Goal: Task Accomplishment & Management: Use online tool/utility

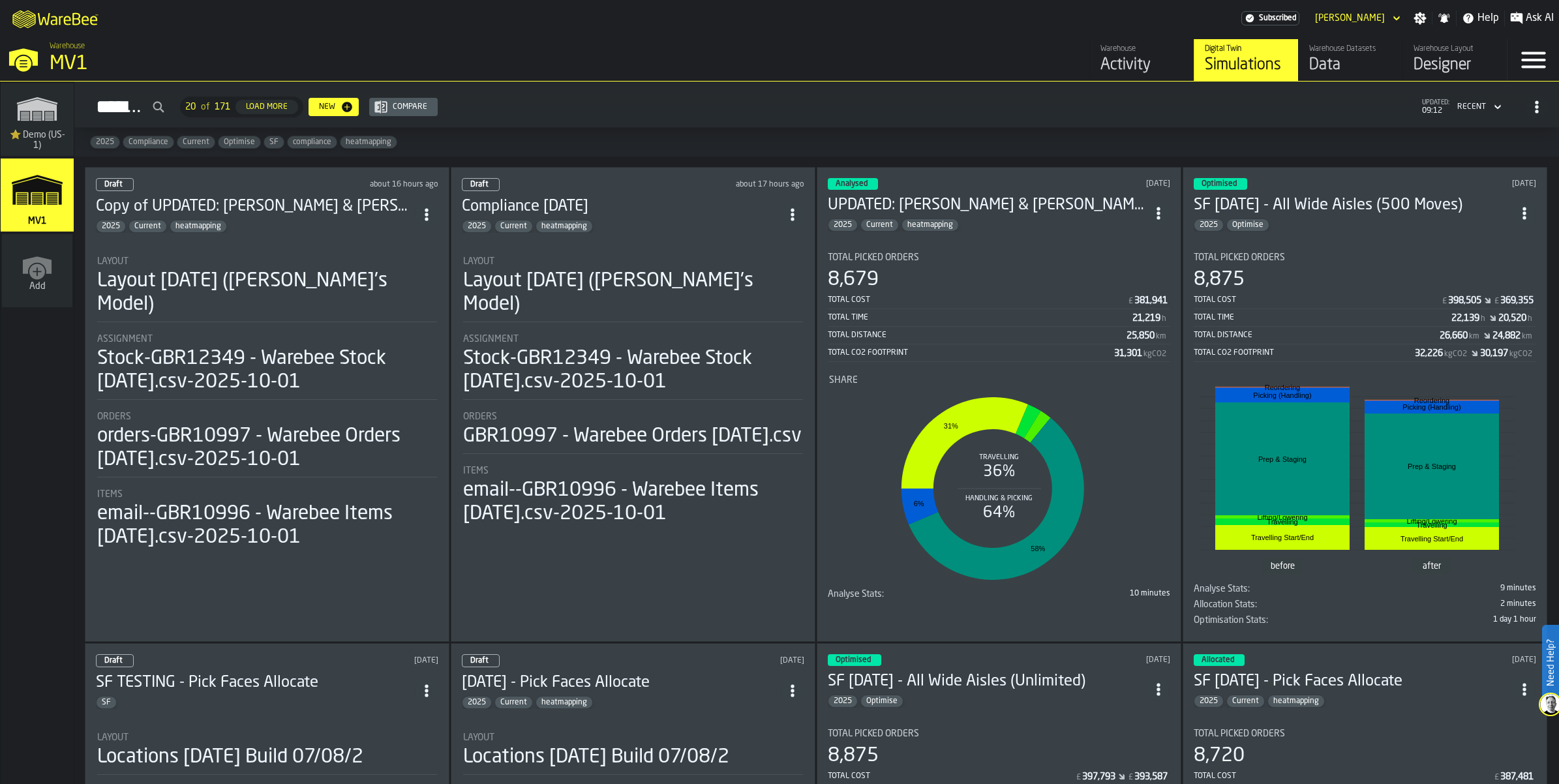
click at [1155, 225] on span "ItemListCard-DashboardItemContainer" at bounding box center [1157, 212] width 24 height 24
click at [1145, 367] on div "Duplicate" at bounding box center [1131, 358] width 68 height 16
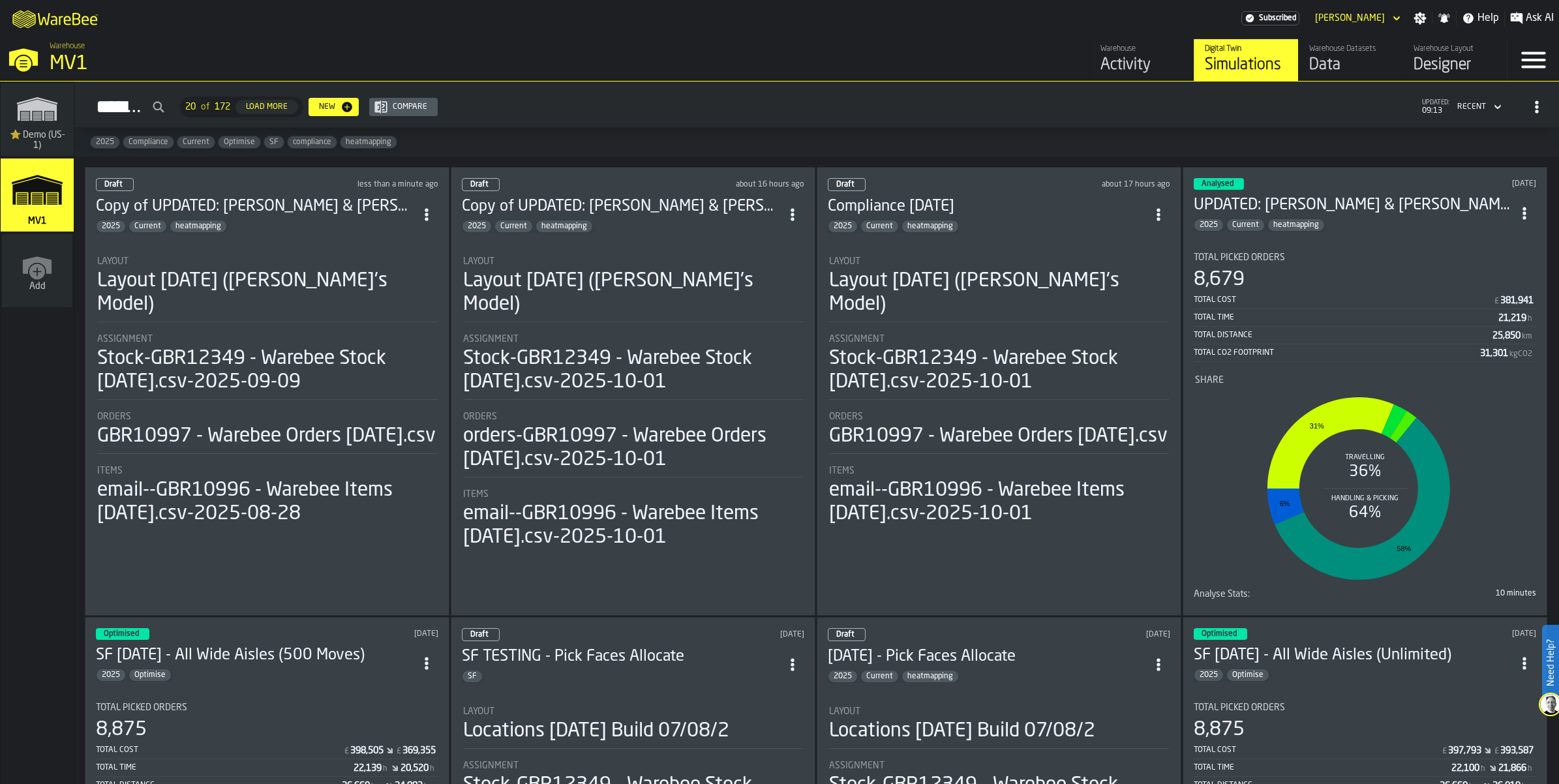
click at [248, 233] on header "Draft less than a minute ago Copy of UPDATED: [PERSON_NAME] & [PERSON_NAME] [DA…" at bounding box center [267, 205] width 342 height 55
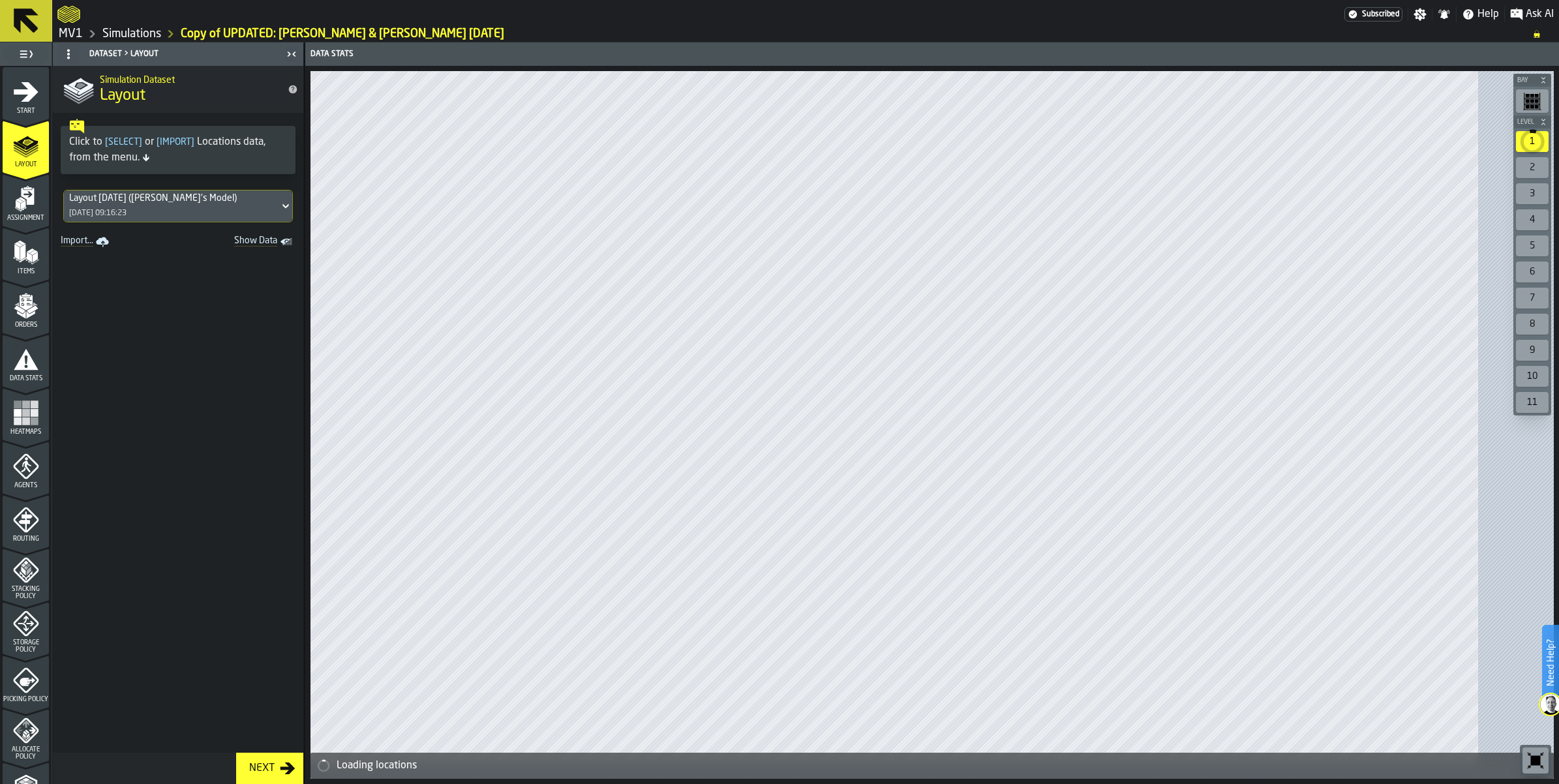
click at [33, 102] on icon "menu Start" at bounding box center [26, 91] width 24 height 20
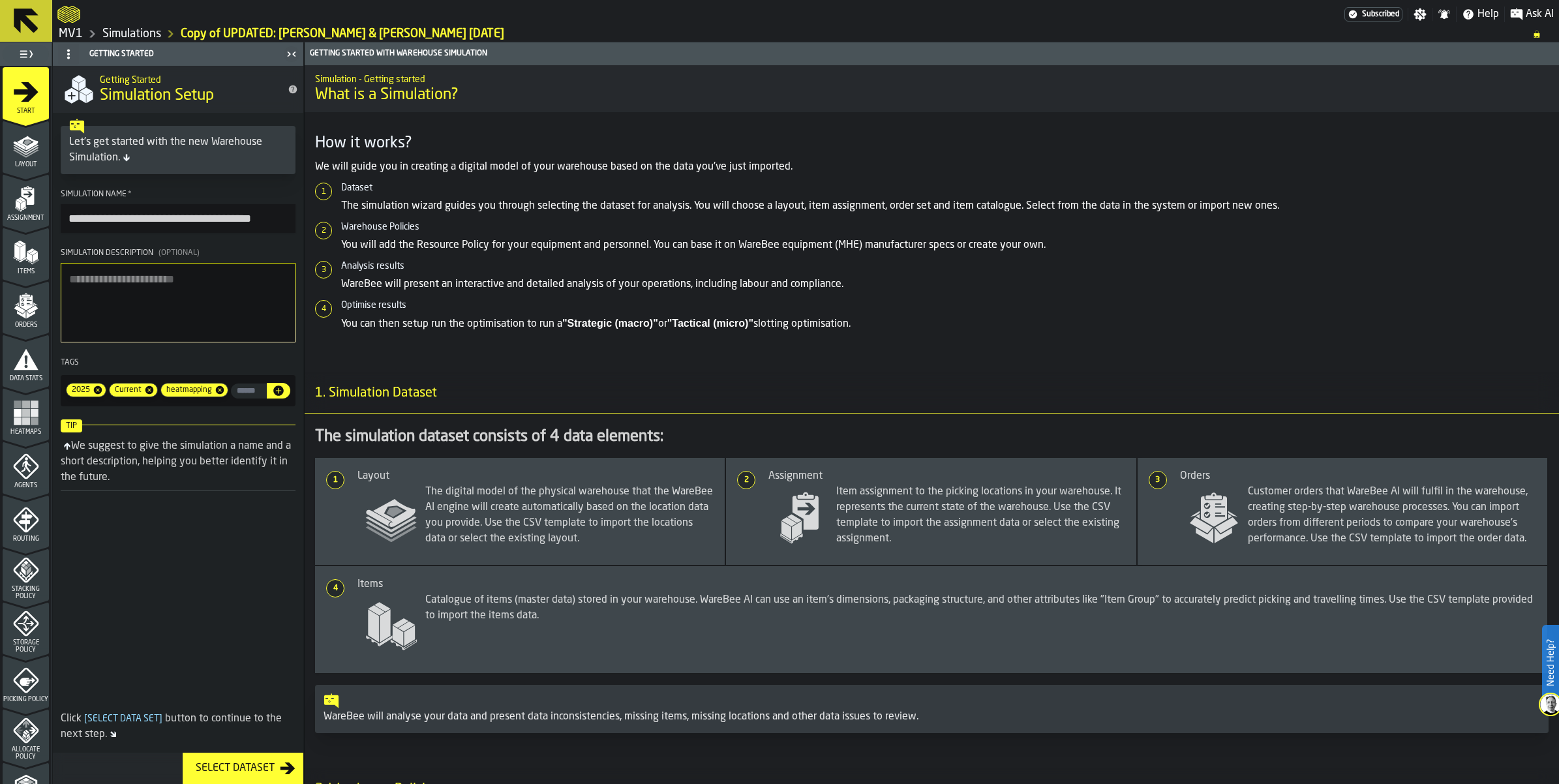
scroll to position [0, 8]
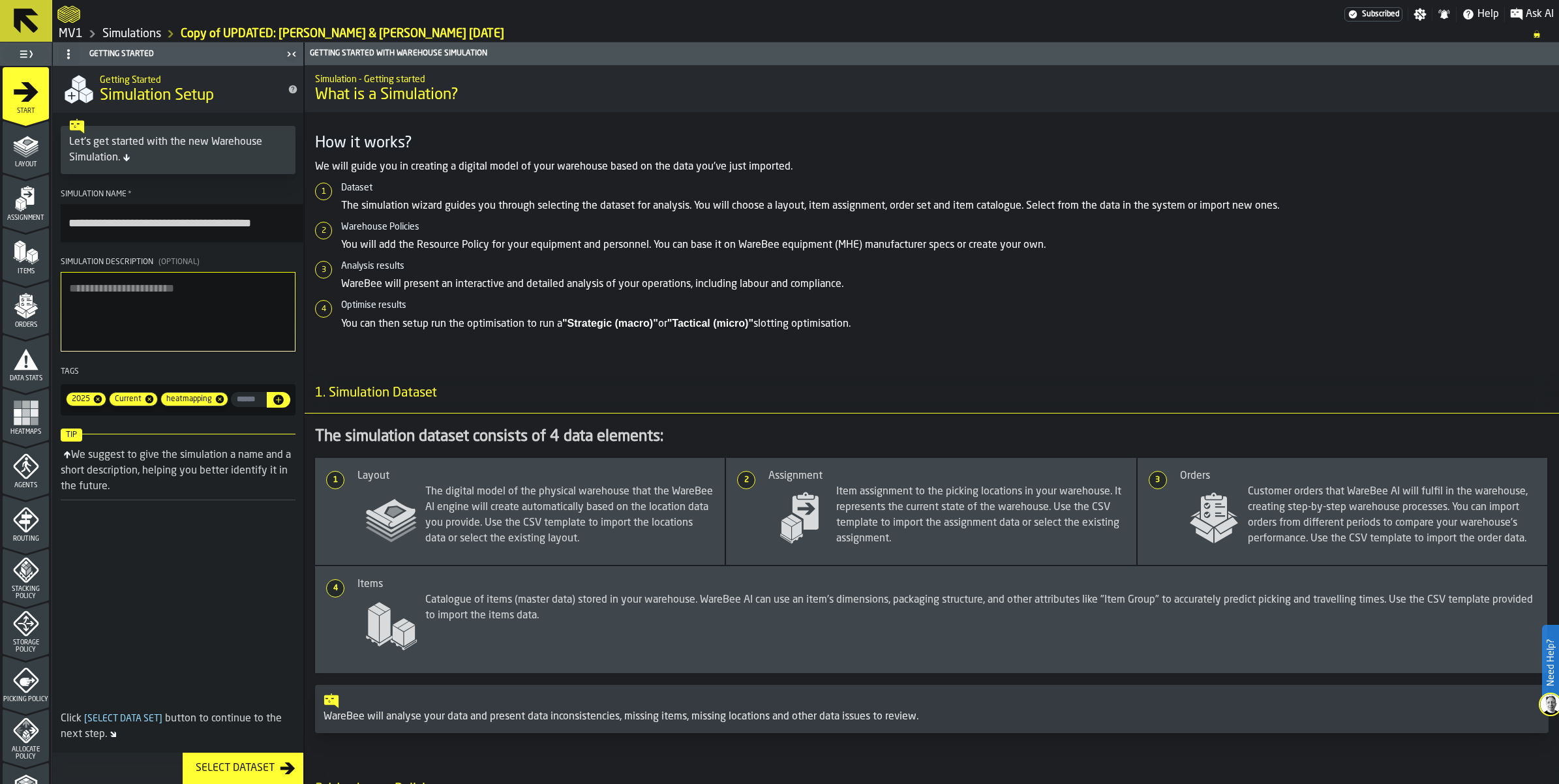
drag, startPoint x: 87, startPoint y: 273, endPoint x: 417, endPoint y: 286, distance: 330.3
click at [417, 286] on main "**********" at bounding box center [780, 413] width 1559 height 742
type input "**********"
click at [223, 352] on textarea "Simulation Description (Optional)" at bounding box center [179, 311] width 235 height 80
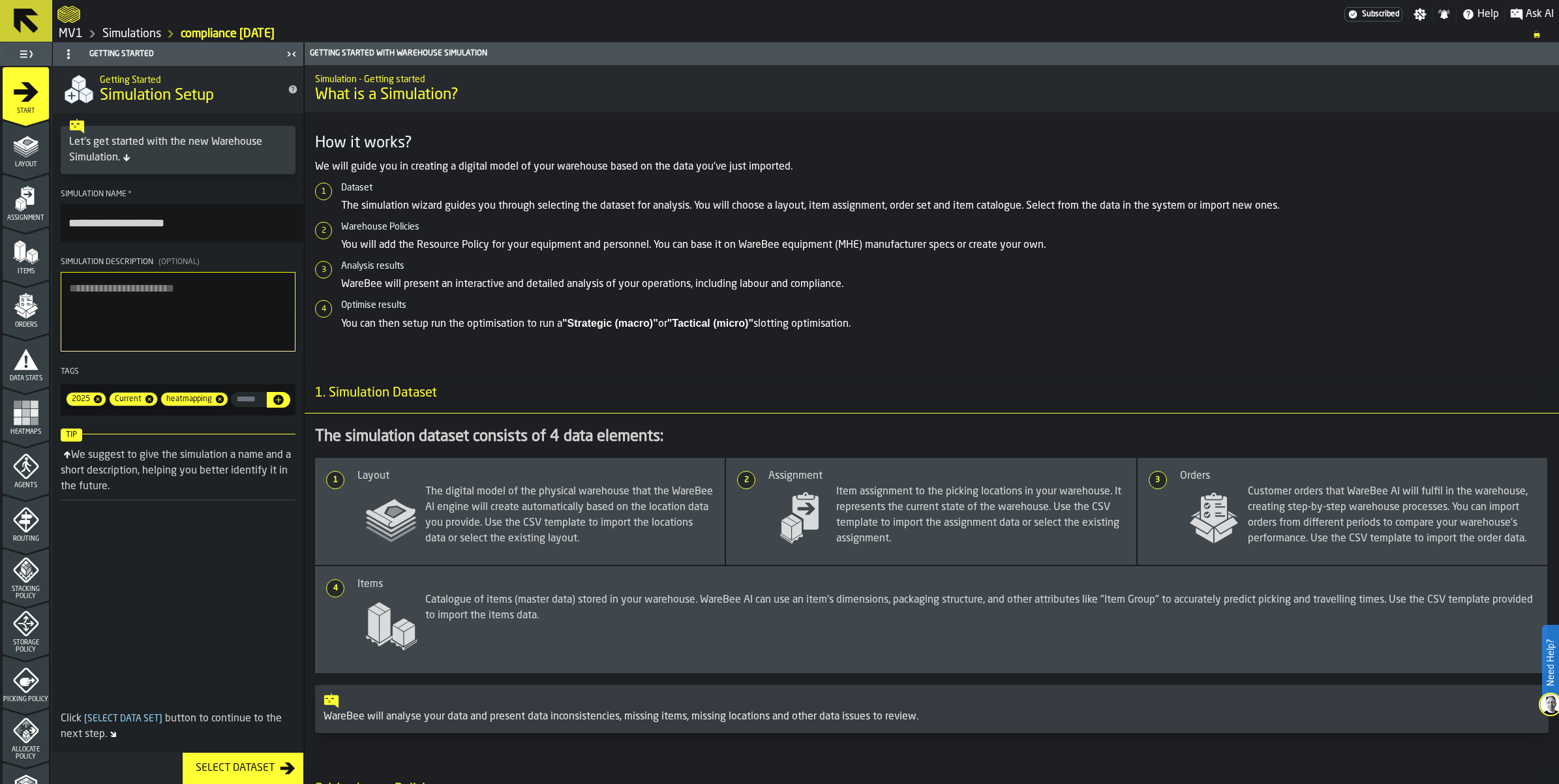
click at [41, 29] on icon at bounding box center [25, 21] width 31 height 31
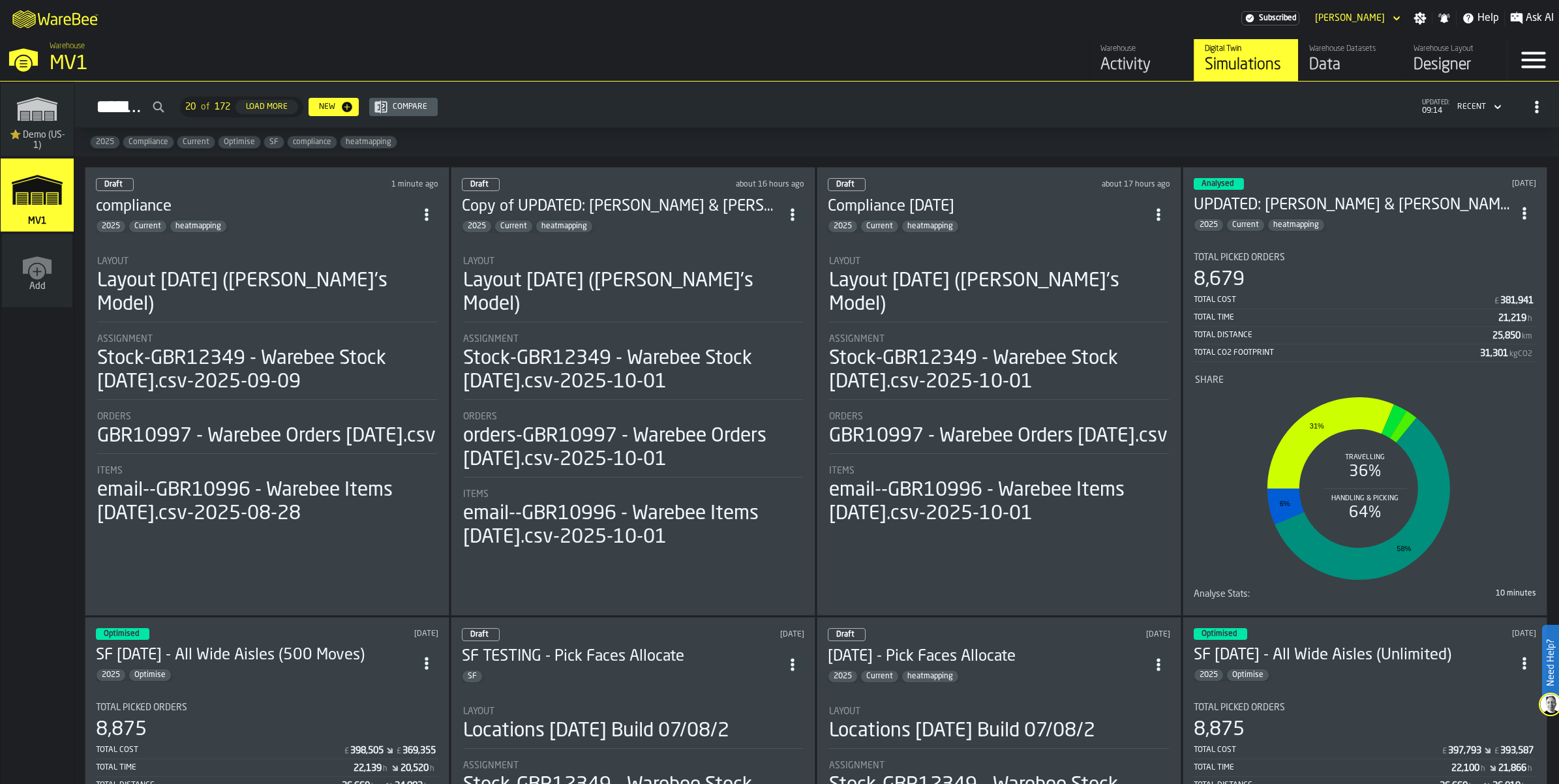
click at [1309, 71] on div "Data" at bounding box center [1350, 65] width 83 height 21
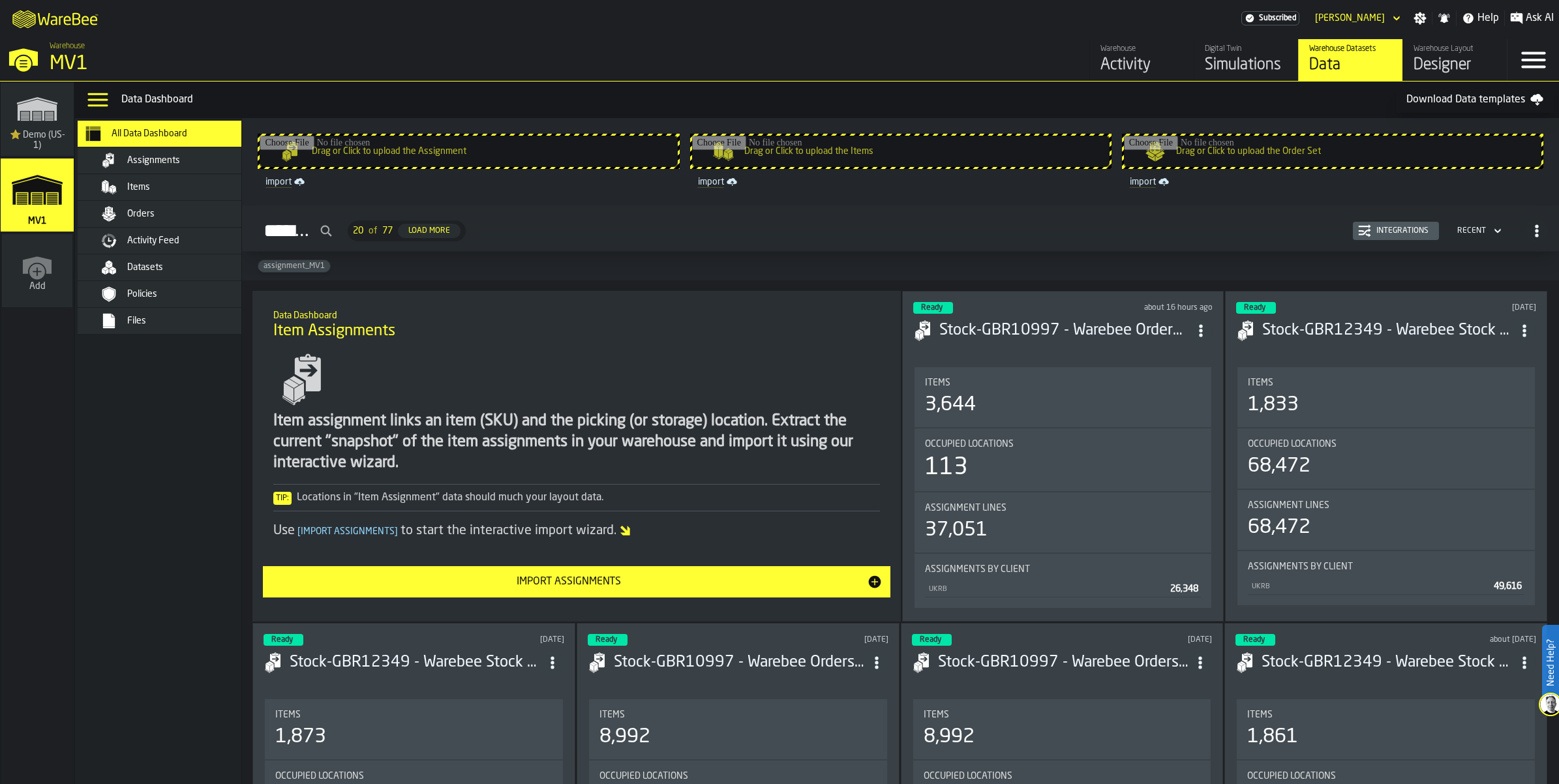
click at [939, 167] on input "Drag or Click to upload the Items" at bounding box center [901, 150] width 417 height 31
click at [871, 167] on input "Drag or Click to upload the Items" at bounding box center [901, 150] width 417 height 31
click at [67, 75] on div "MV1" at bounding box center [226, 63] width 353 height 24
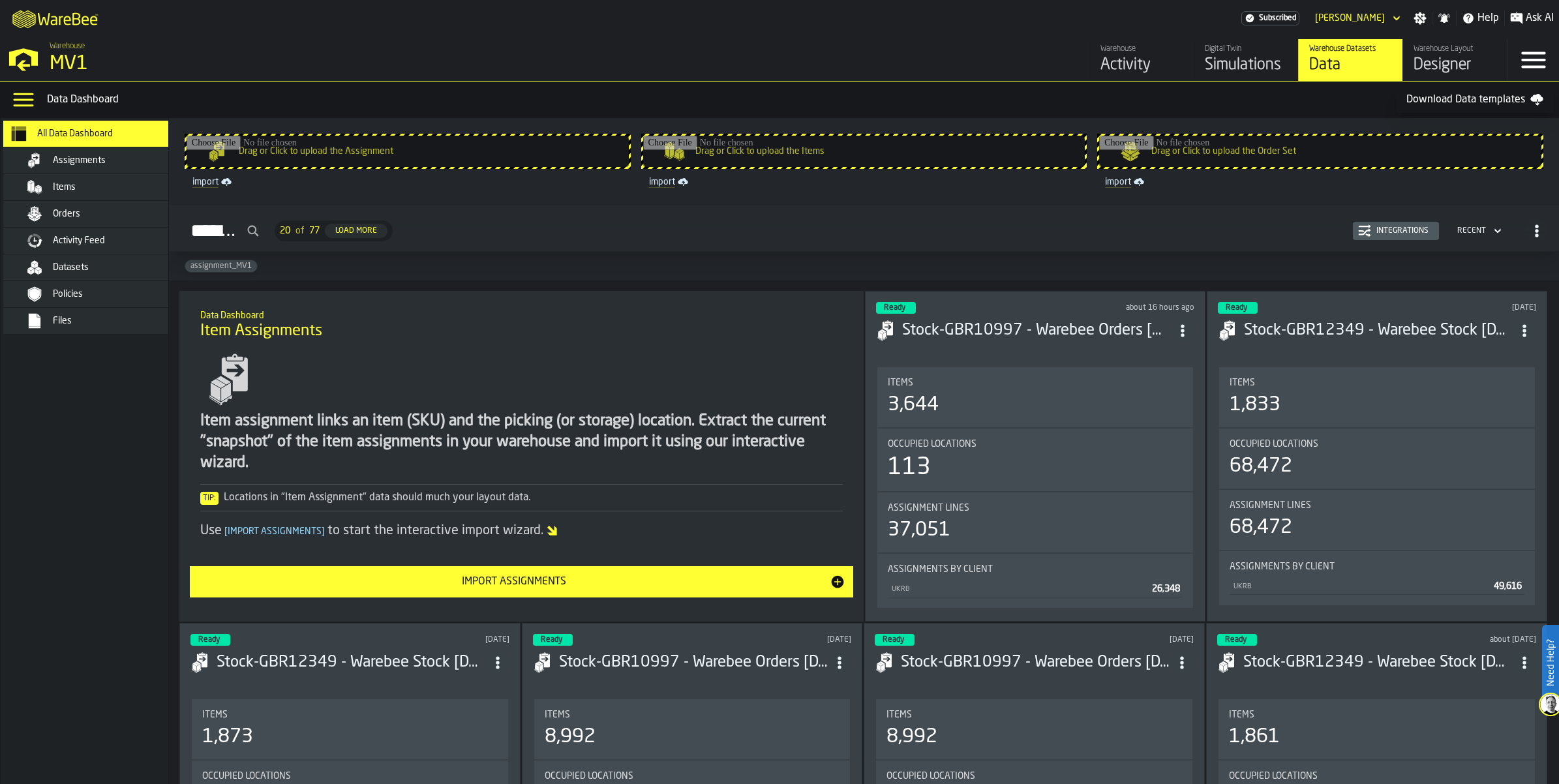
click at [1309, 75] on div "Data" at bounding box center [1350, 65] width 83 height 21
click at [113, 193] on div "Items" at bounding box center [117, 187] width 128 height 10
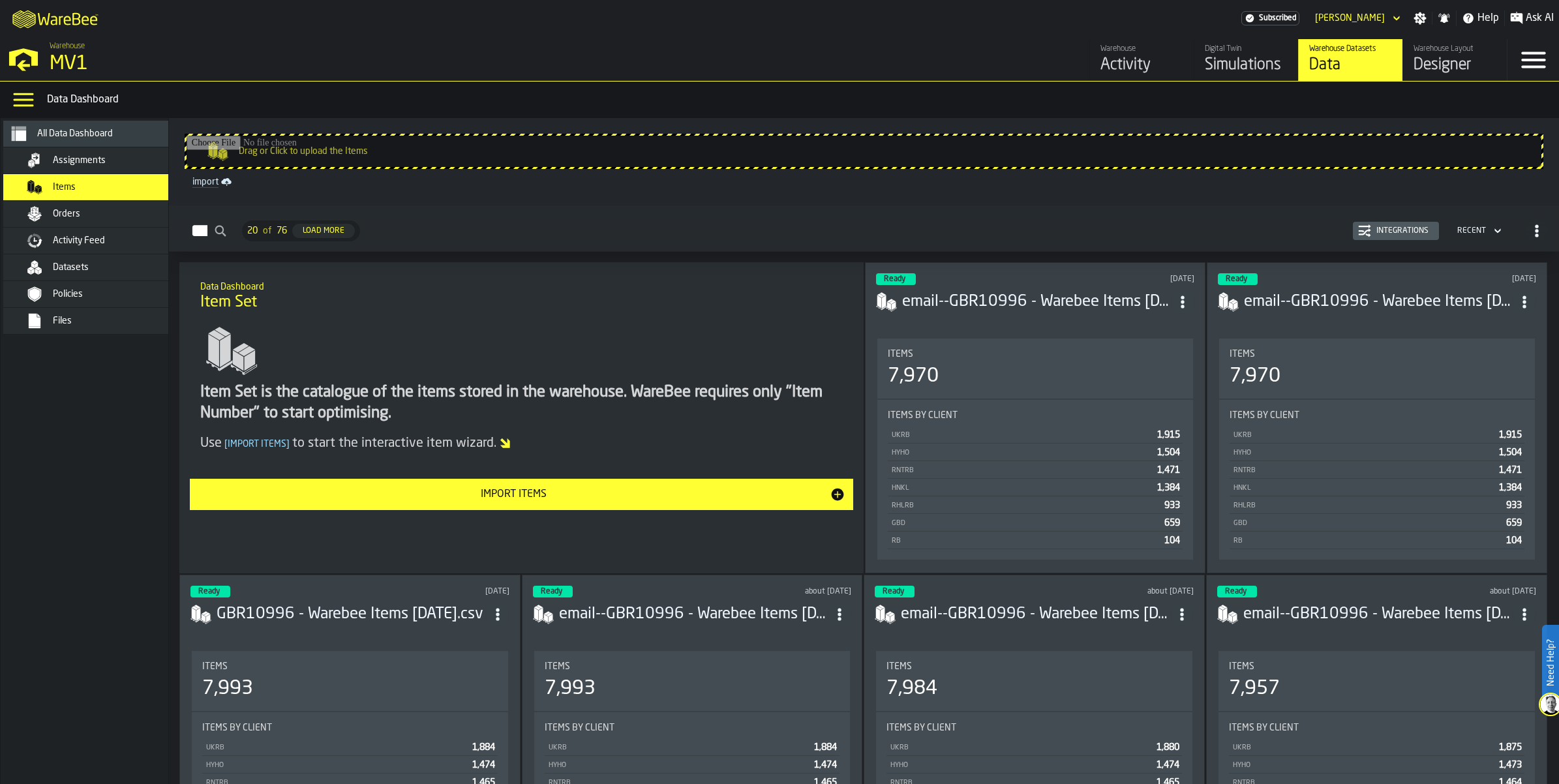
click at [80, 219] on span "Orders" at bounding box center [66, 213] width 27 height 10
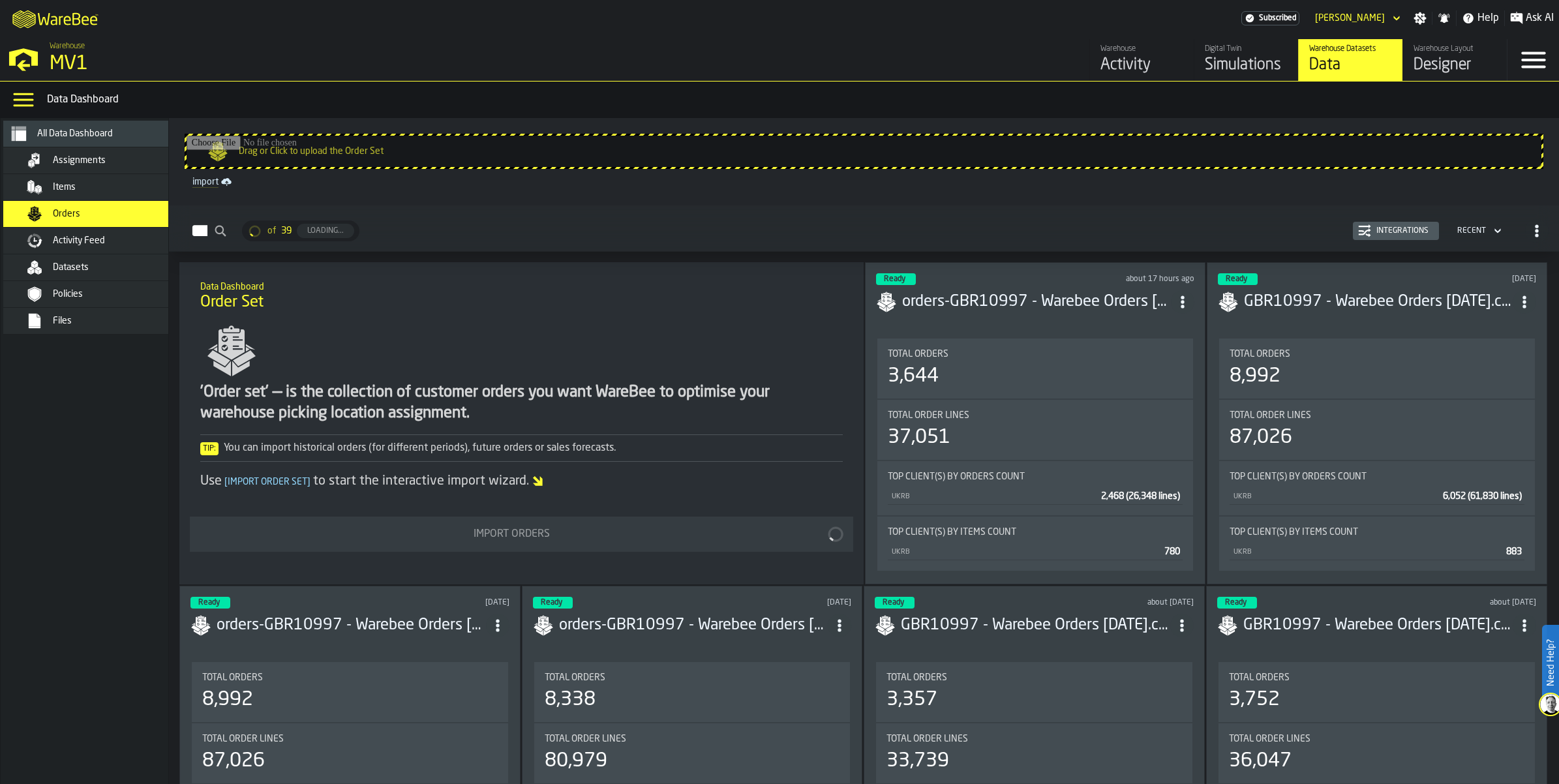
click at [75, 193] on span "Items" at bounding box center [64, 187] width 23 height 10
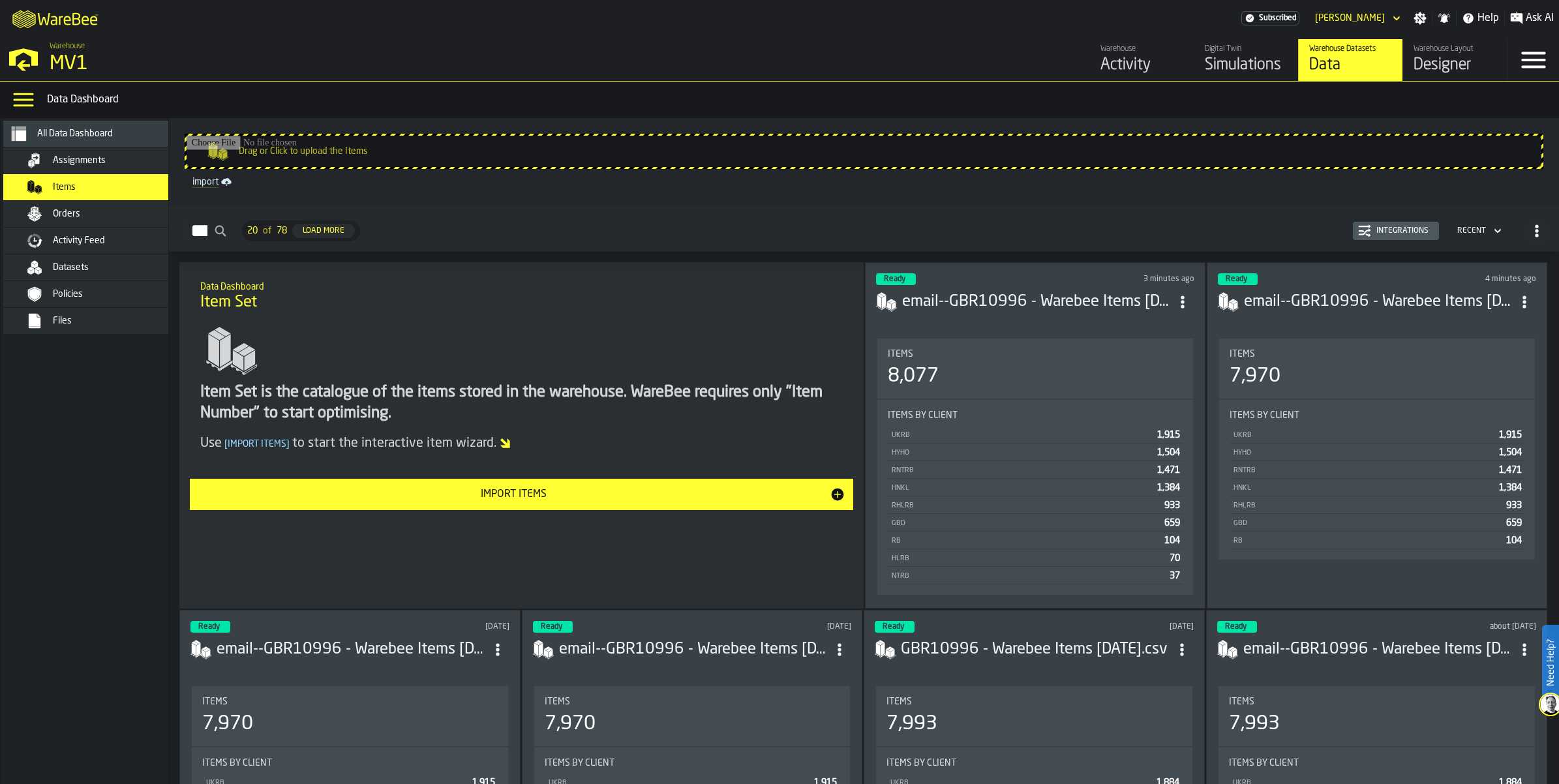
drag, startPoint x: 1256, startPoint y: 73, endPoint x: 866, endPoint y: 134, distance: 394.7
click at [1309, 73] on div "Data" at bounding box center [1350, 65] width 83 height 21
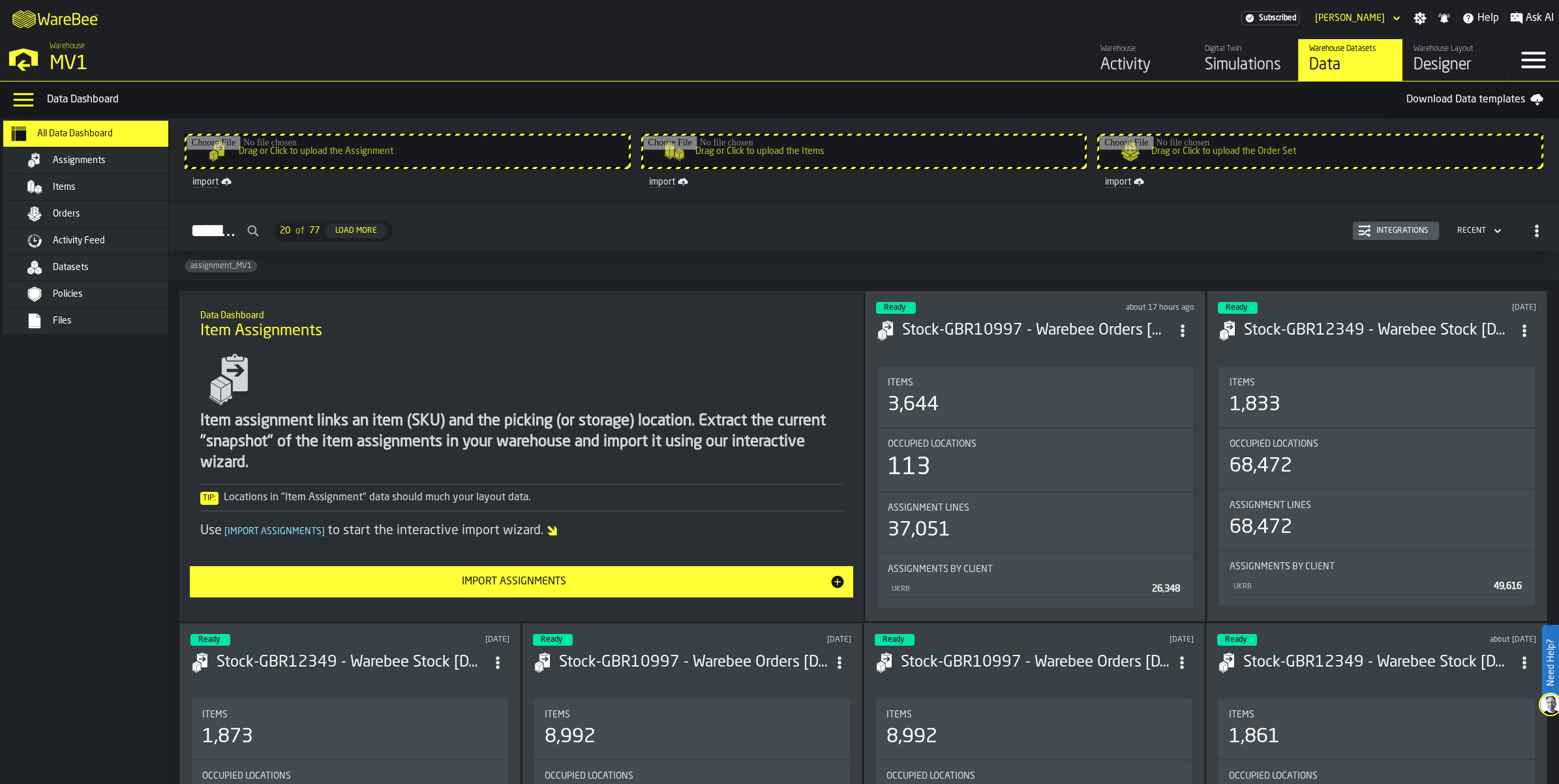
click at [409, 167] on input "Drag or Click to upload the Assignment" at bounding box center [407, 150] width 442 height 31
click at [88, 273] on span "Datasets" at bounding box center [71, 267] width 36 height 10
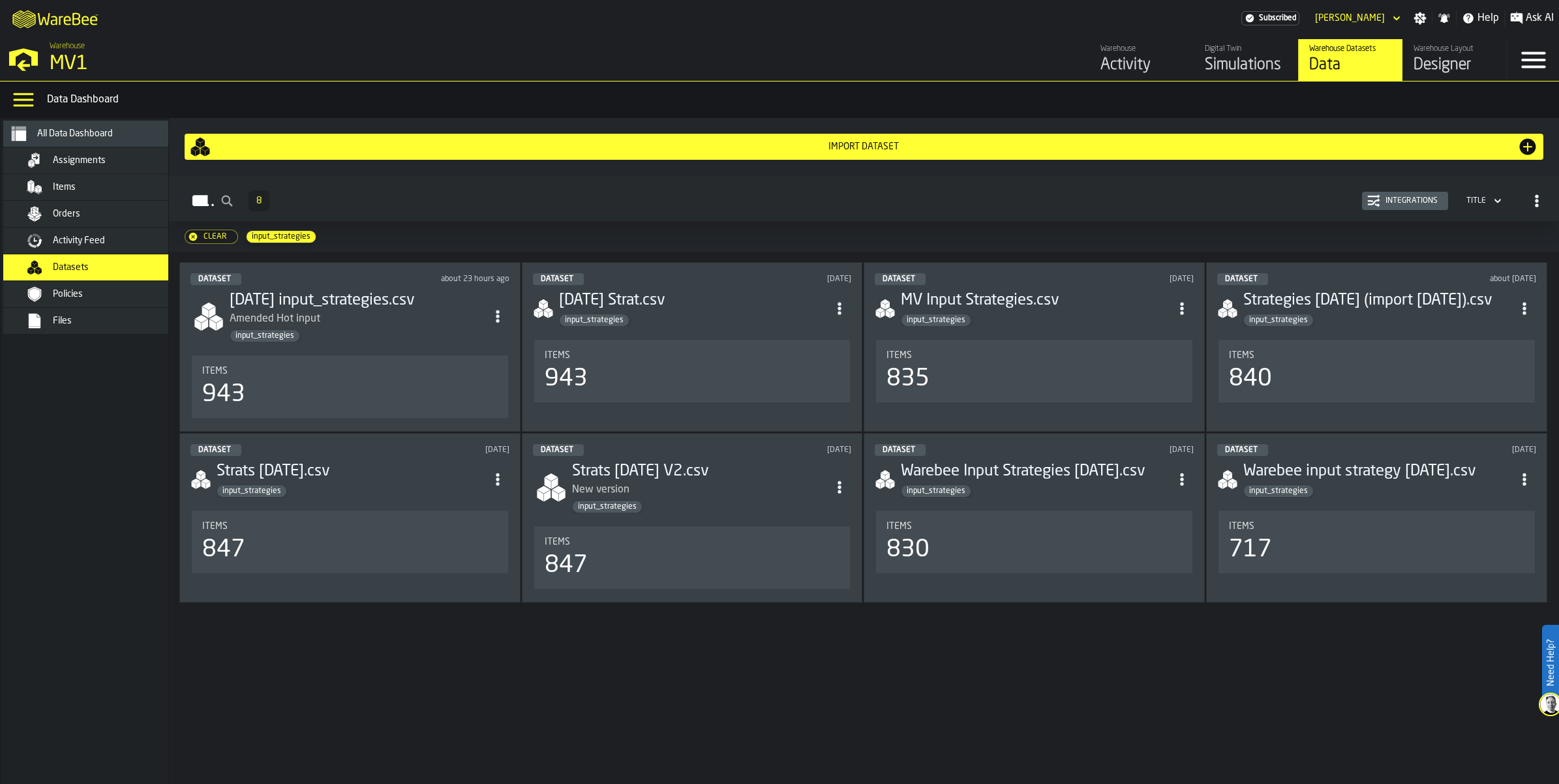
click at [121, 299] on div "Policies" at bounding box center [117, 293] width 128 height 10
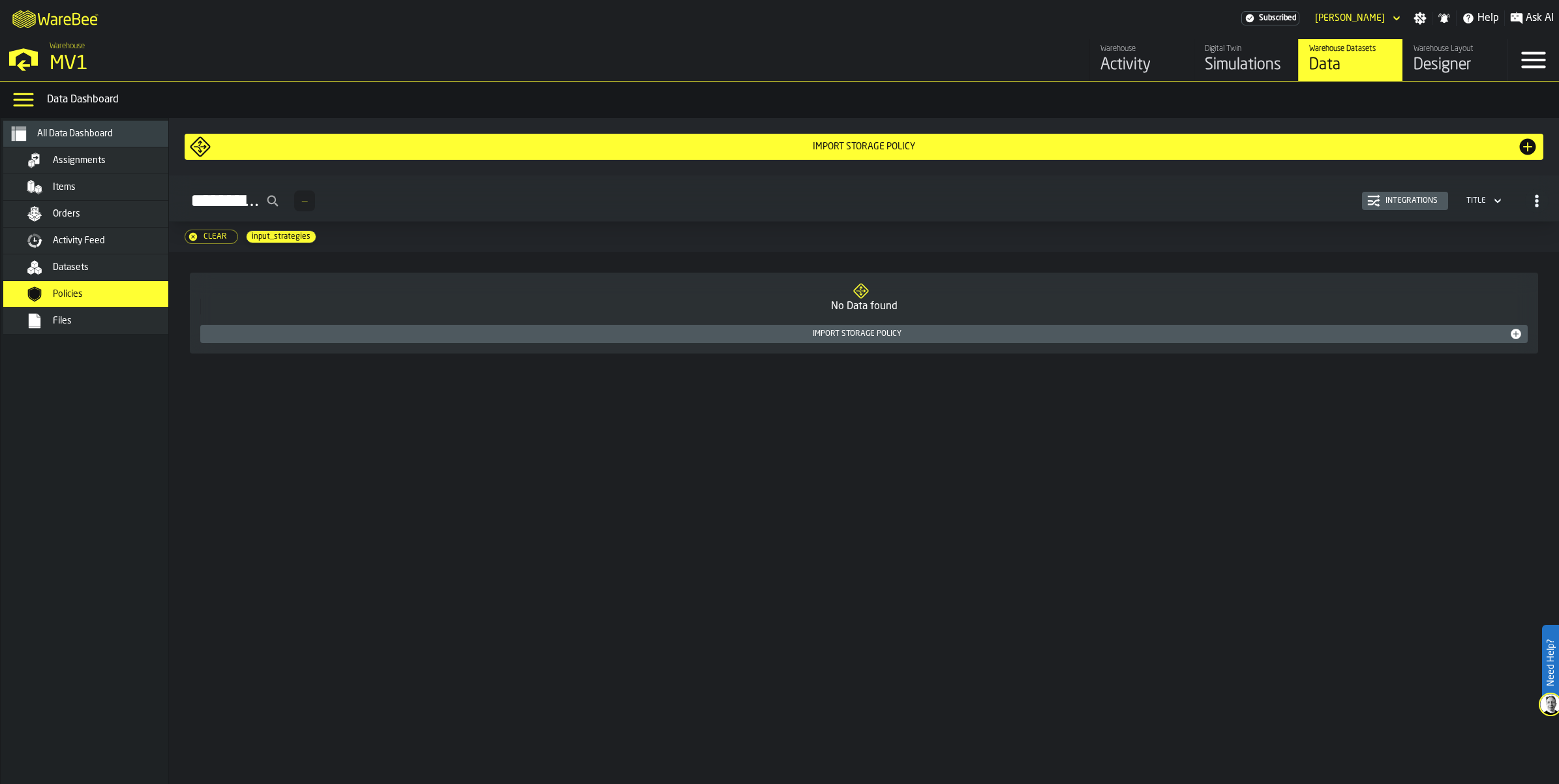
click at [885, 157] on div "Import Storage Policy" at bounding box center [864, 147] width 1348 height 21
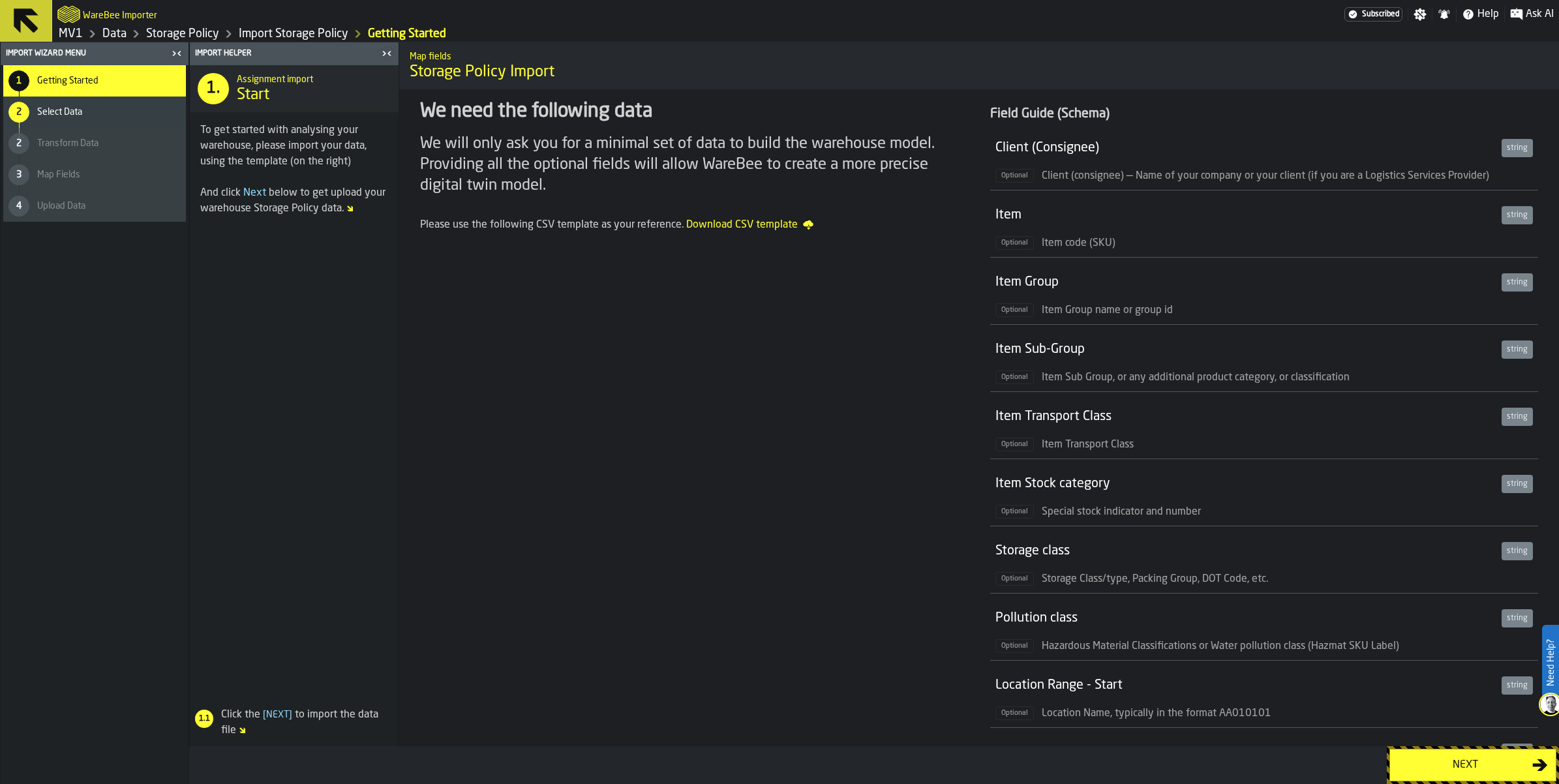
click at [1445, 772] on button "Next" at bounding box center [1472, 764] width 167 height 33
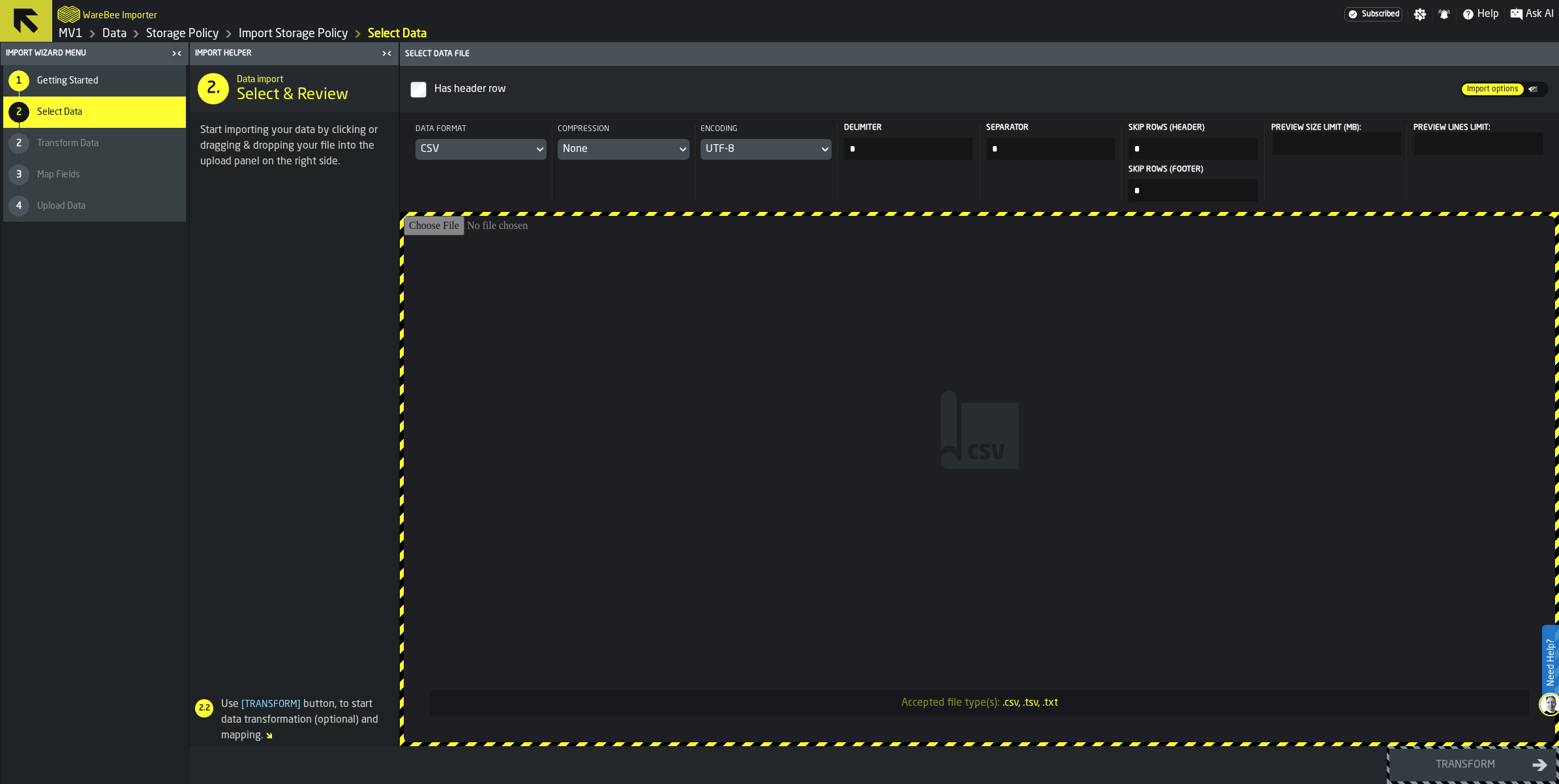
click at [528, 157] on div "CSV" at bounding box center [474, 149] width 107 height 16
click at [575, 288] on div "Dataset" at bounding box center [592, 279] width 68 height 16
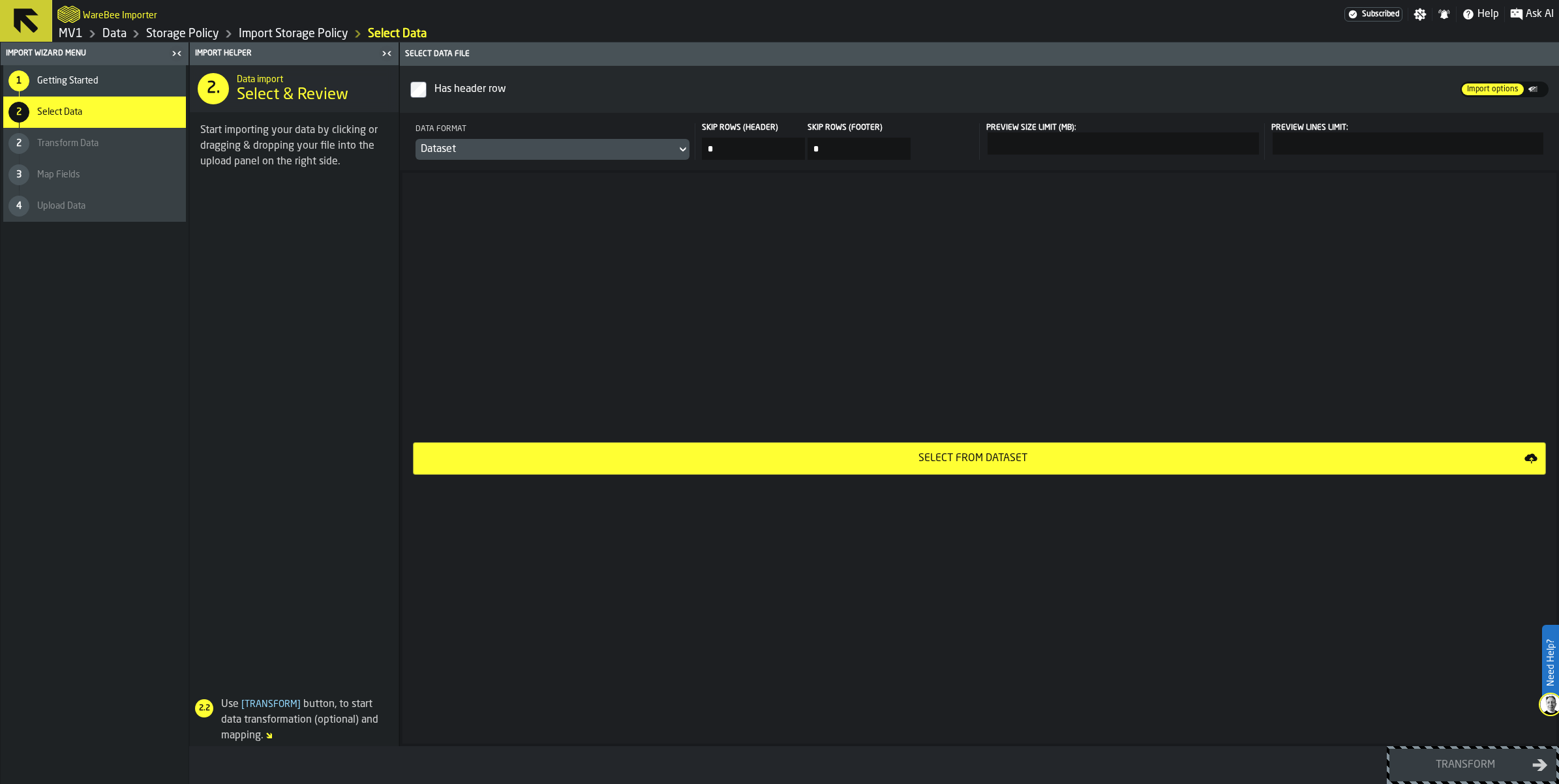
click at [1004, 475] on button "Select from Dataset" at bounding box center [979, 458] width 1133 height 33
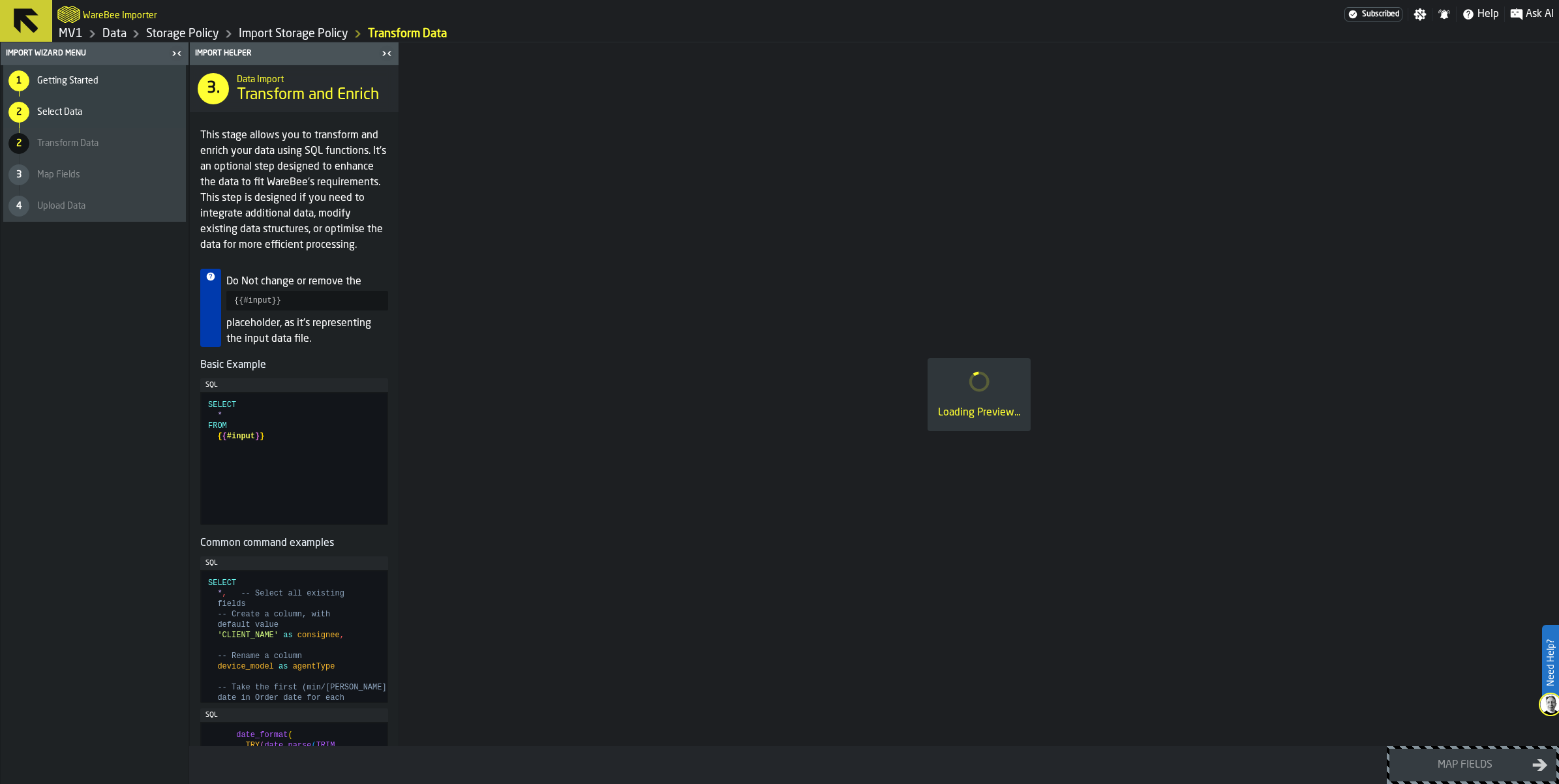
click at [38, 14] on icon at bounding box center [26, 21] width 24 height 24
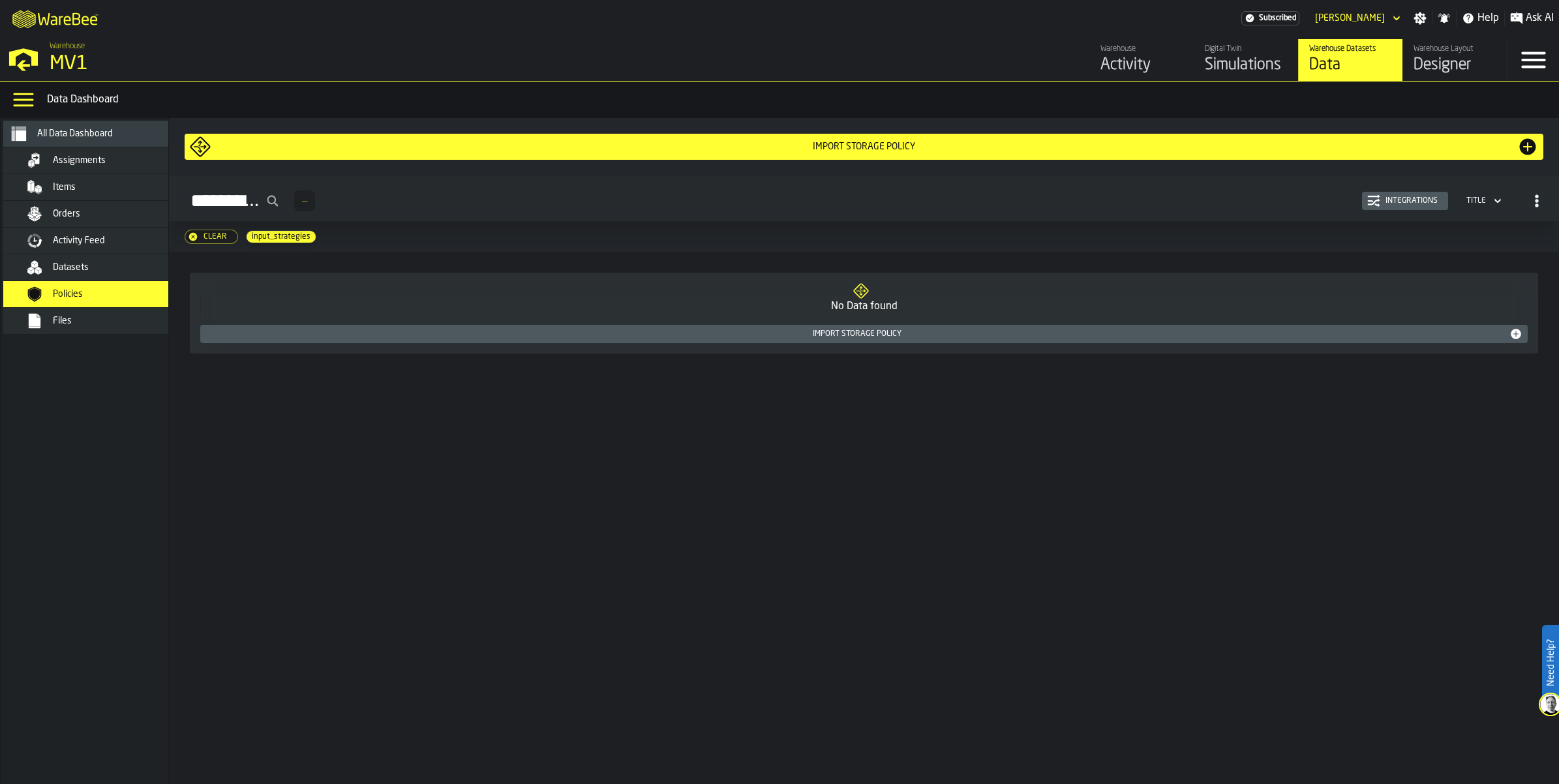
click at [98, 193] on div "Items" at bounding box center [117, 187] width 128 height 10
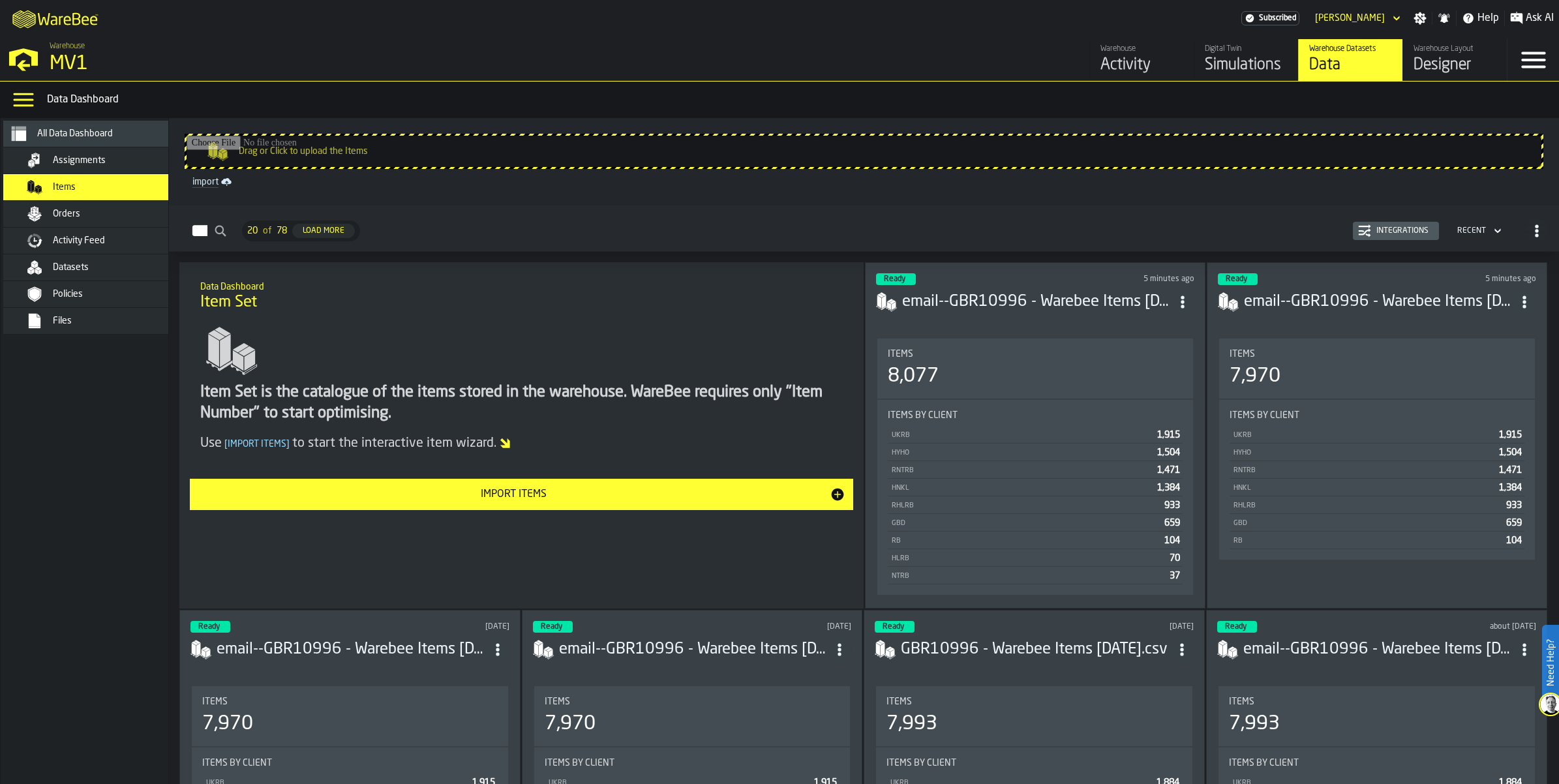
click at [100, 219] on div "Orders" at bounding box center [117, 213] width 128 height 10
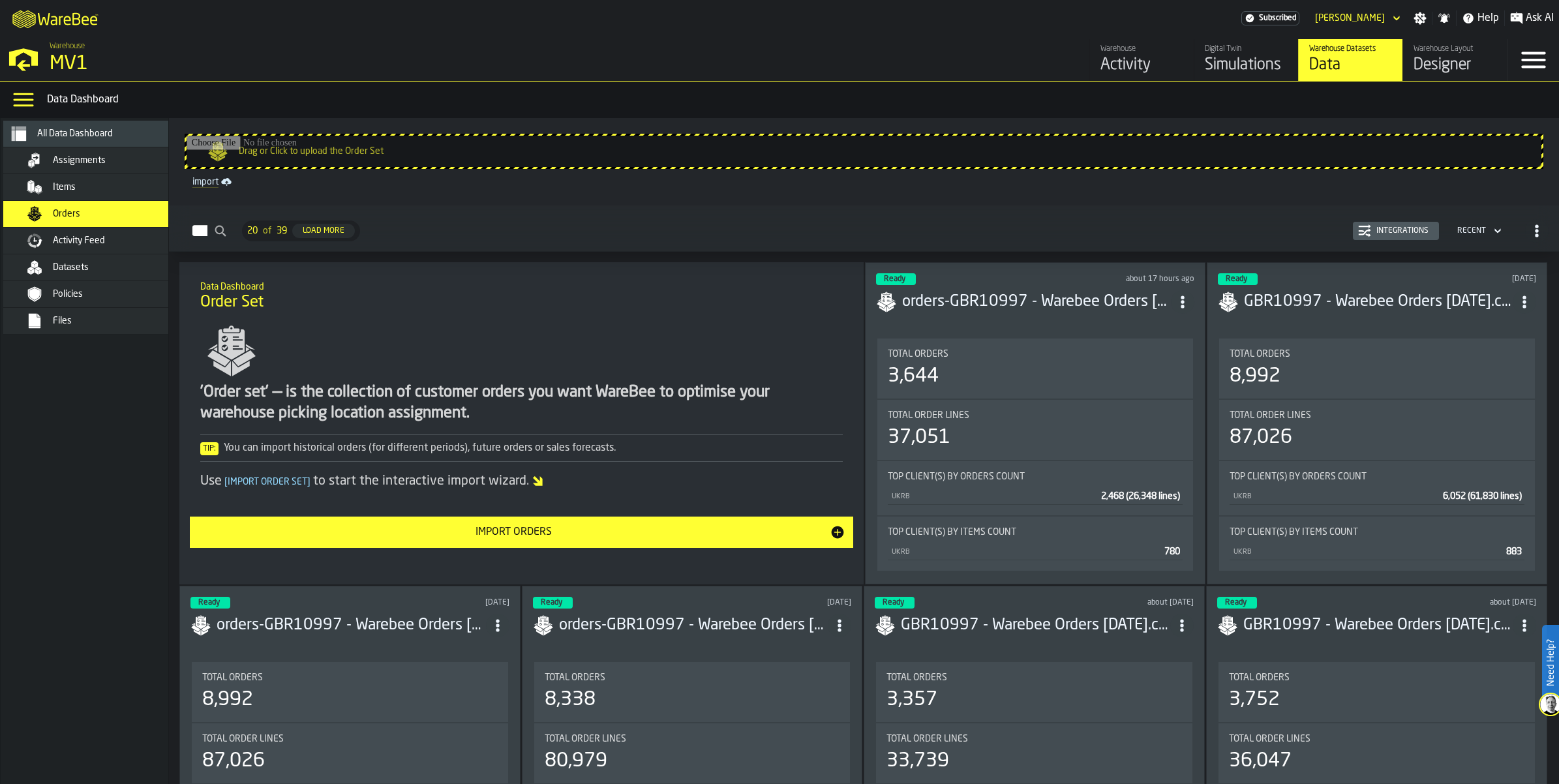
click at [75, 193] on span "Items" at bounding box center [64, 187] width 23 height 10
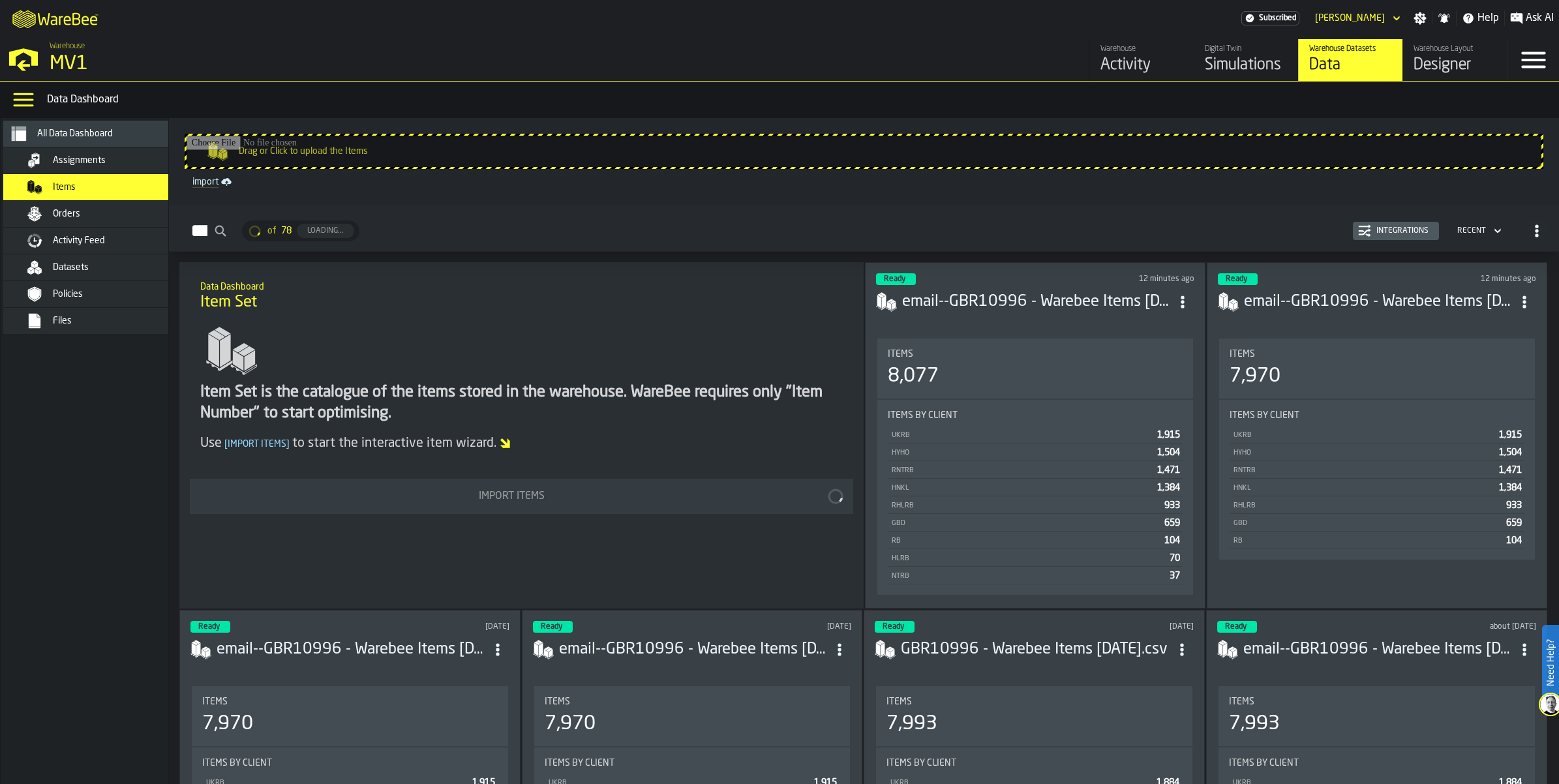
click at [80, 219] on span "Orders" at bounding box center [66, 213] width 27 height 10
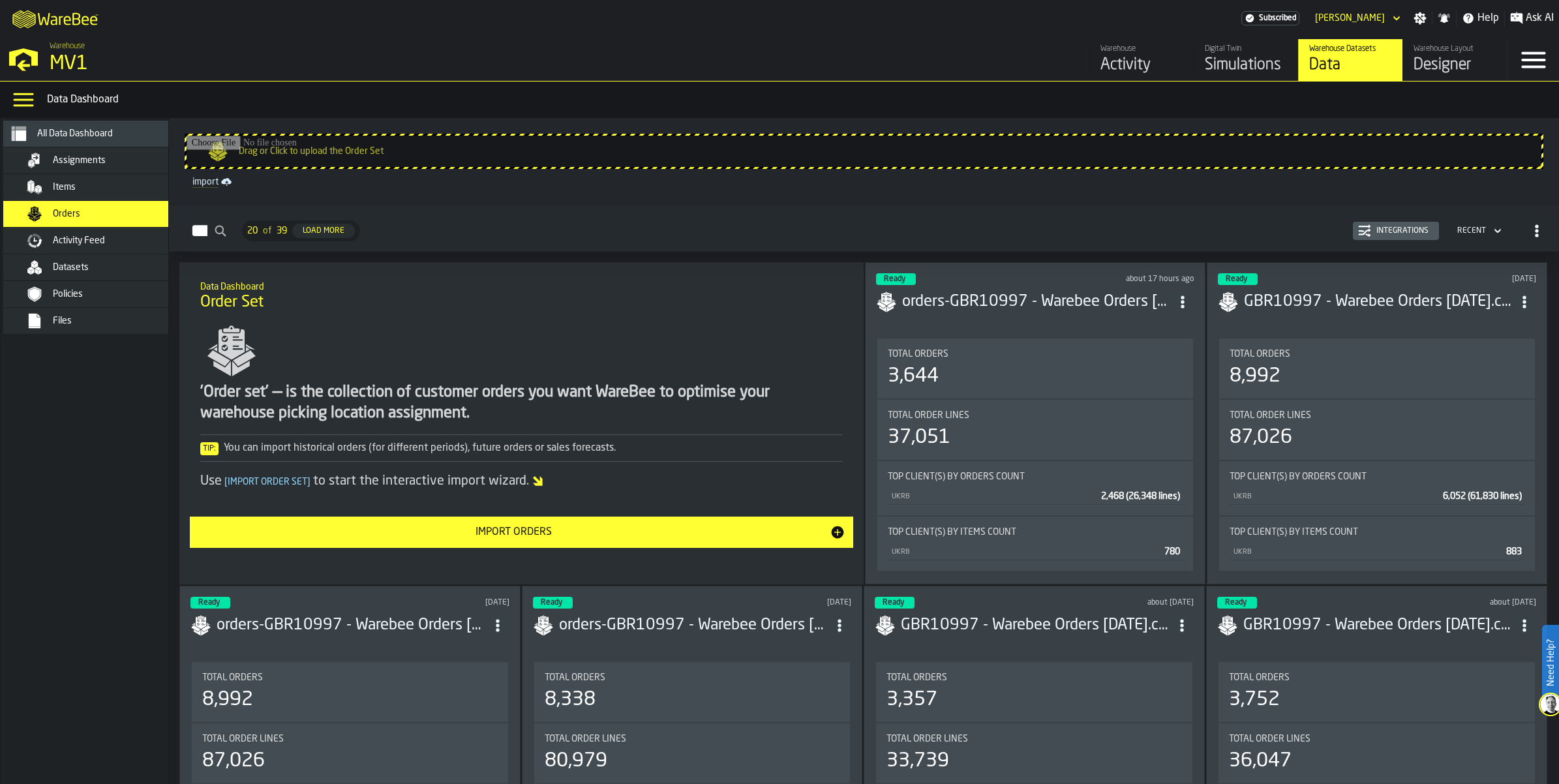
click at [100, 195] on div "Items" at bounding box center [101, 187] width 159 height 16
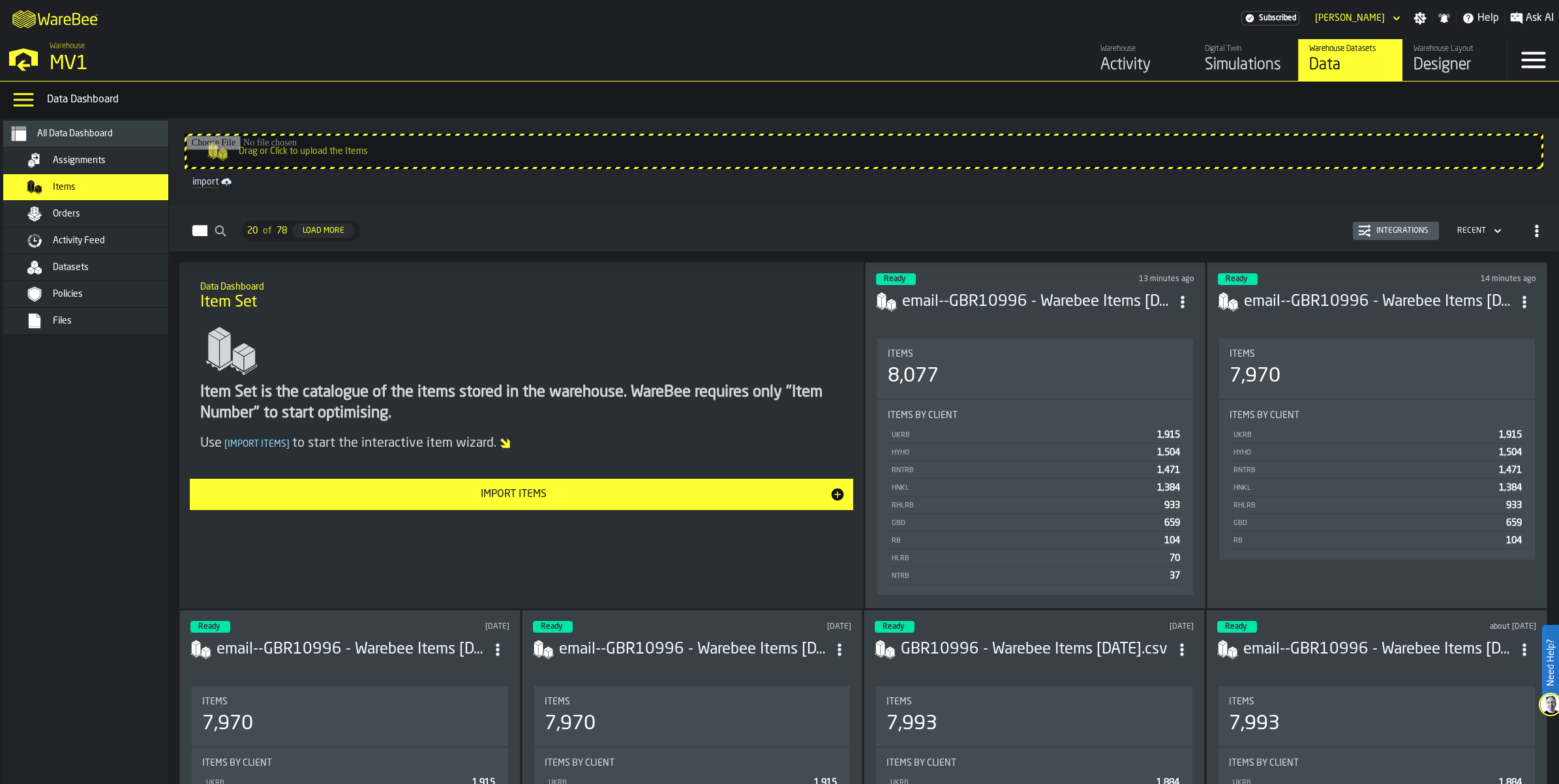
click at [105, 219] on div "Orders" at bounding box center [117, 213] width 128 height 10
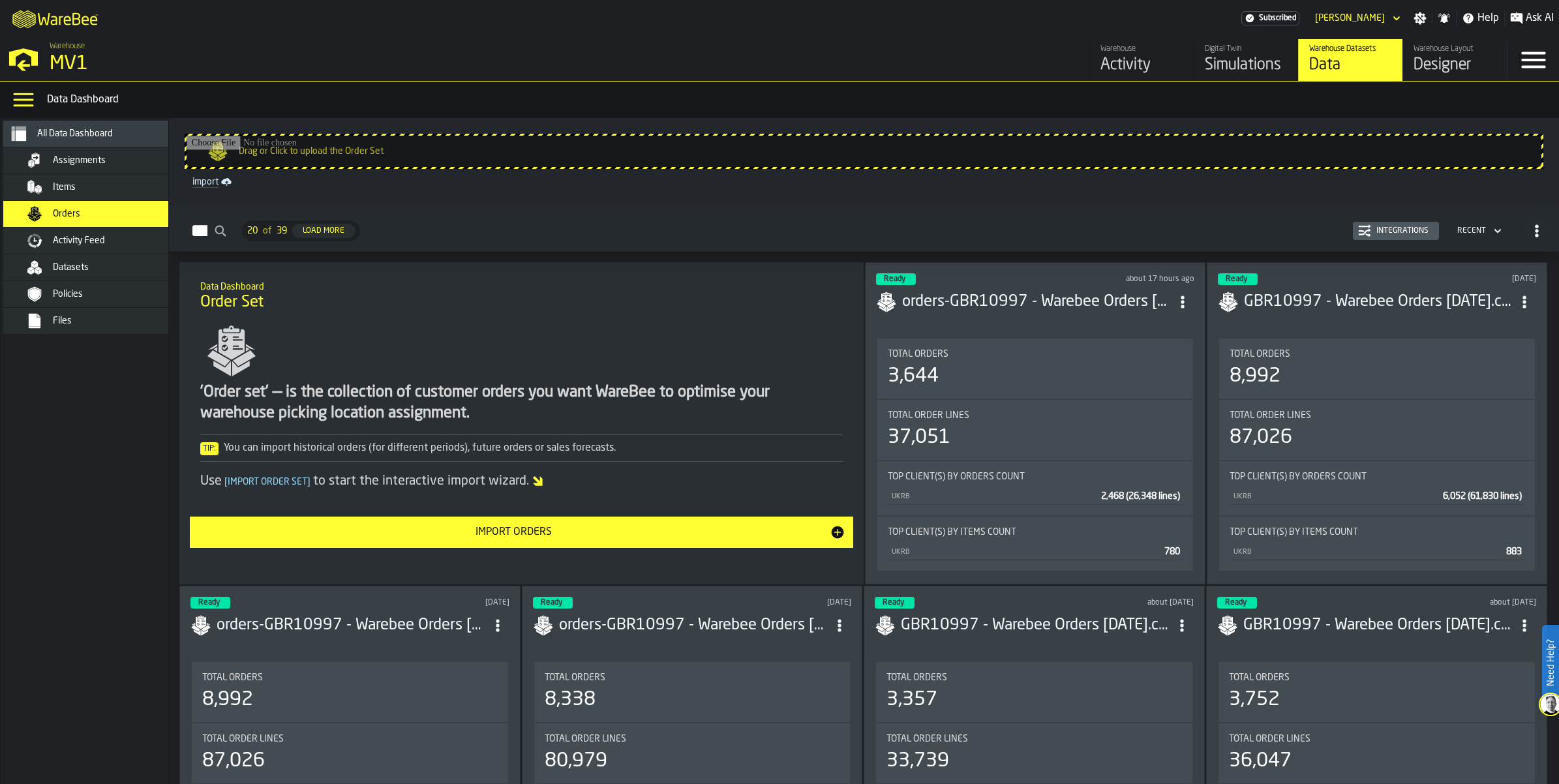
click at [112, 193] on div "Items" at bounding box center [117, 187] width 128 height 10
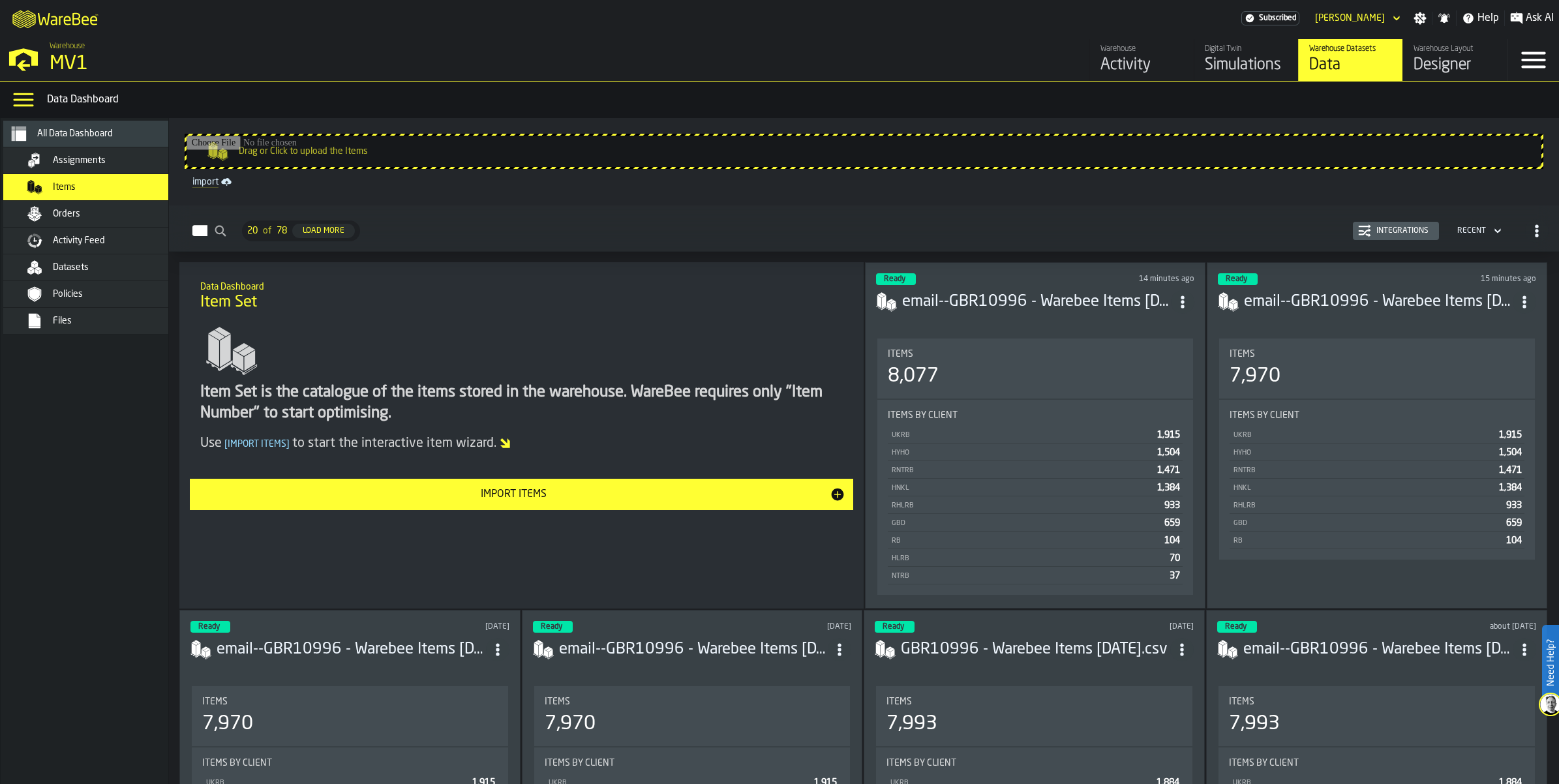
click at [118, 219] on div "Orders" at bounding box center [117, 213] width 128 height 10
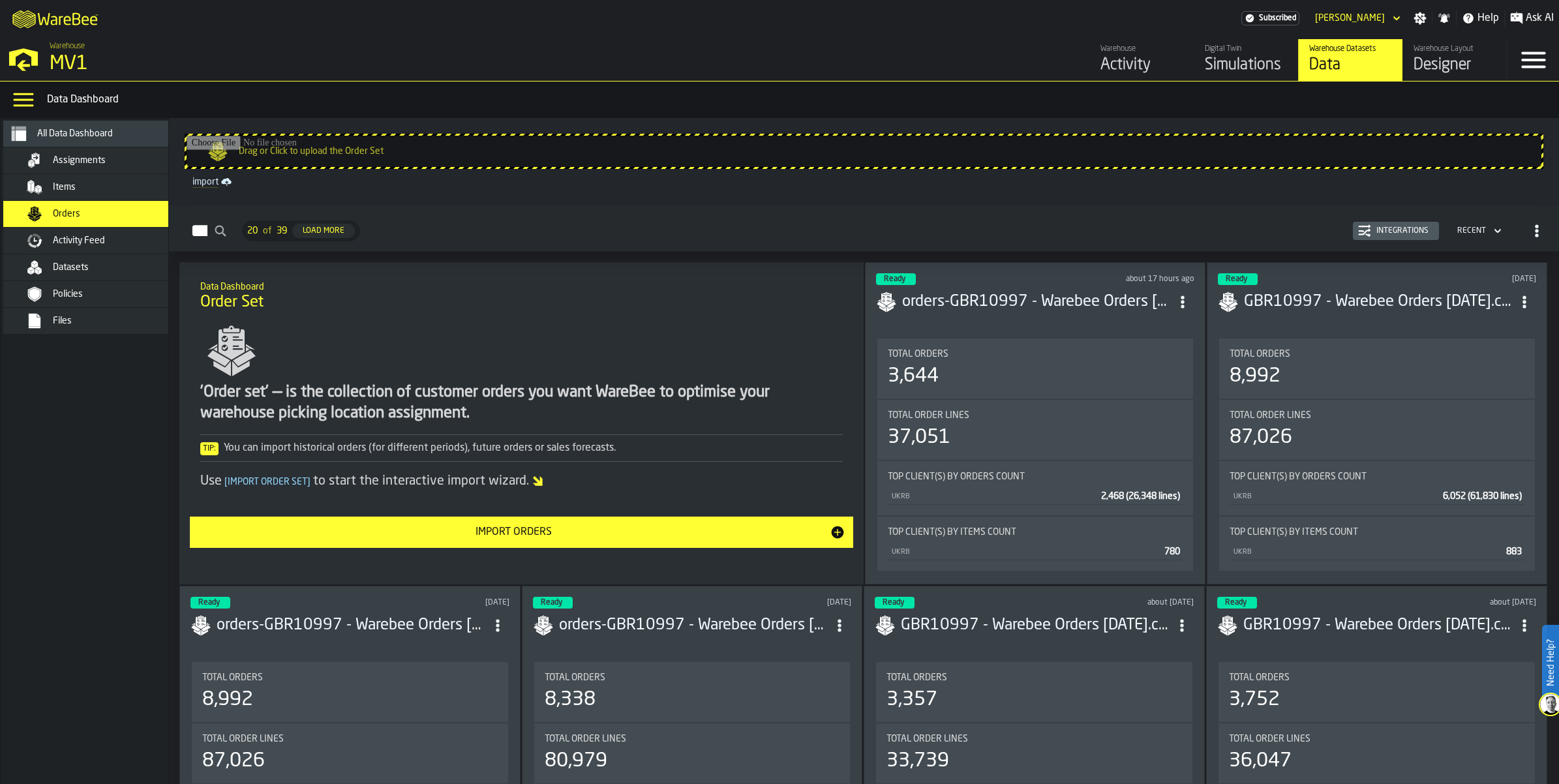
click at [108, 75] on div "MV1" at bounding box center [226, 63] width 353 height 24
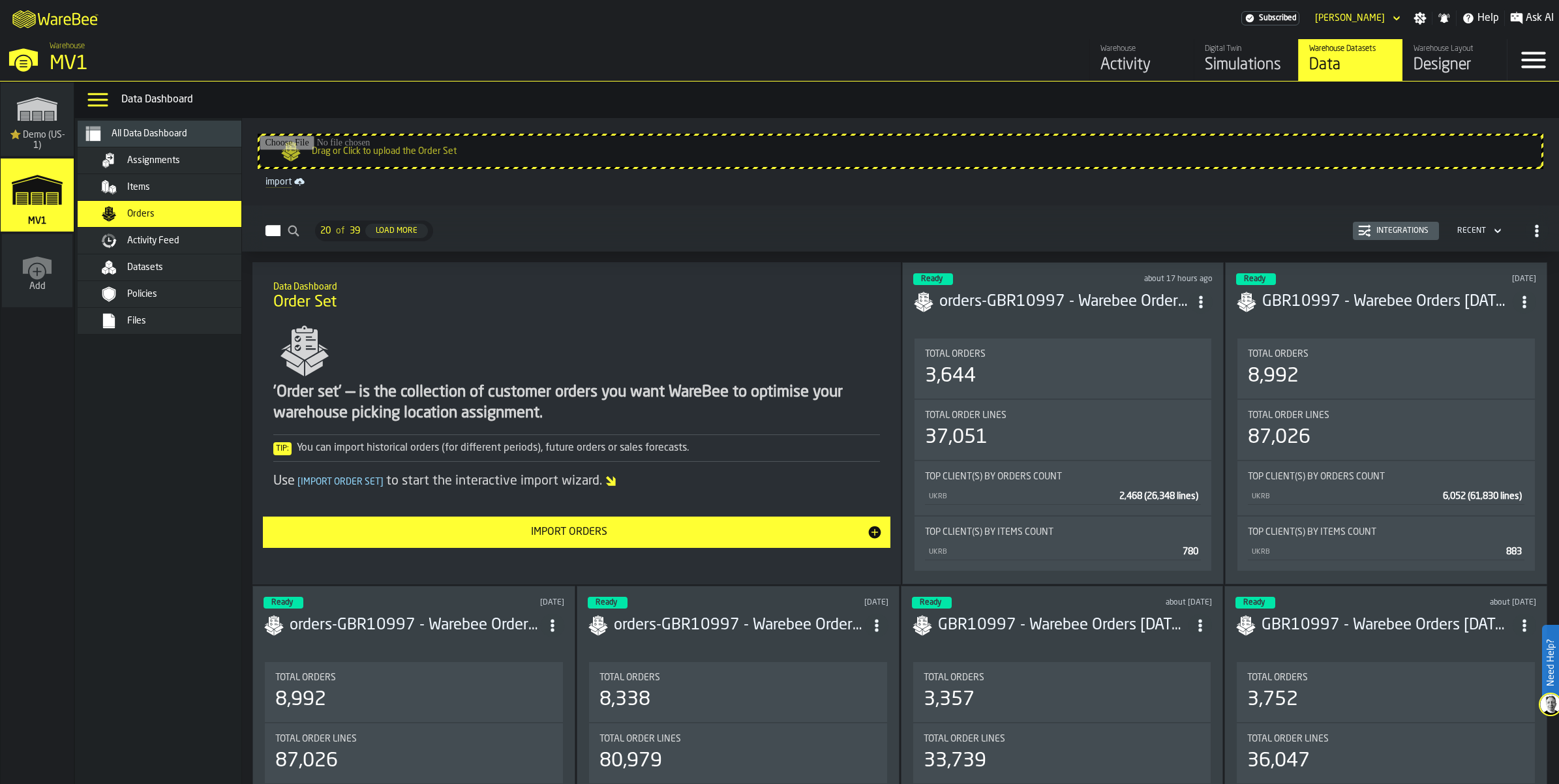
click at [1205, 75] on div "Simulations" at bounding box center [1246, 65] width 83 height 21
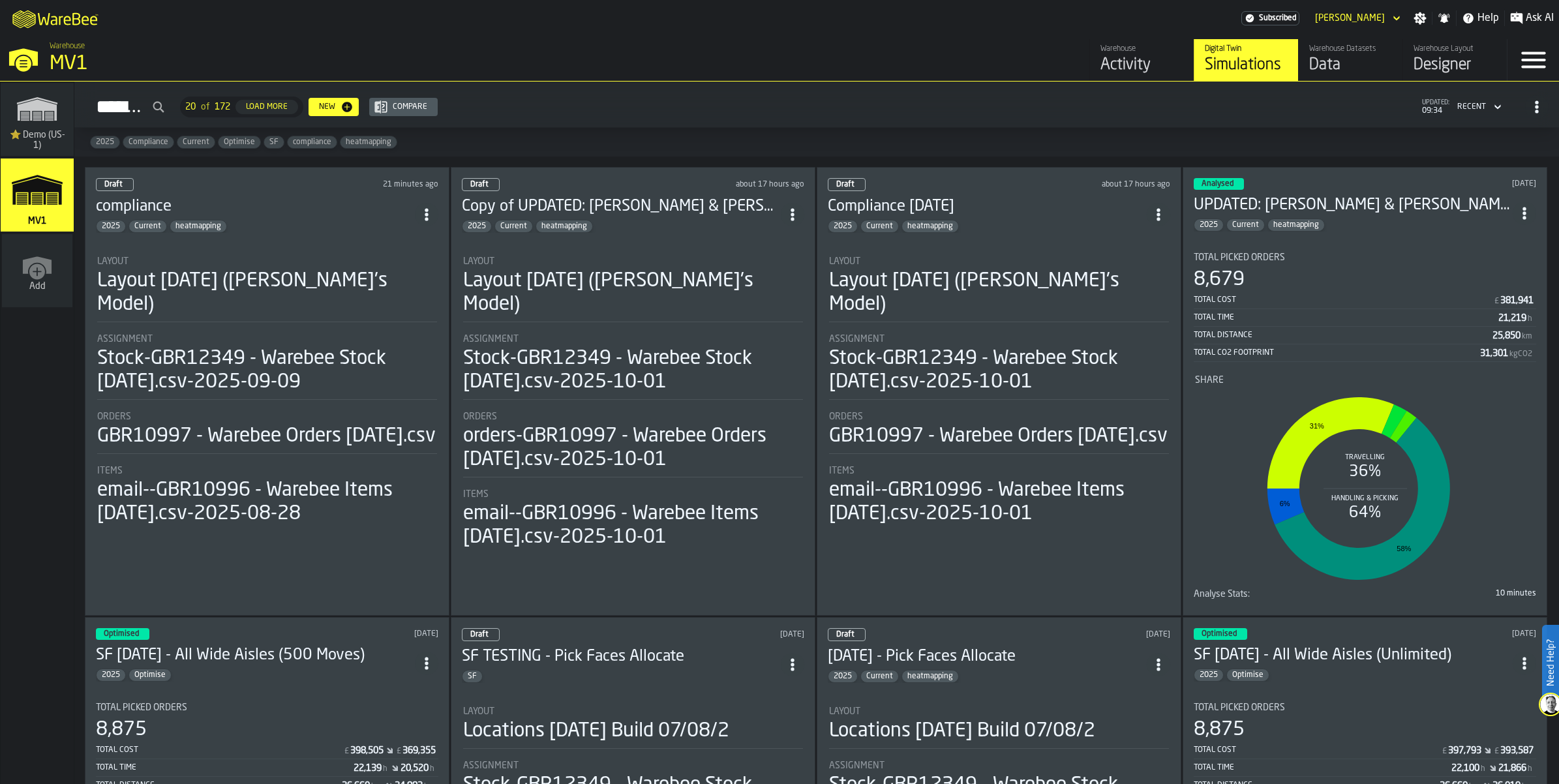
click at [255, 409] on li "Layout Layout [DATE] ([PERSON_NAME]'s Model) Assignment Stock-GBR12349 - Warebe…" at bounding box center [267, 385] width 342 height 282
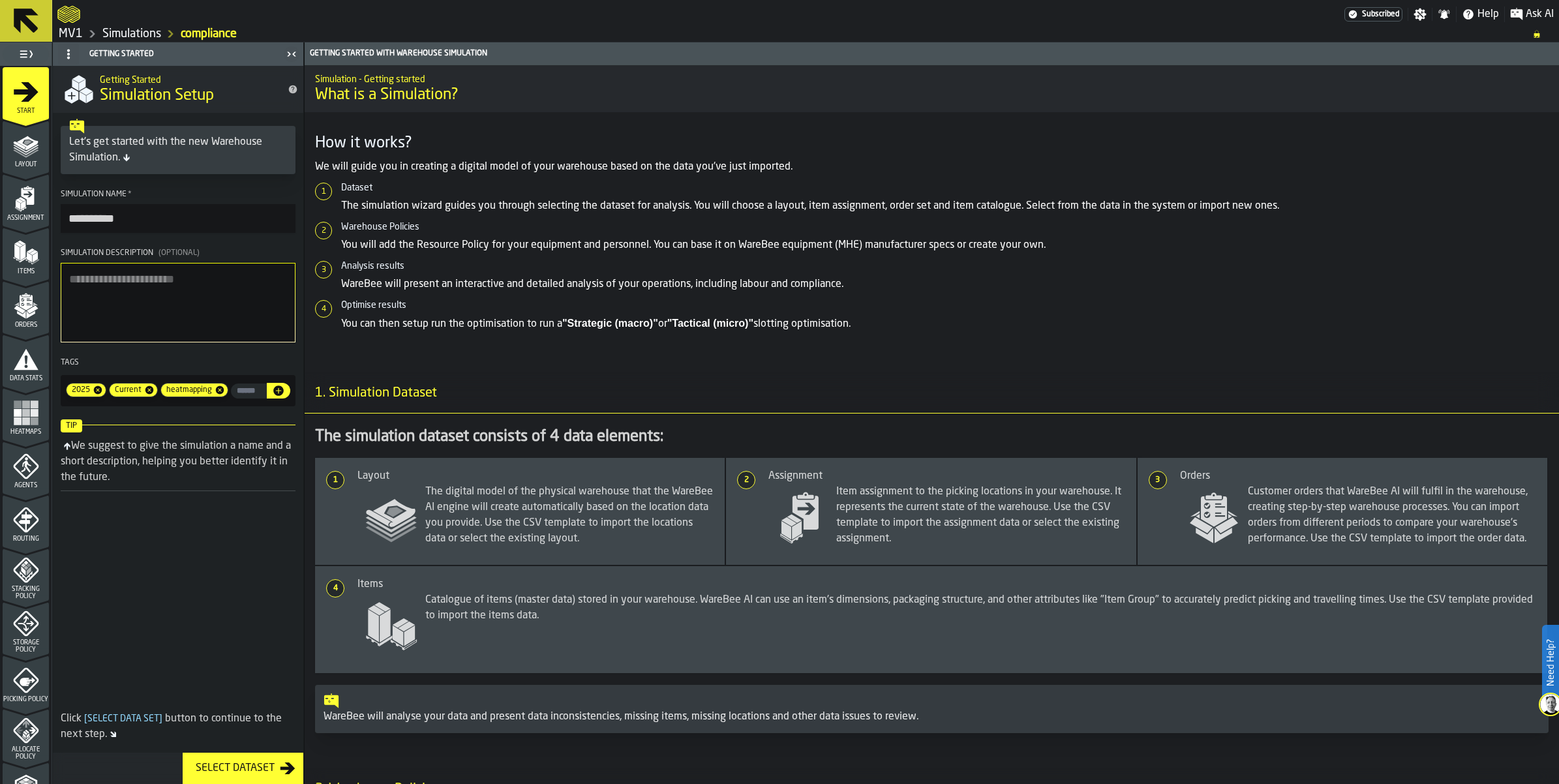
click at [26, 105] on icon "menu Start" at bounding box center [26, 92] width 26 height 26
click at [34, 168] on div "Layout" at bounding box center [25, 150] width 46 height 36
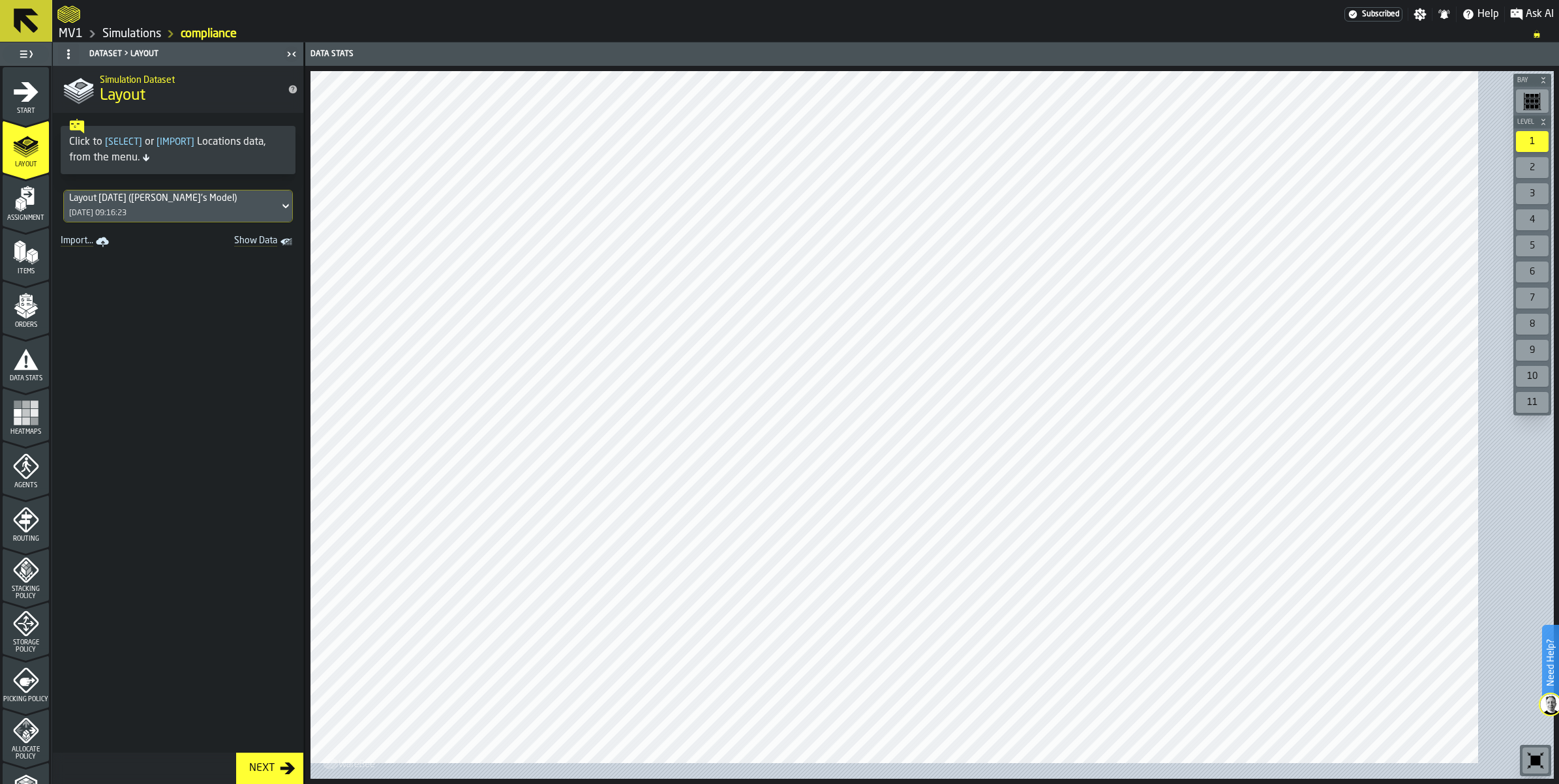
click at [39, 212] on icon "menu Assignment" at bounding box center [26, 199] width 26 height 26
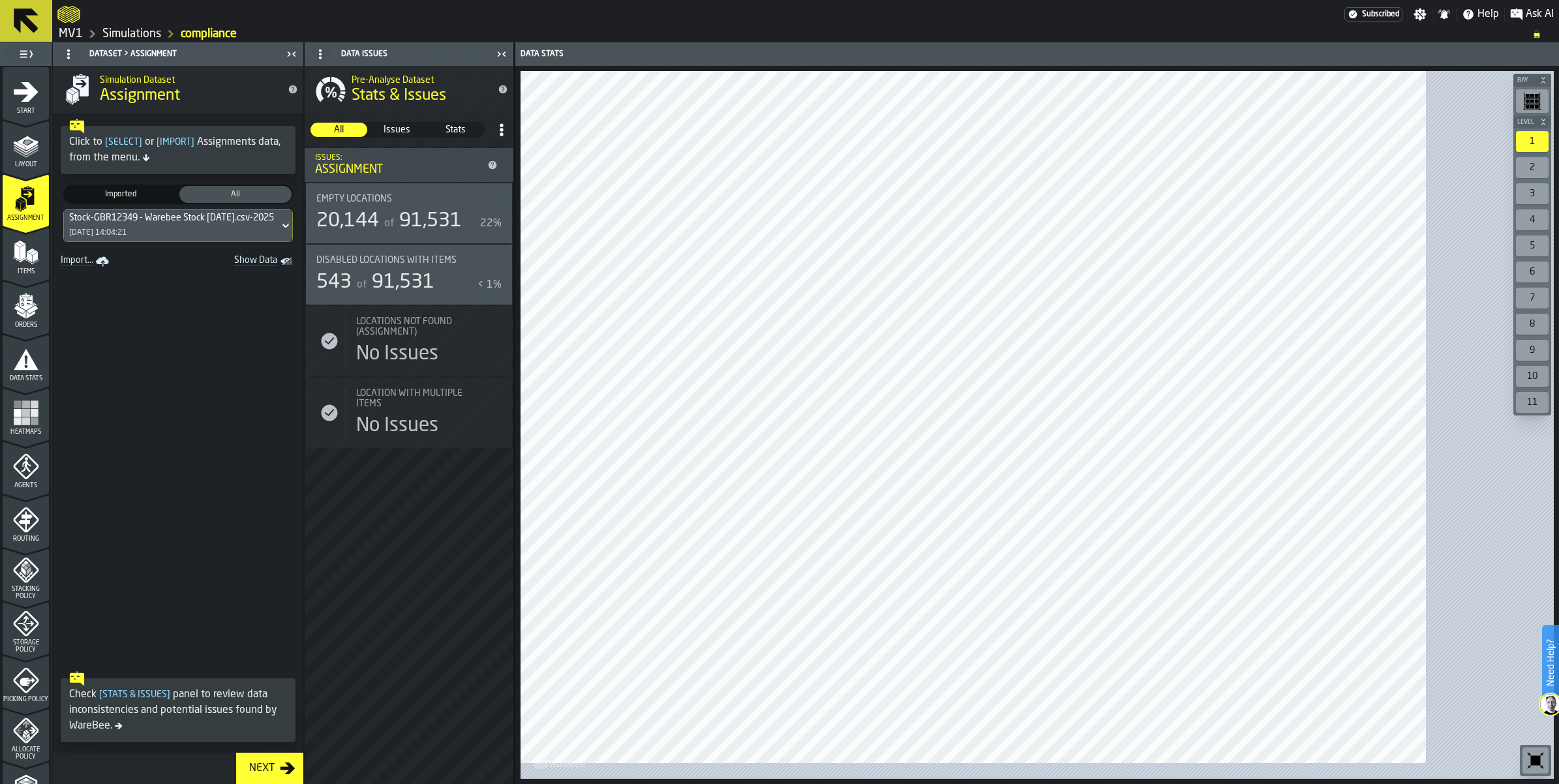
click at [92, 271] on link "Import..." at bounding box center [86, 260] width 61 height 18
click at [279, 242] on div "Stock-GBR12349 - Warebee Stock [DATE].csv-2025-09-09 [DATE] 14:04:21" at bounding box center [171, 225] width 215 height 31
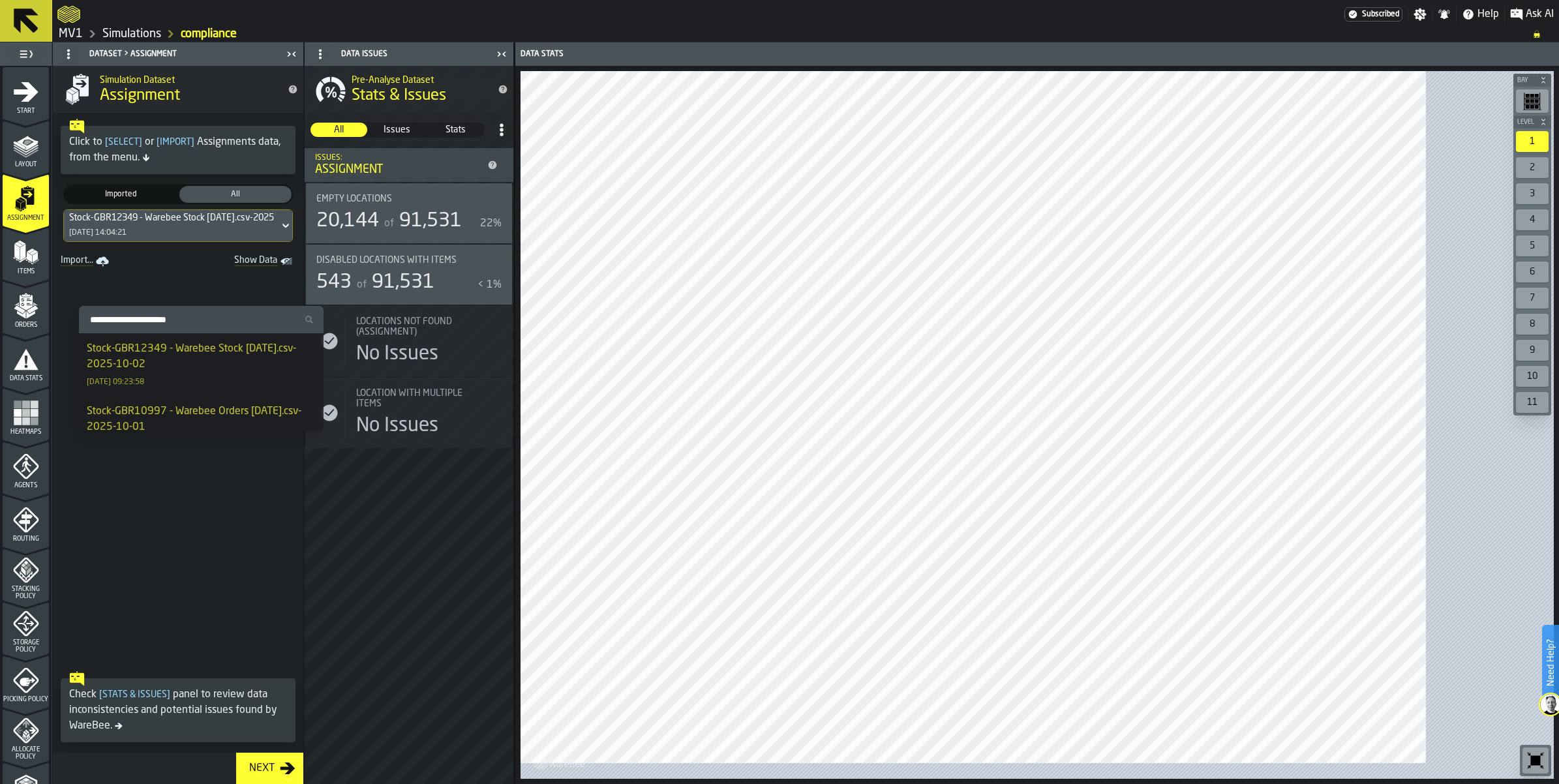
click at [282, 368] on div "Stock-GBR12349 - Warebee Stock [DATE].csv-2025-10-02" at bounding box center [200, 356] width 228 height 31
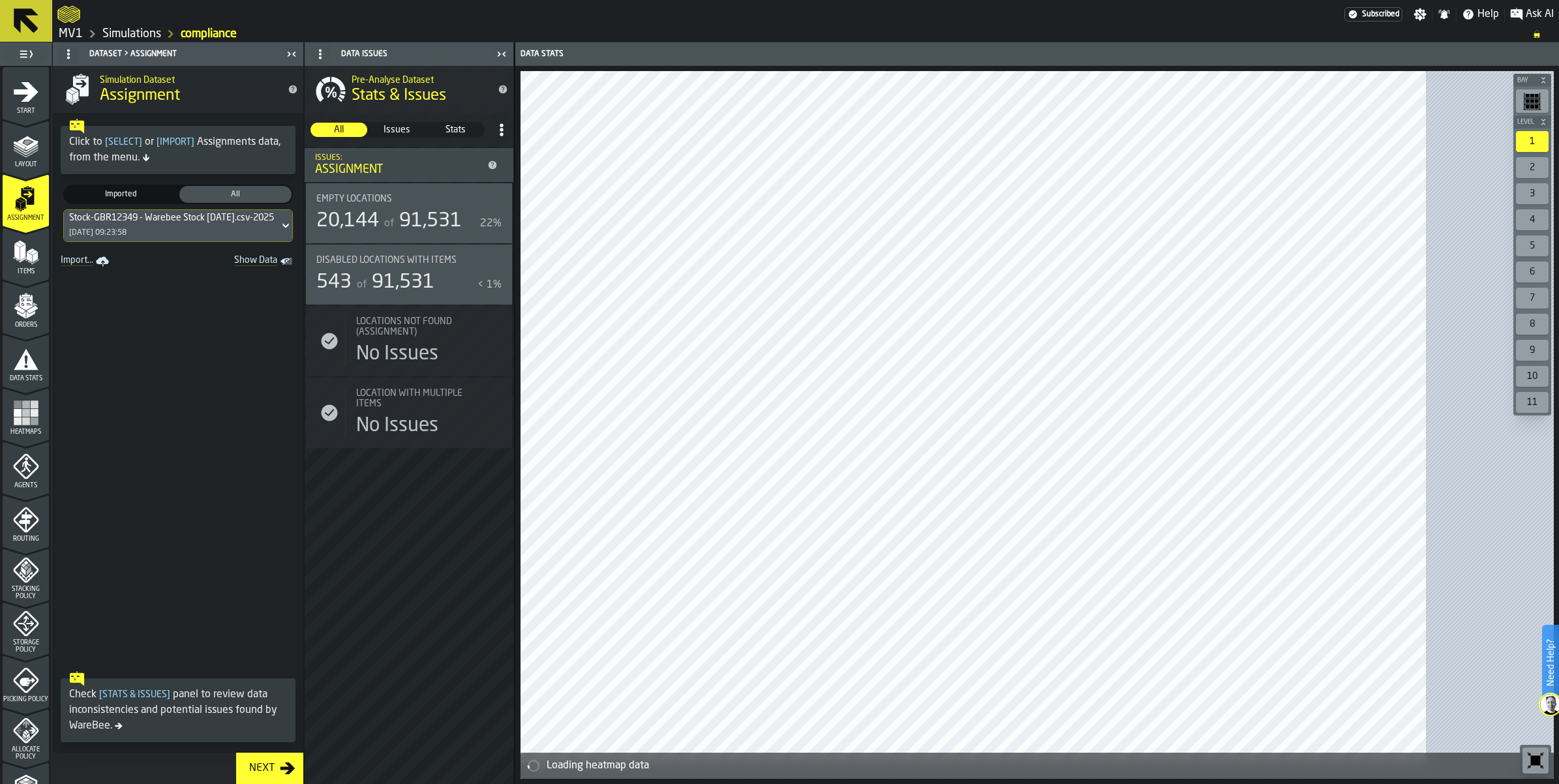
click at [31, 265] on icon "menu Items" at bounding box center [26, 253] width 26 height 26
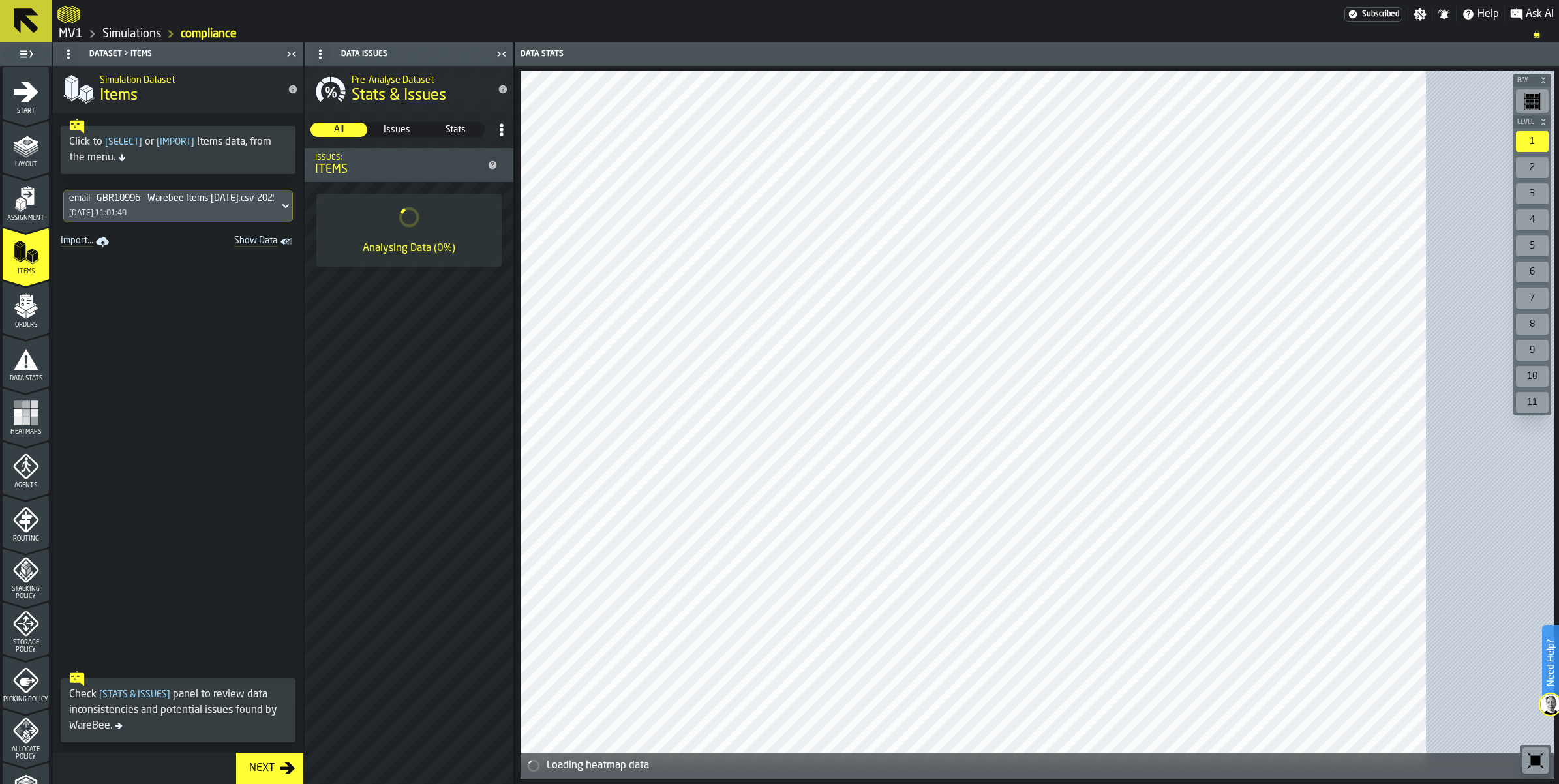
click at [292, 214] on icon at bounding box center [286, 206] width 13 height 16
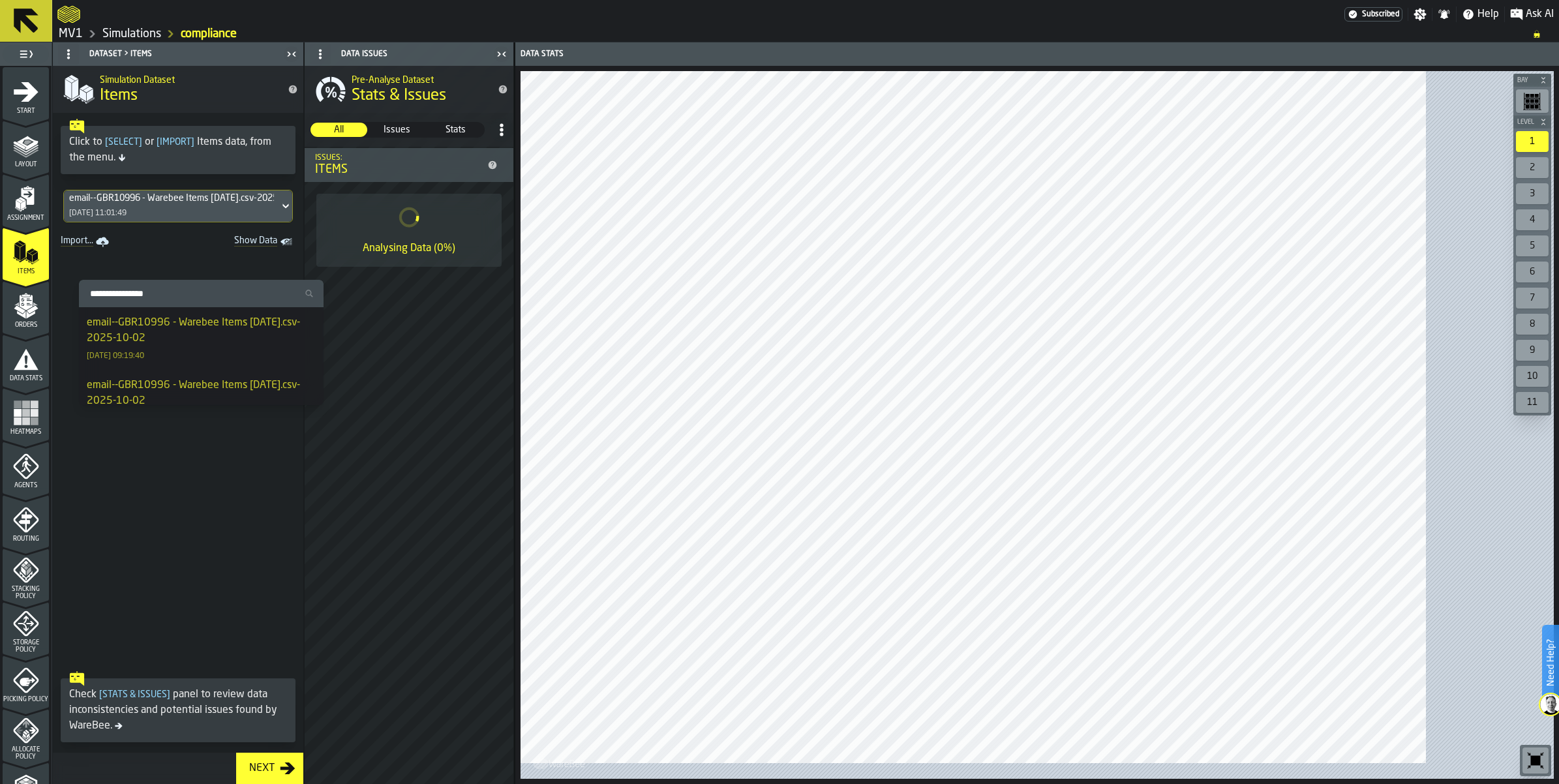
click at [236, 346] on div "email--GBR10996 - Warebee Items [DATE].csv-2025-10-02" at bounding box center [200, 330] width 228 height 31
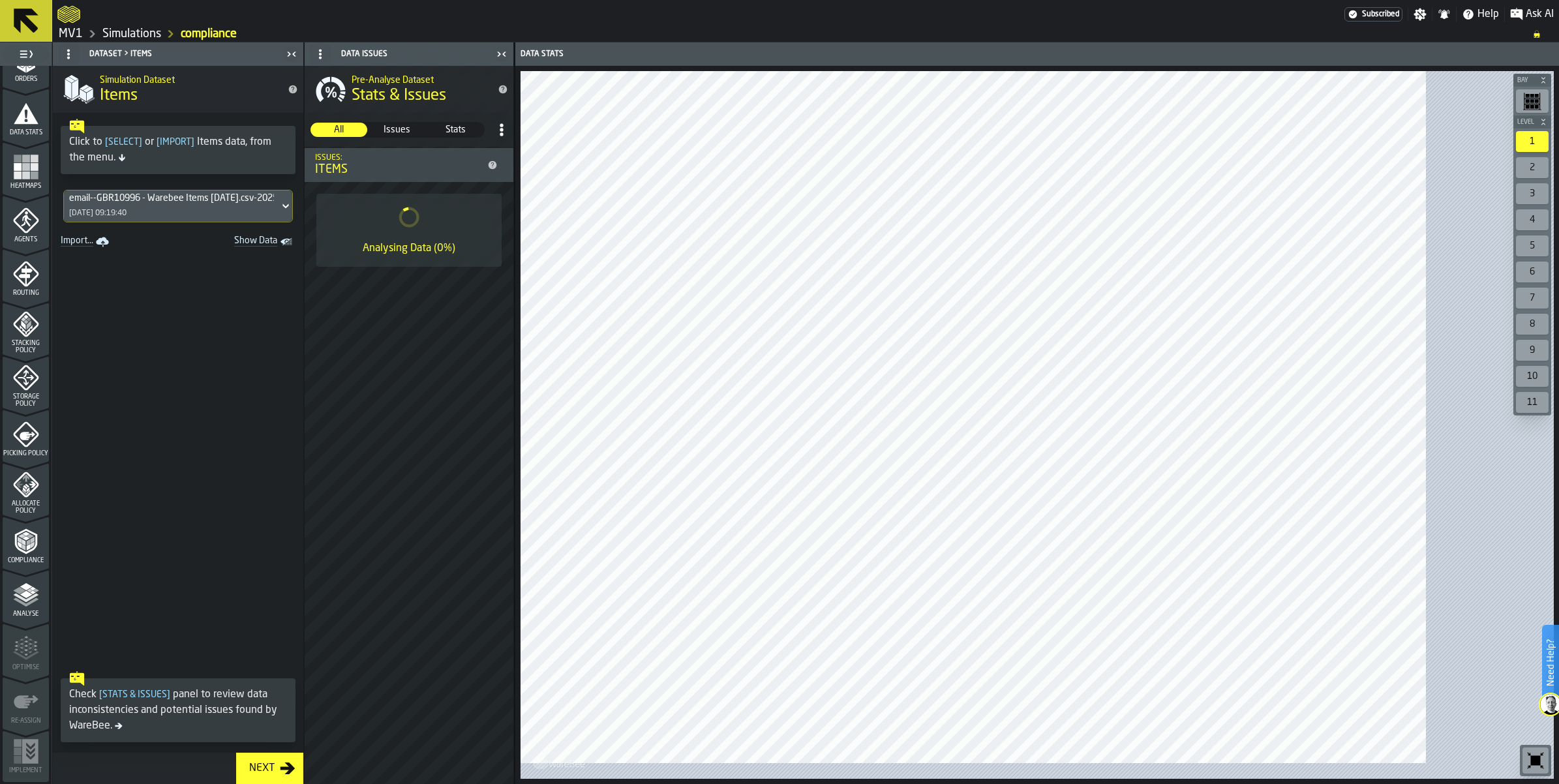
scroll to position [503, 0]
click at [39, 528] on icon "menu Compliance" at bounding box center [26, 541] width 26 height 26
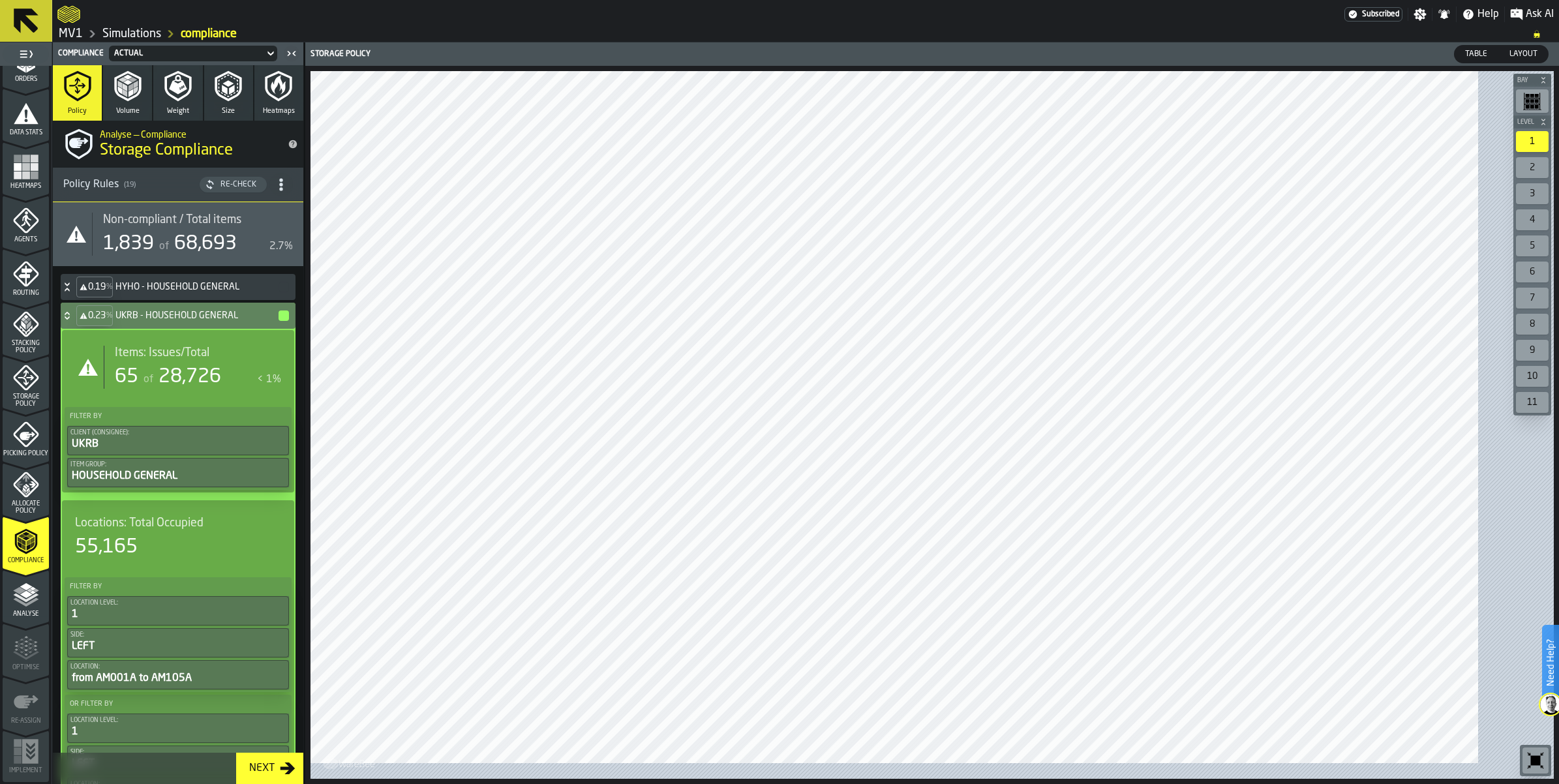
click at [221, 386] on span "28,726" at bounding box center [190, 377] width 63 height 20
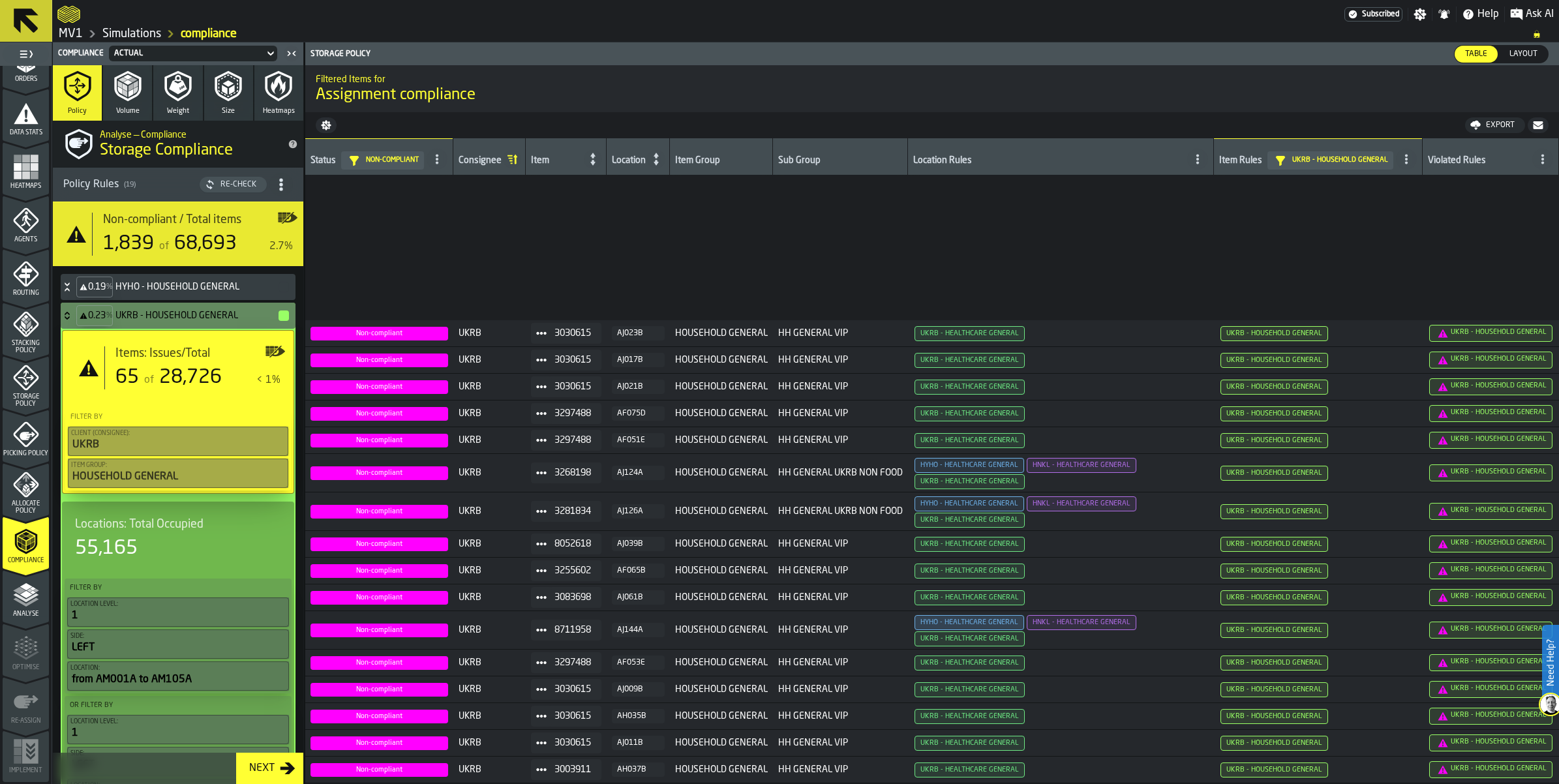
scroll to position [1723, 0]
click at [1486, 130] on div "Export" at bounding box center [1501, 125] width 39 height 9
click at [1536, 129] on icon "button-" at bounding box center [1537, 125] width 9 height 8
click at [73, 321] on icon at bounding box center [68, 315] width 13 height 10
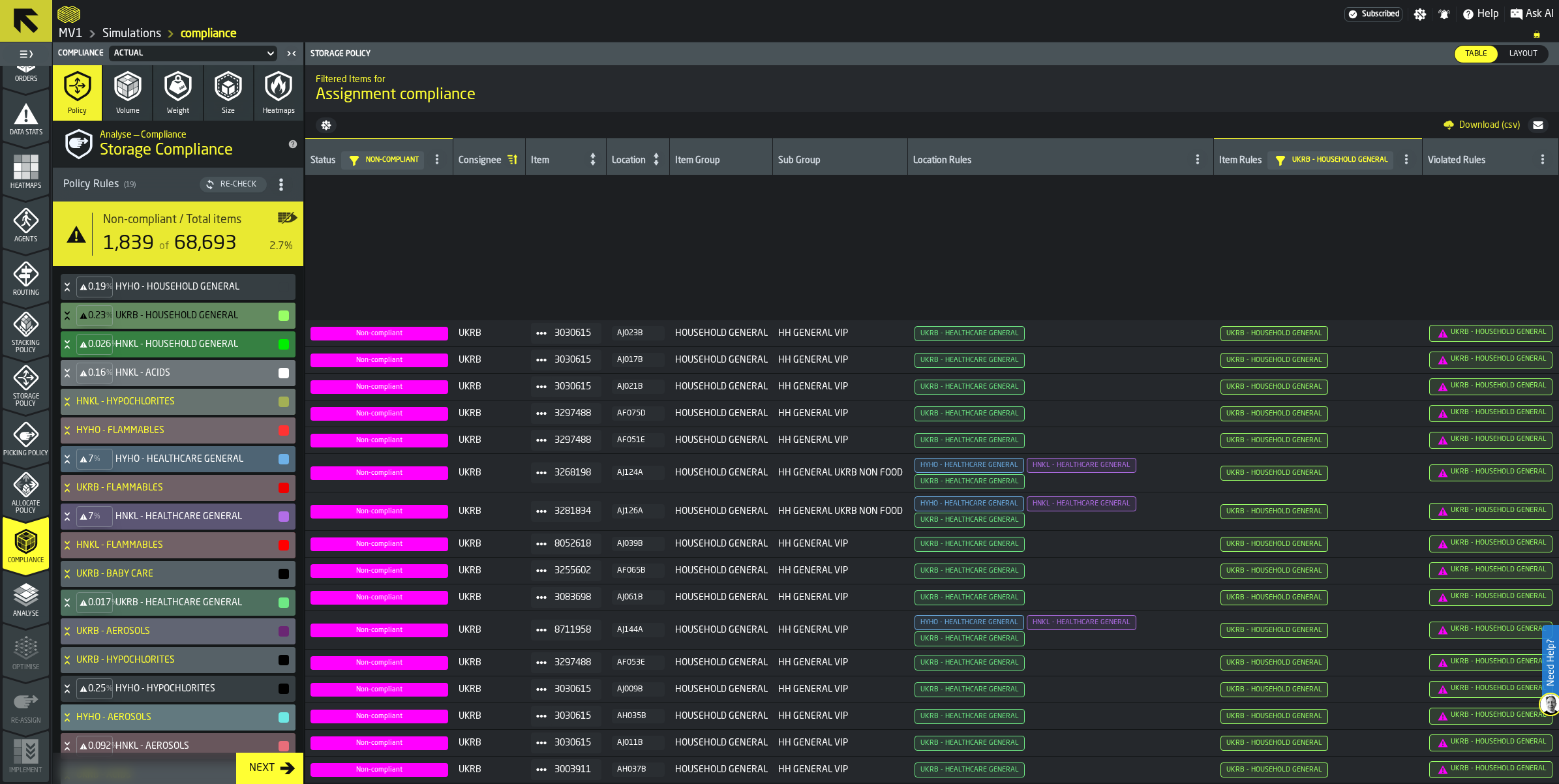
click at [70, 348] on icon at bounding box center [67, 346] width 5 height 3
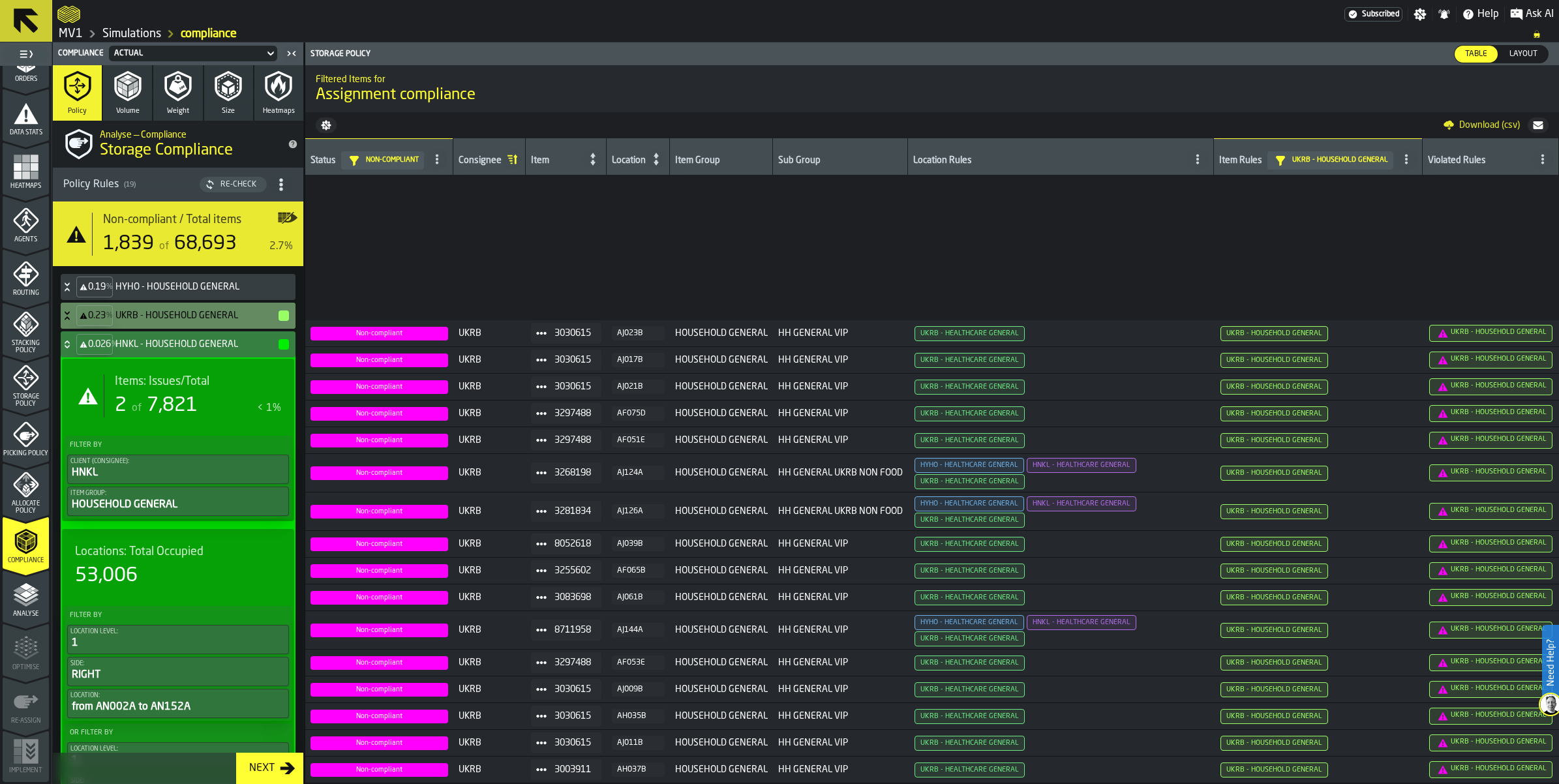
click at [197, 416] on span "7,821" at bounding box center [172, 405] width 51 height 20
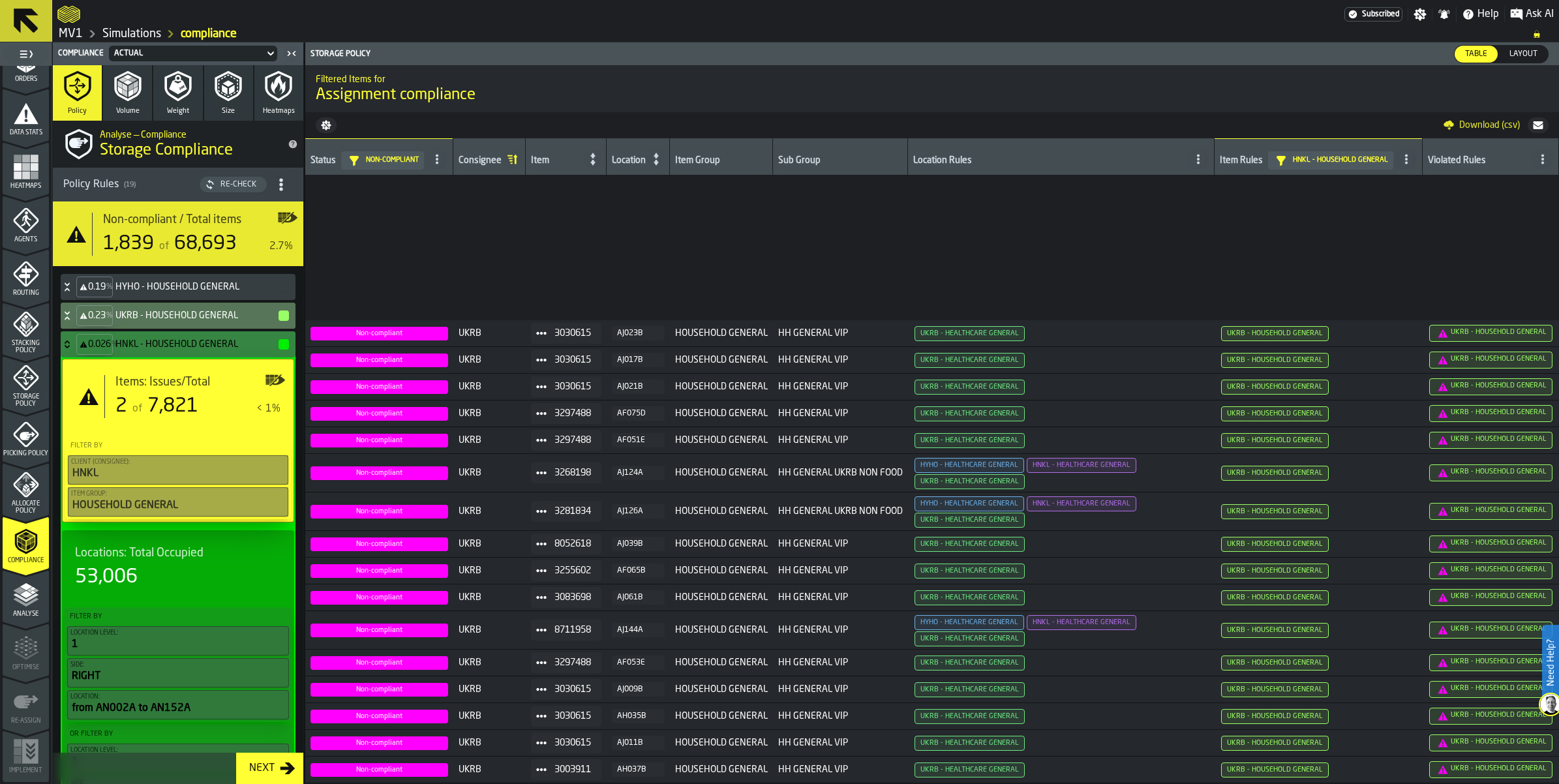
scroll to position [0, 0]
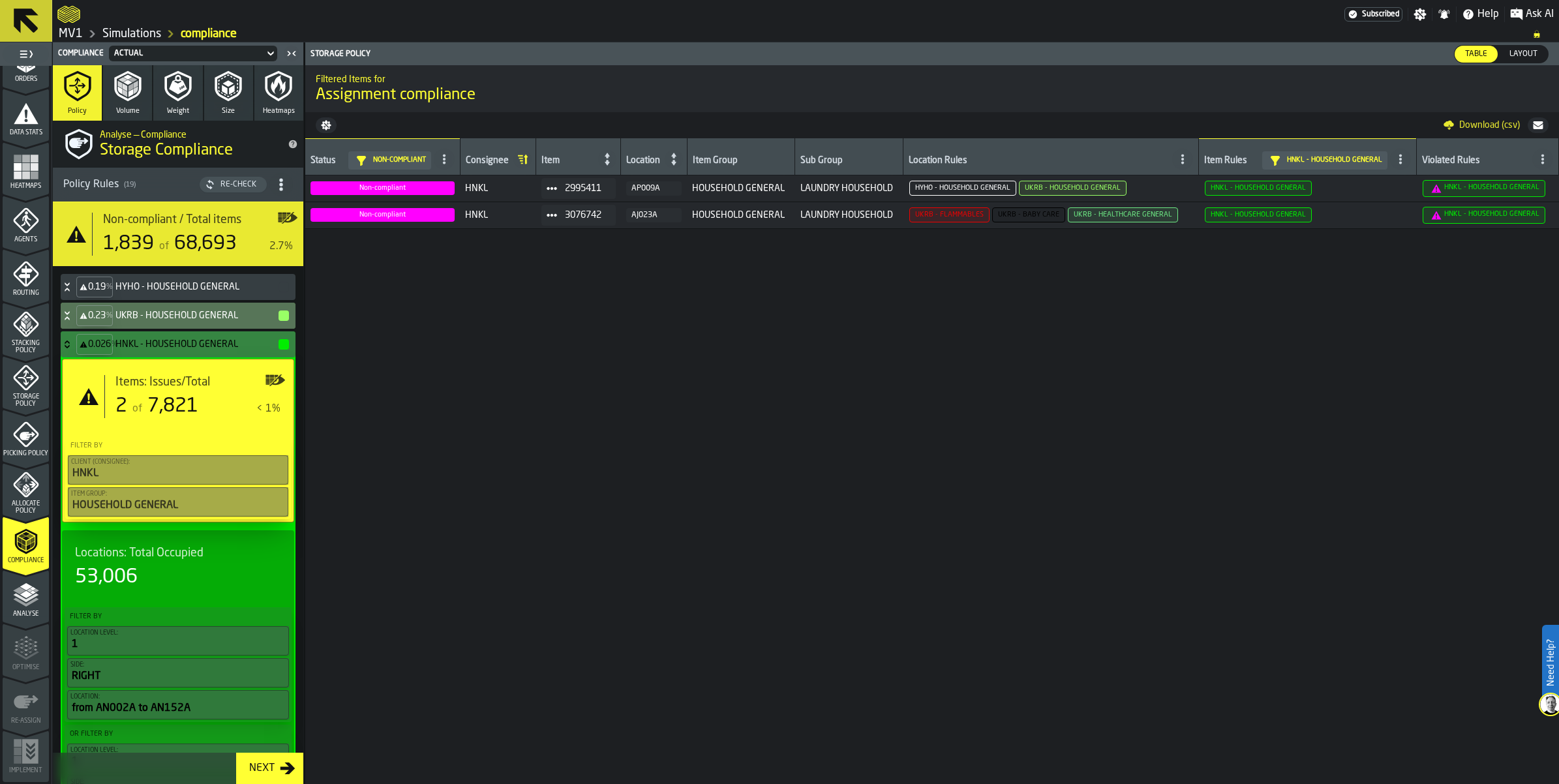
click at [73, 350] on icon at bounding box center [68, 344] width 13 height 10
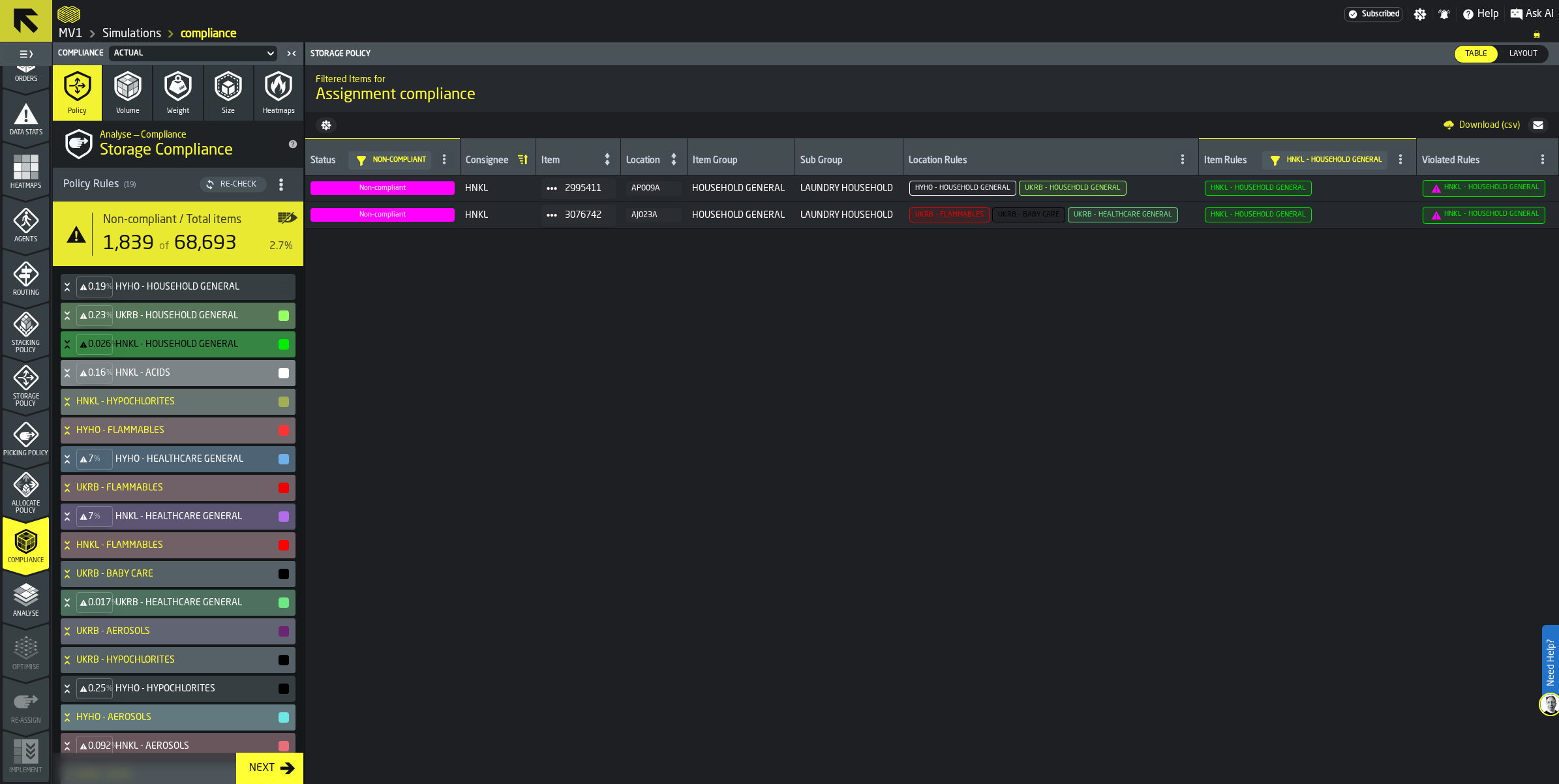
click at [73, 378] on icon at bounding box center [68, 372] width 13 height 10
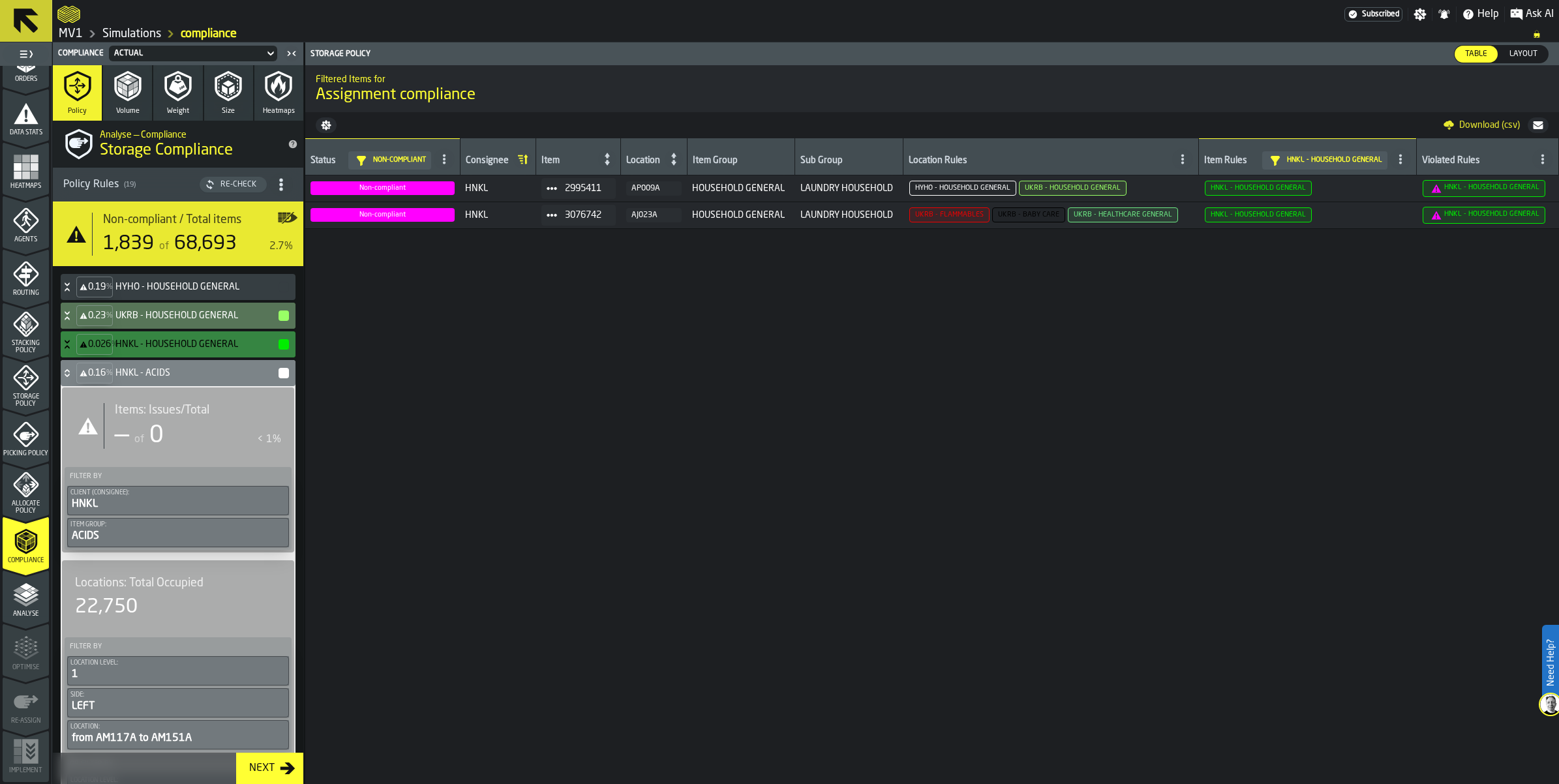
click at [73, 378] on icon at bounding box center [68, 372] width 13 height 10
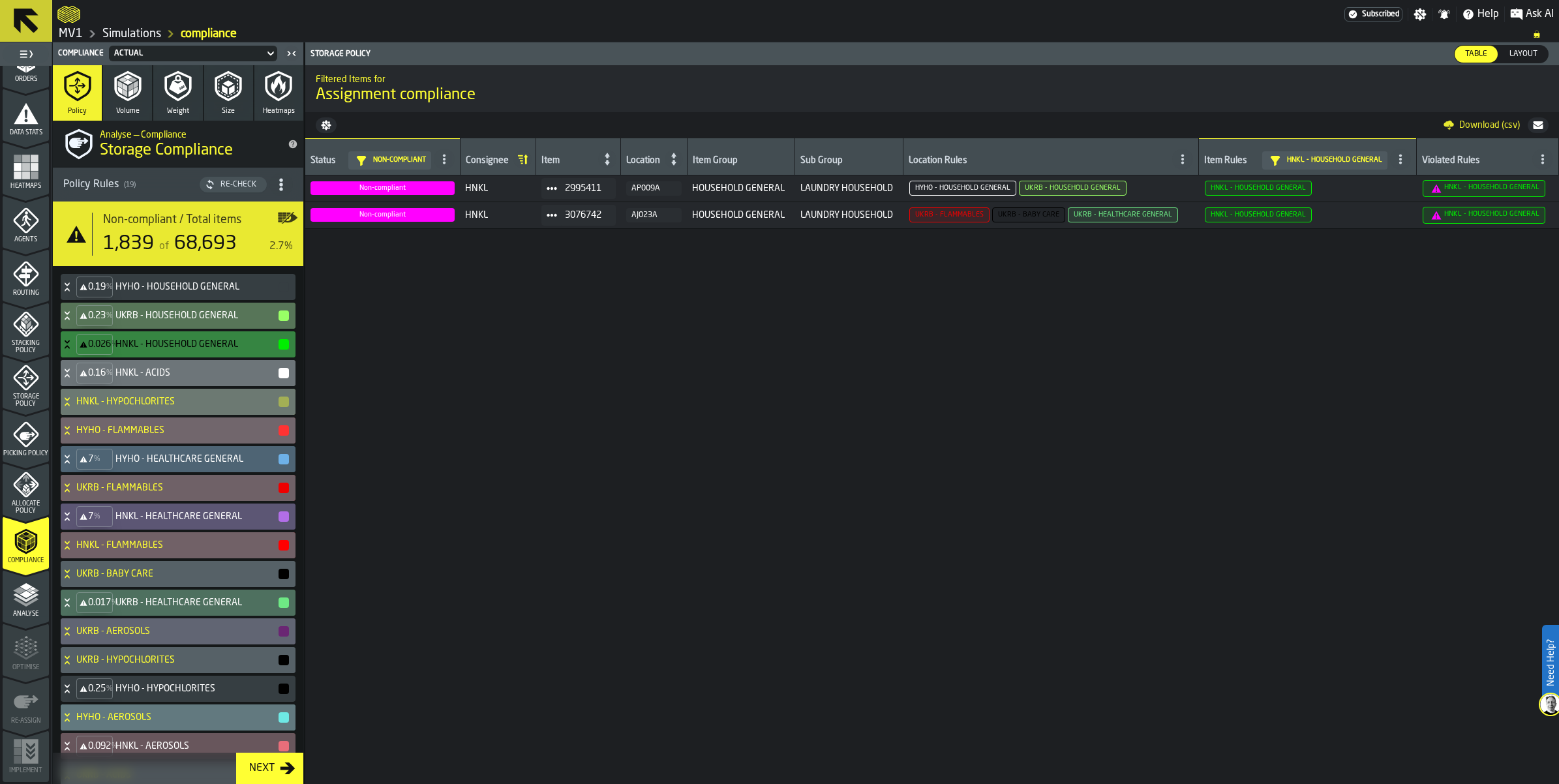
click at [92, 415] on div "HNKL - HYPOCHLORITES" at bounding box center [176, 401] width 229 height 26
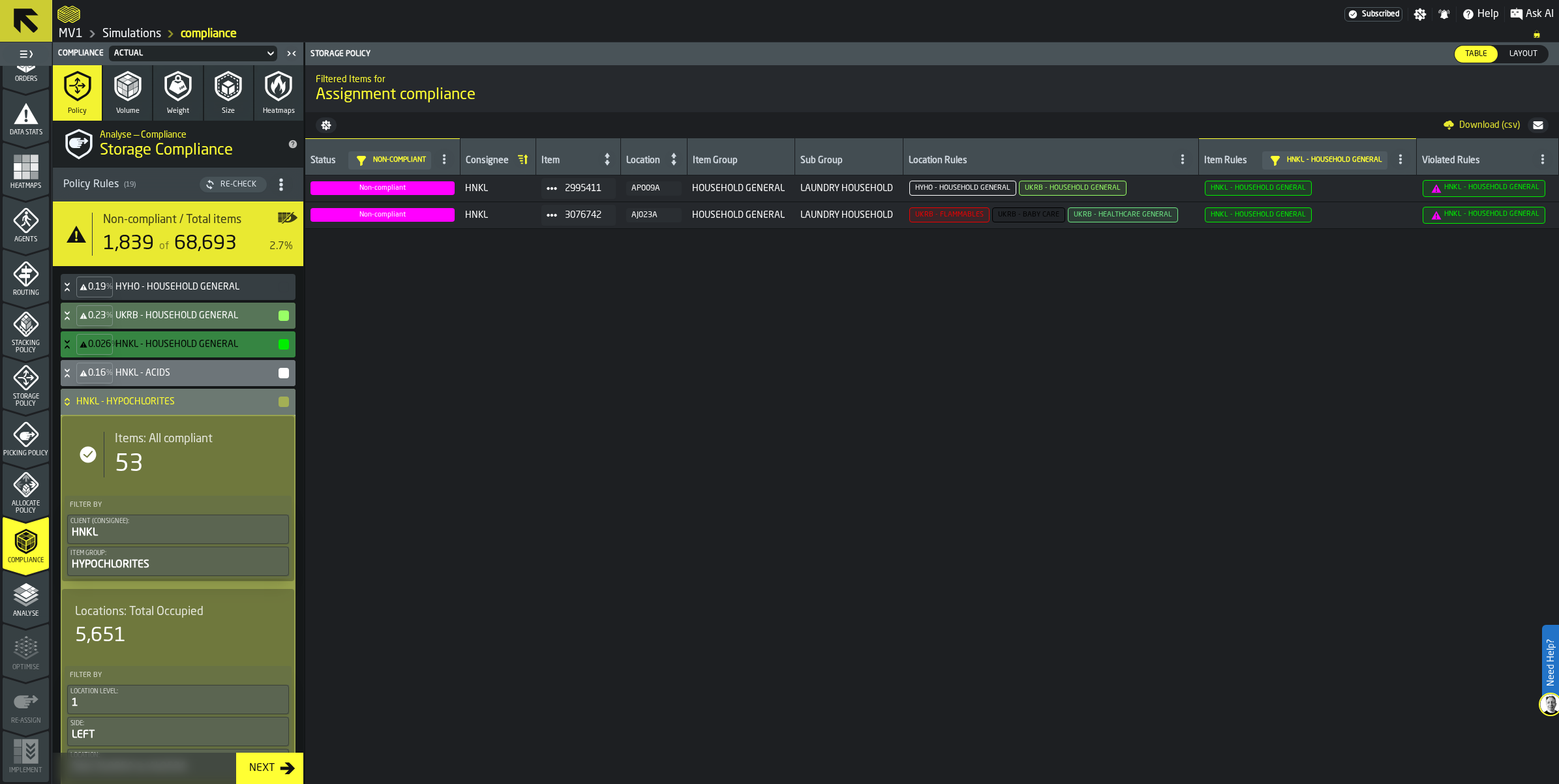
click at [73, 407] on icon at bounding box center [68, 401] width 13 height 10
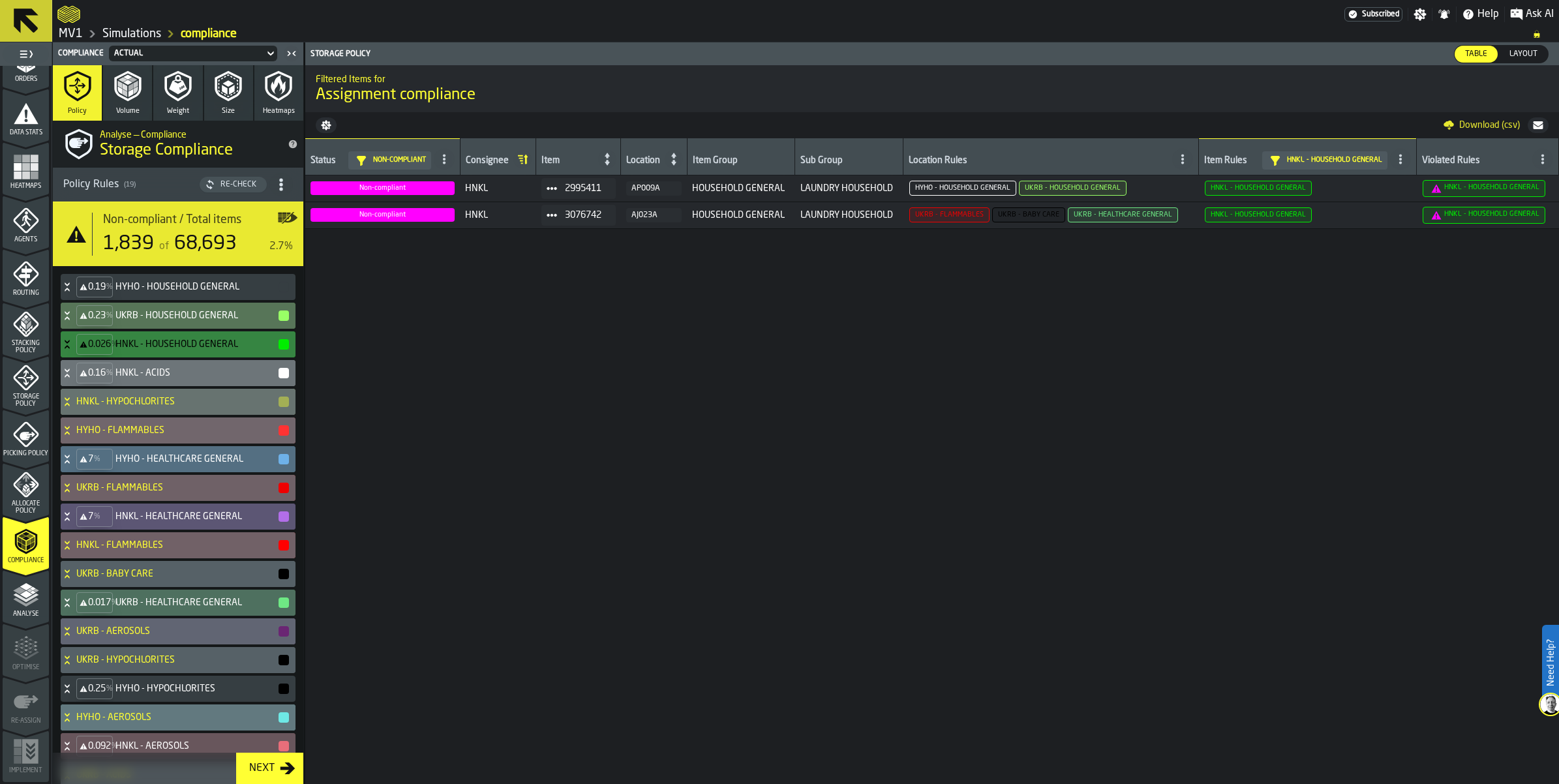
click at [73, 464] on icon at bounding box center [68, 459] width 13 height 10
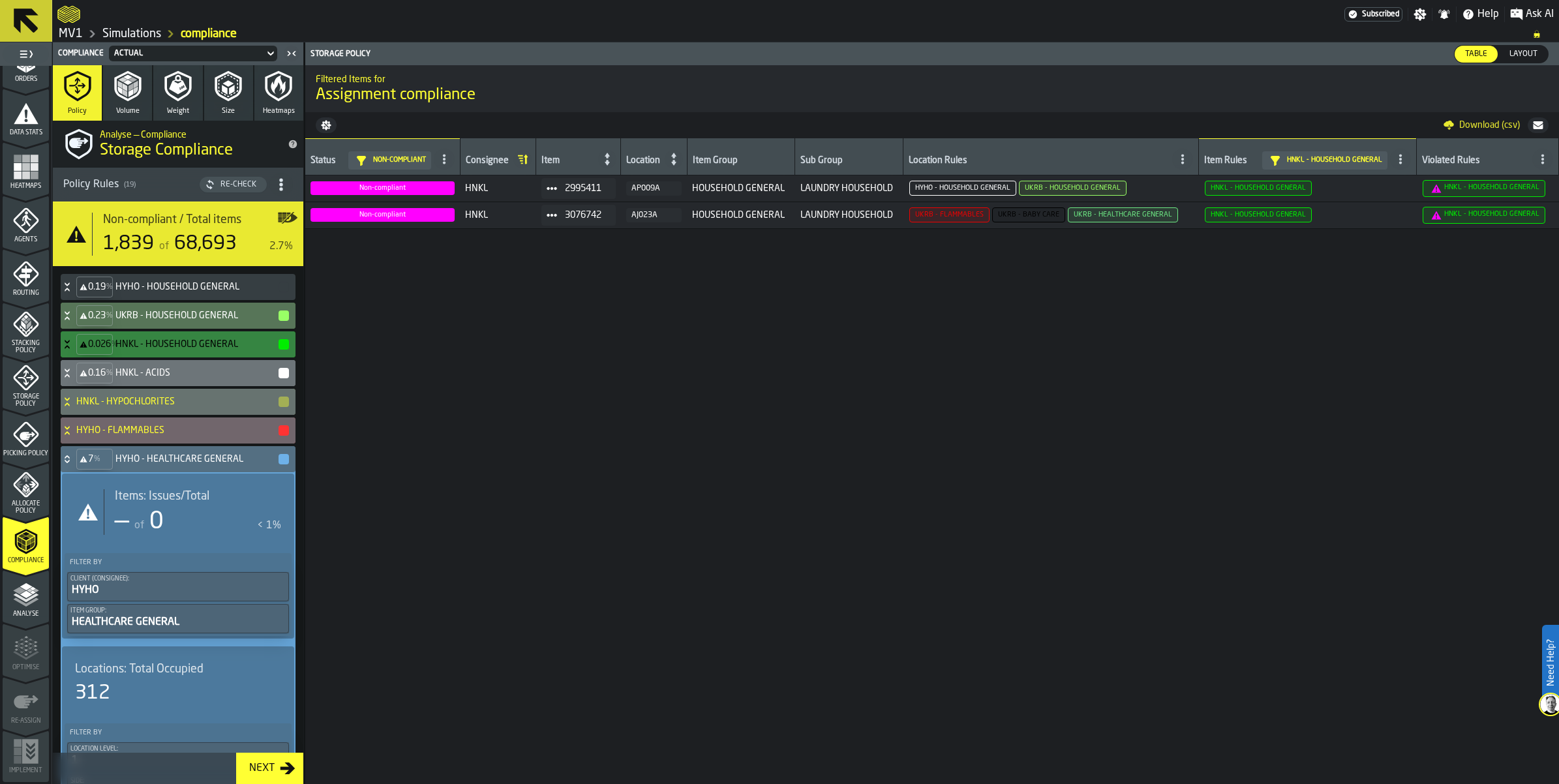
click at [73, 464] on icon at bounding box center [68, 459] width 13 height 10
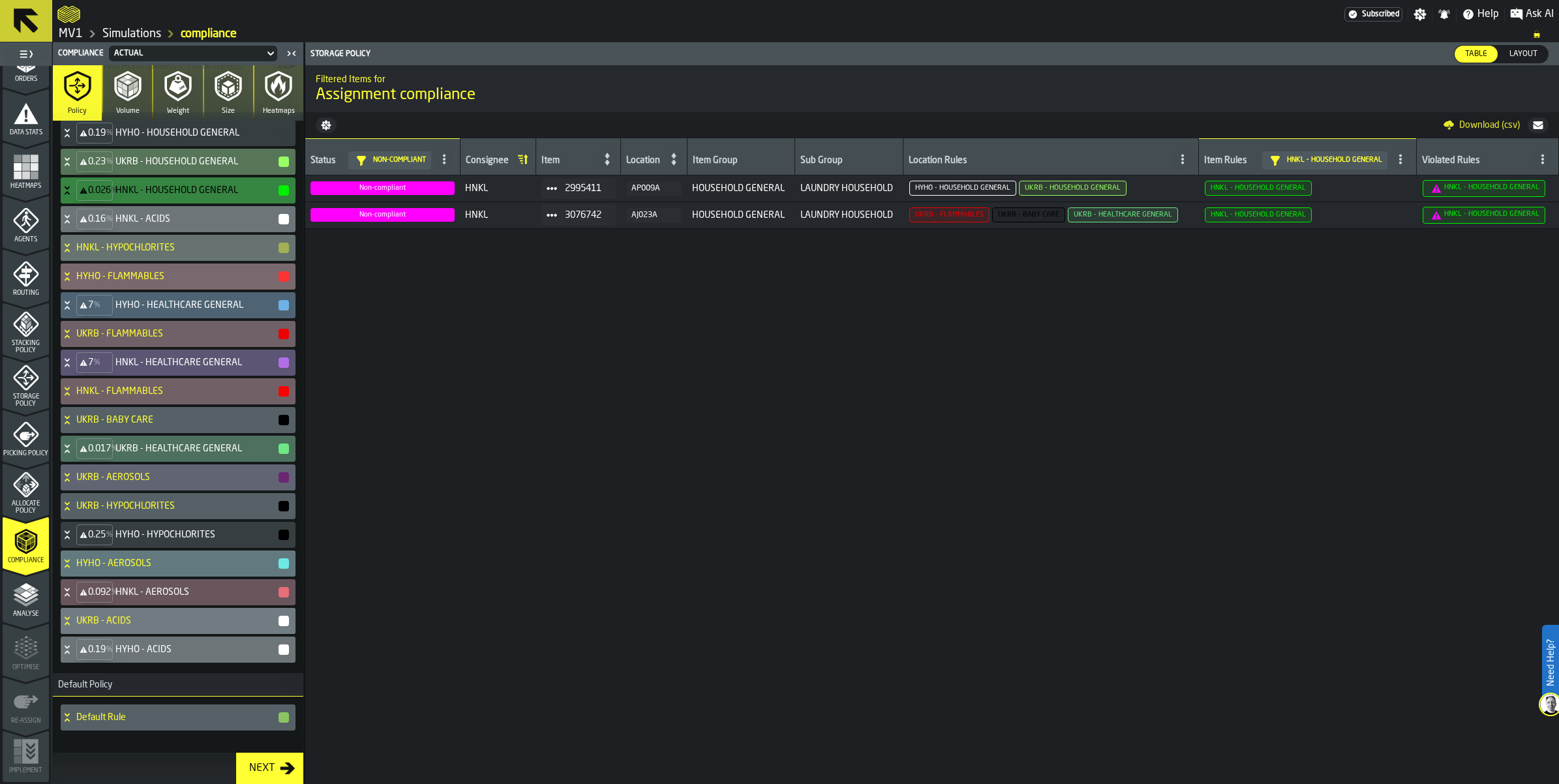
scroll to position [163, 0]
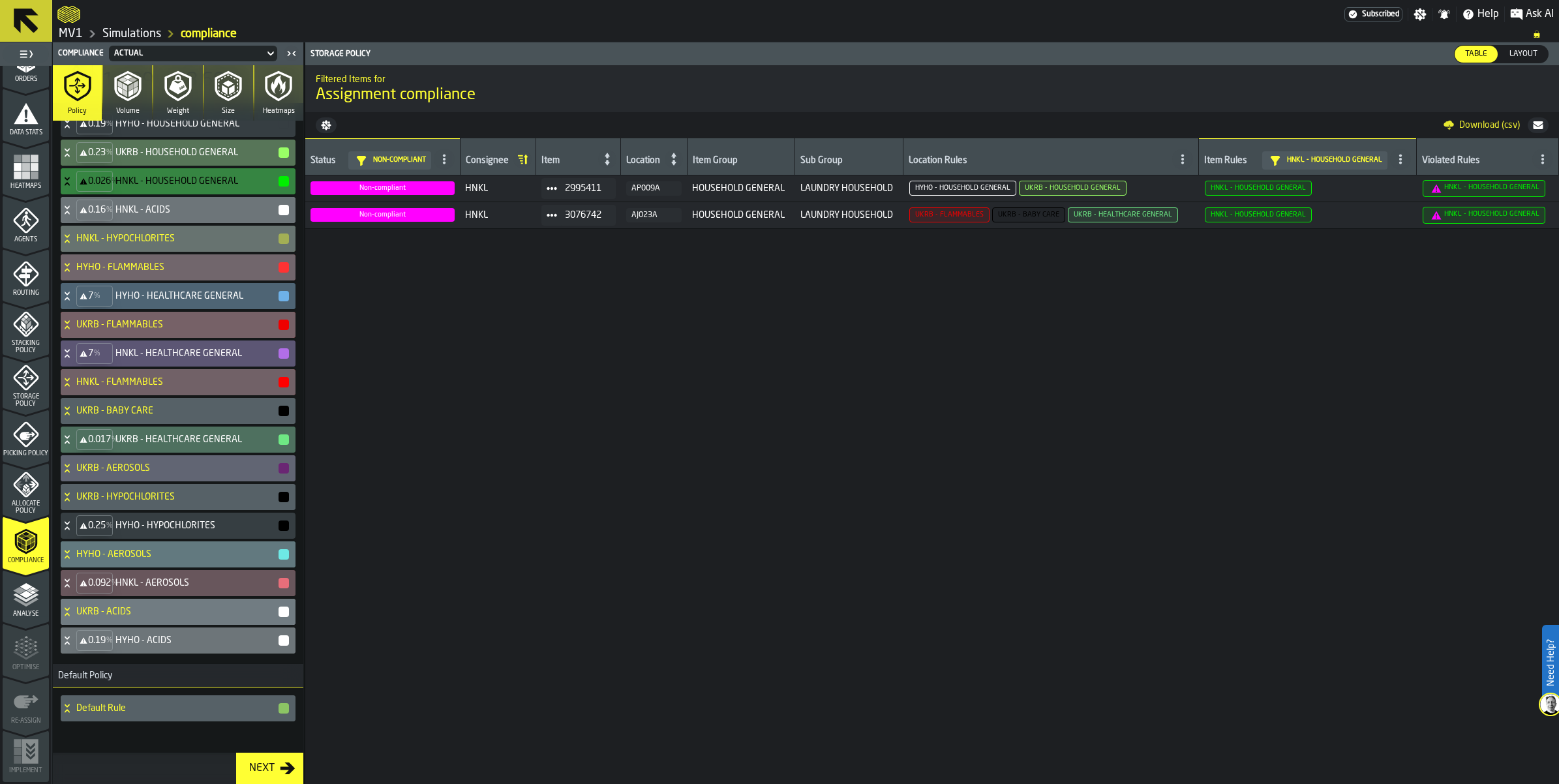
click at [73, 330] on icon at bounding box center [68, 324] width 13 height 10
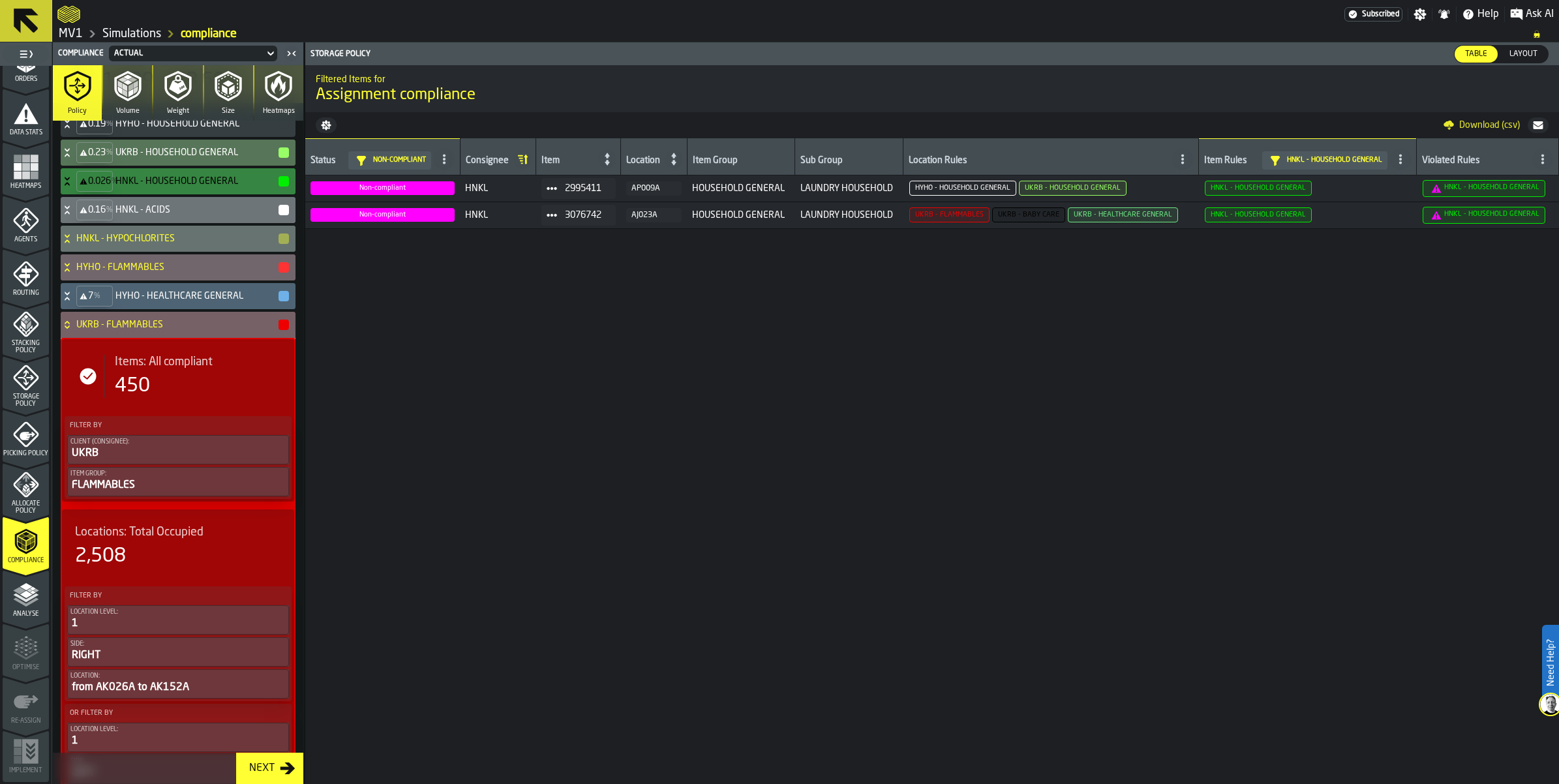
click at [73, 330] on icon at bounding box center [68, 324] width 13 height 10
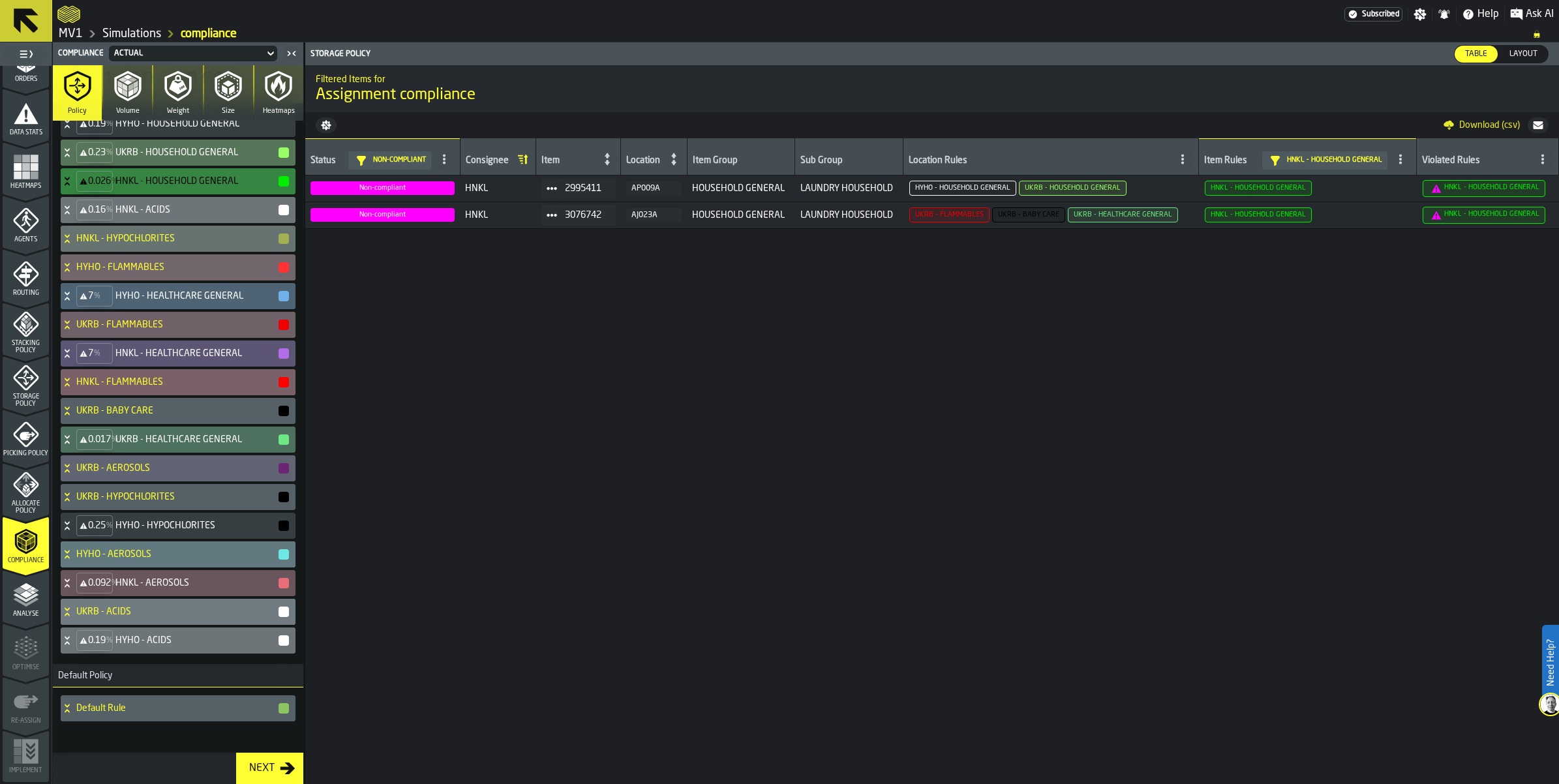
click at [73, 387] on icon at bounding box center [68, 382] width 13 height 10
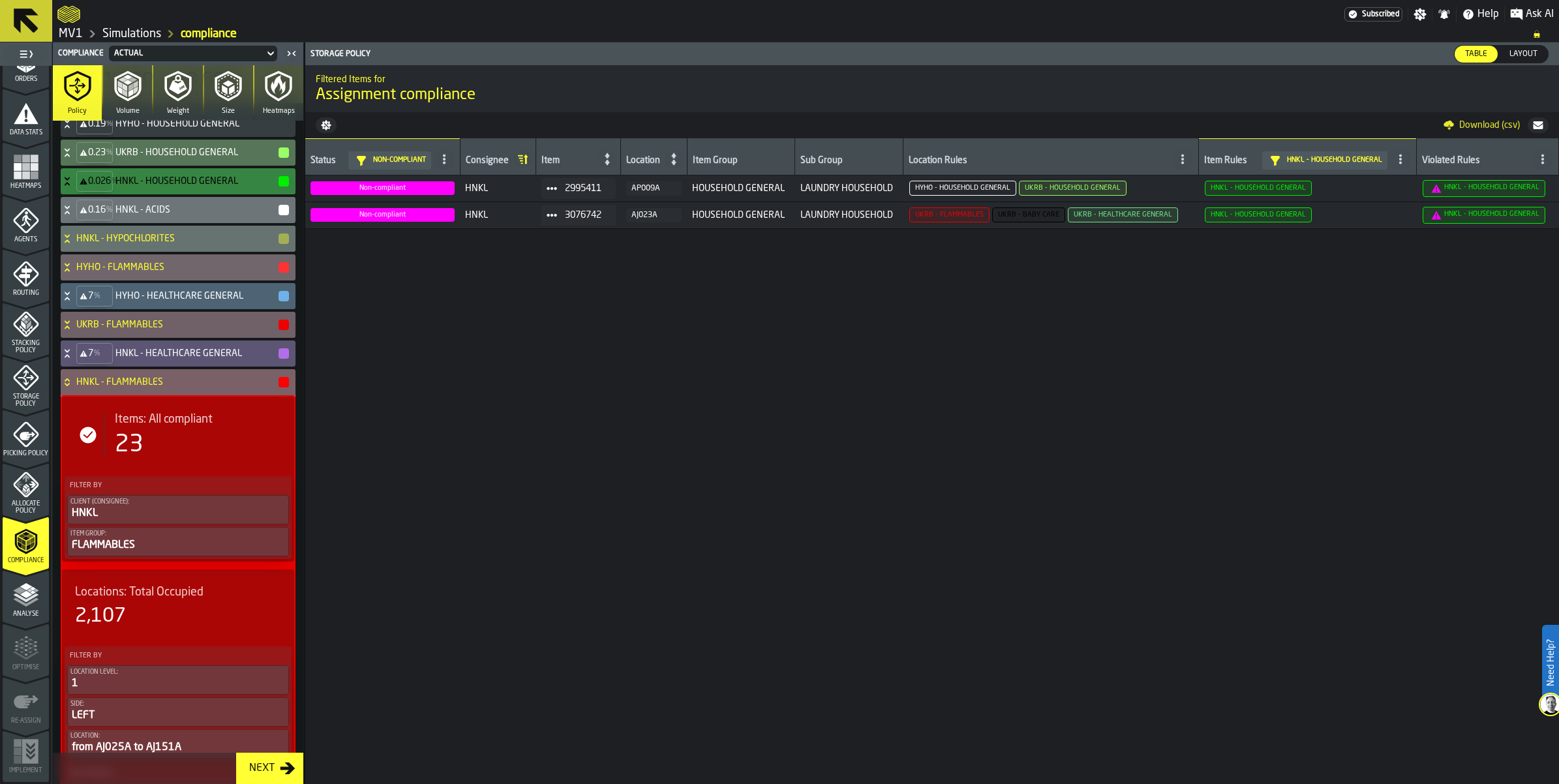
click at [73, 387] on icon at bounding box center [68, 382] width 13 height 10
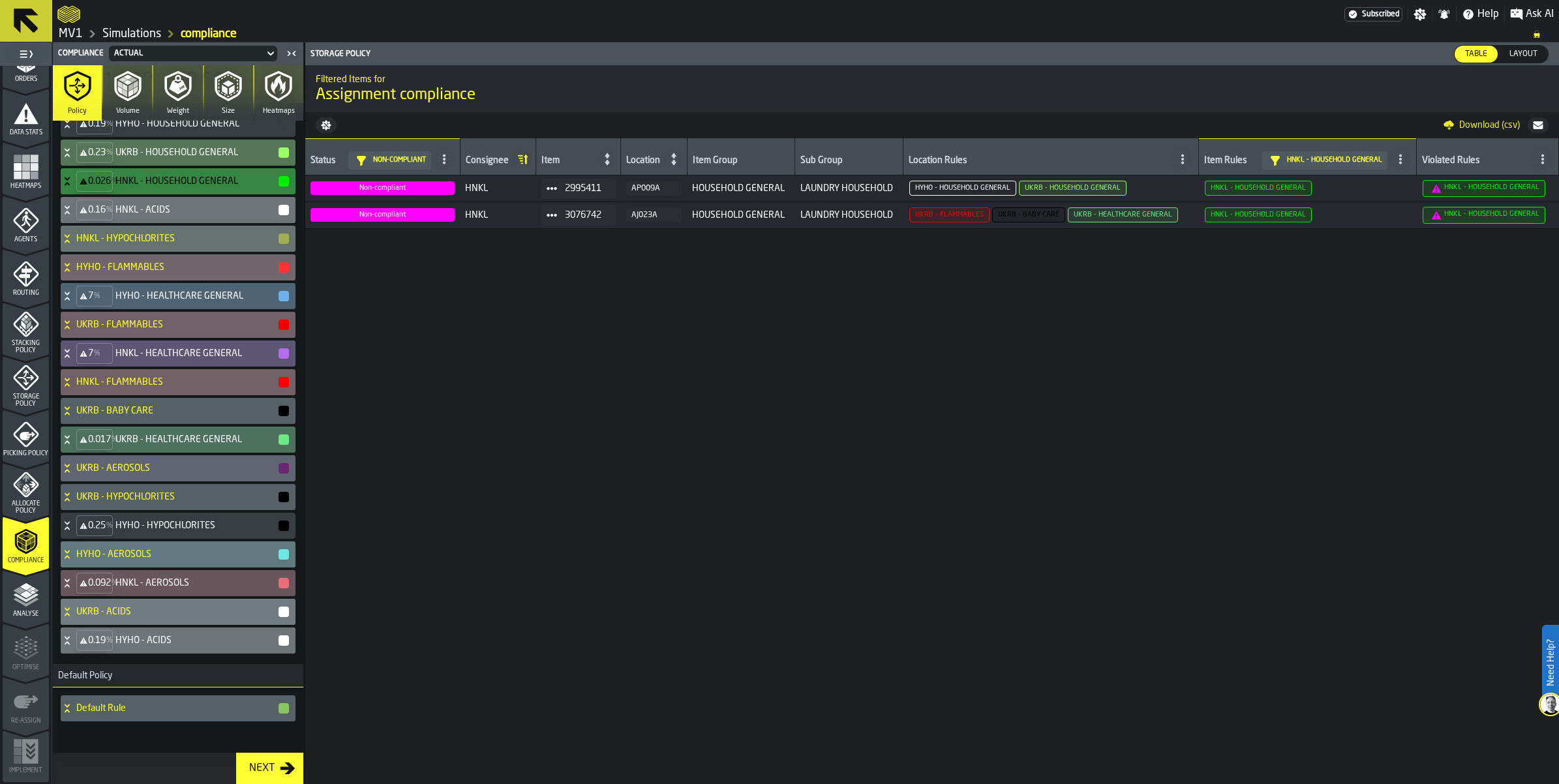
click at [73, 416] on icon at bounding box center [68, 410] width 13 height 10
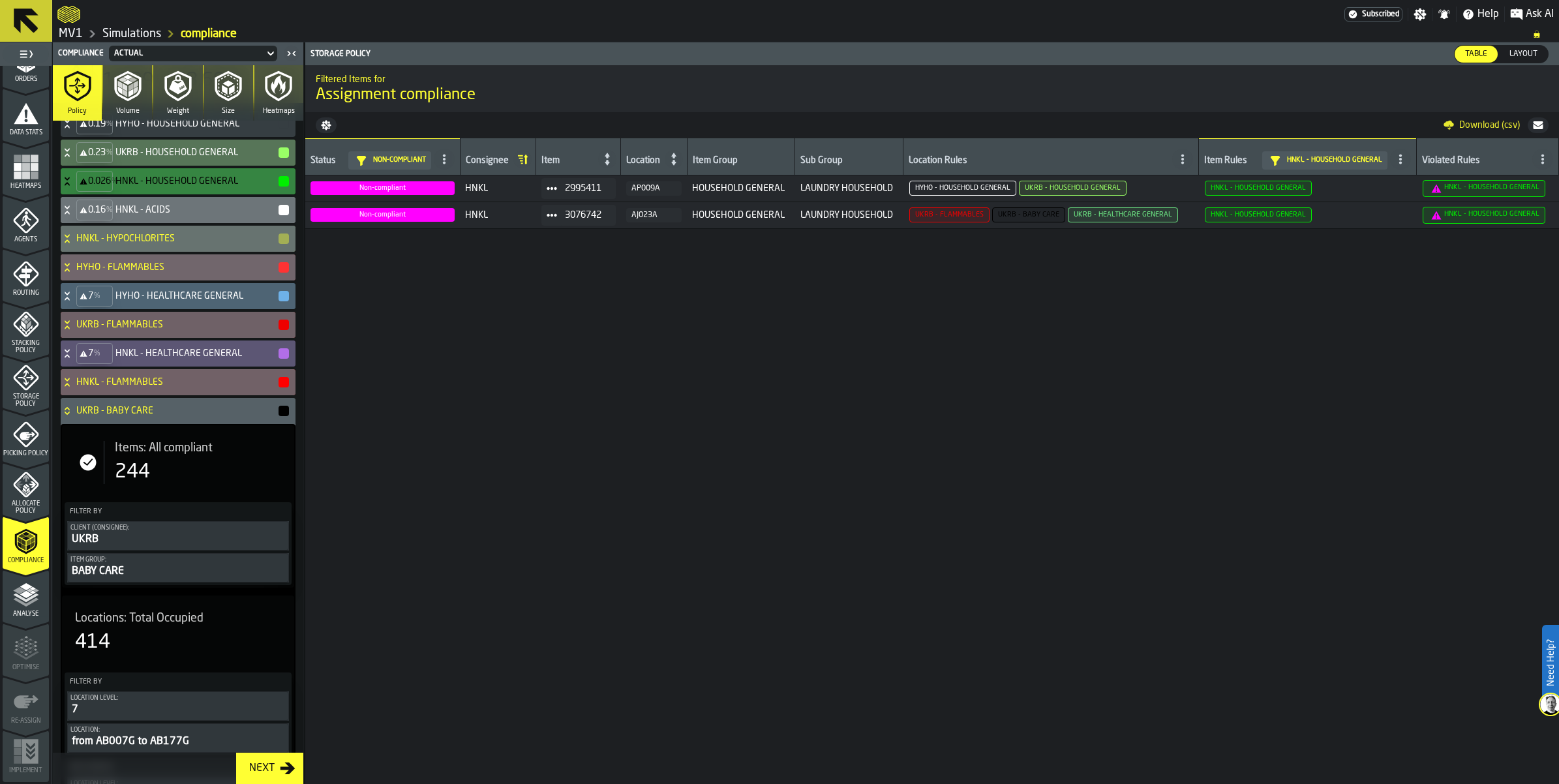
click at [73, 416] on icon at bounding box center [68, 410] width 13 height 10
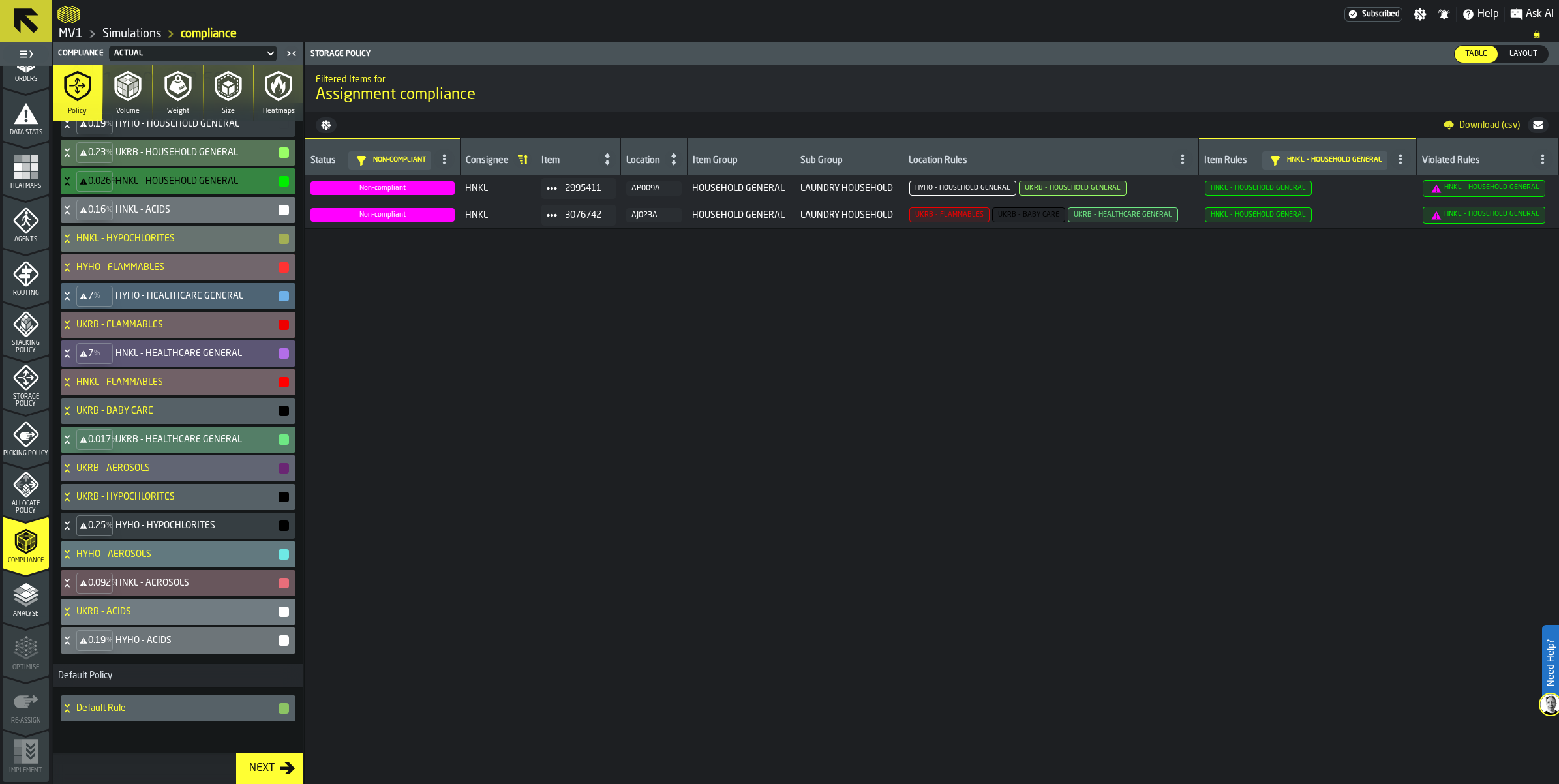
click at [73, 445] on icon at bounding box center [68, 439] width 13 height 10
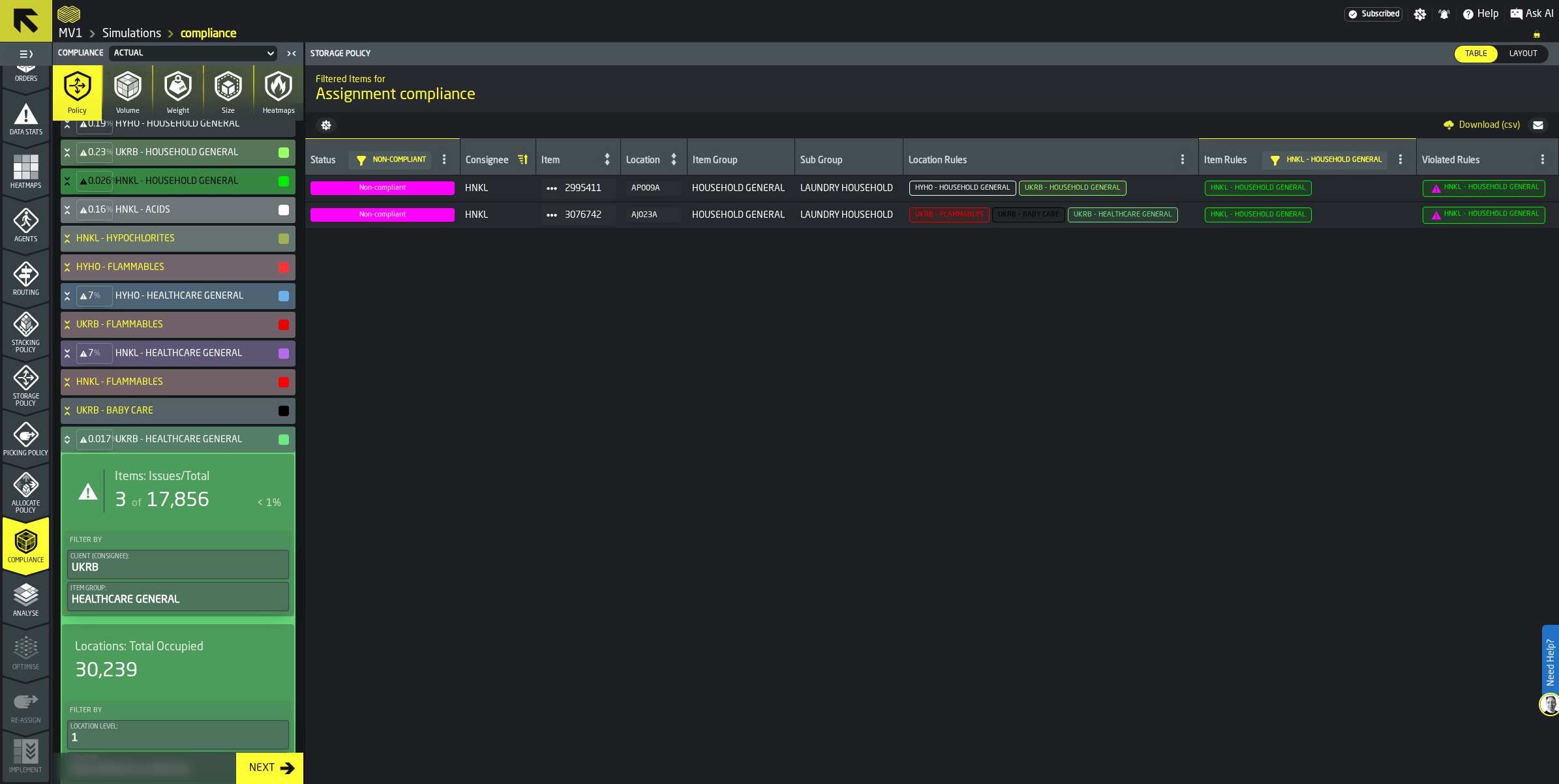
click at [191, 512] on div "Items: Issues/Total 3 of 17,856 < 1%" at bounding box center [192, 491] width 178 height 43
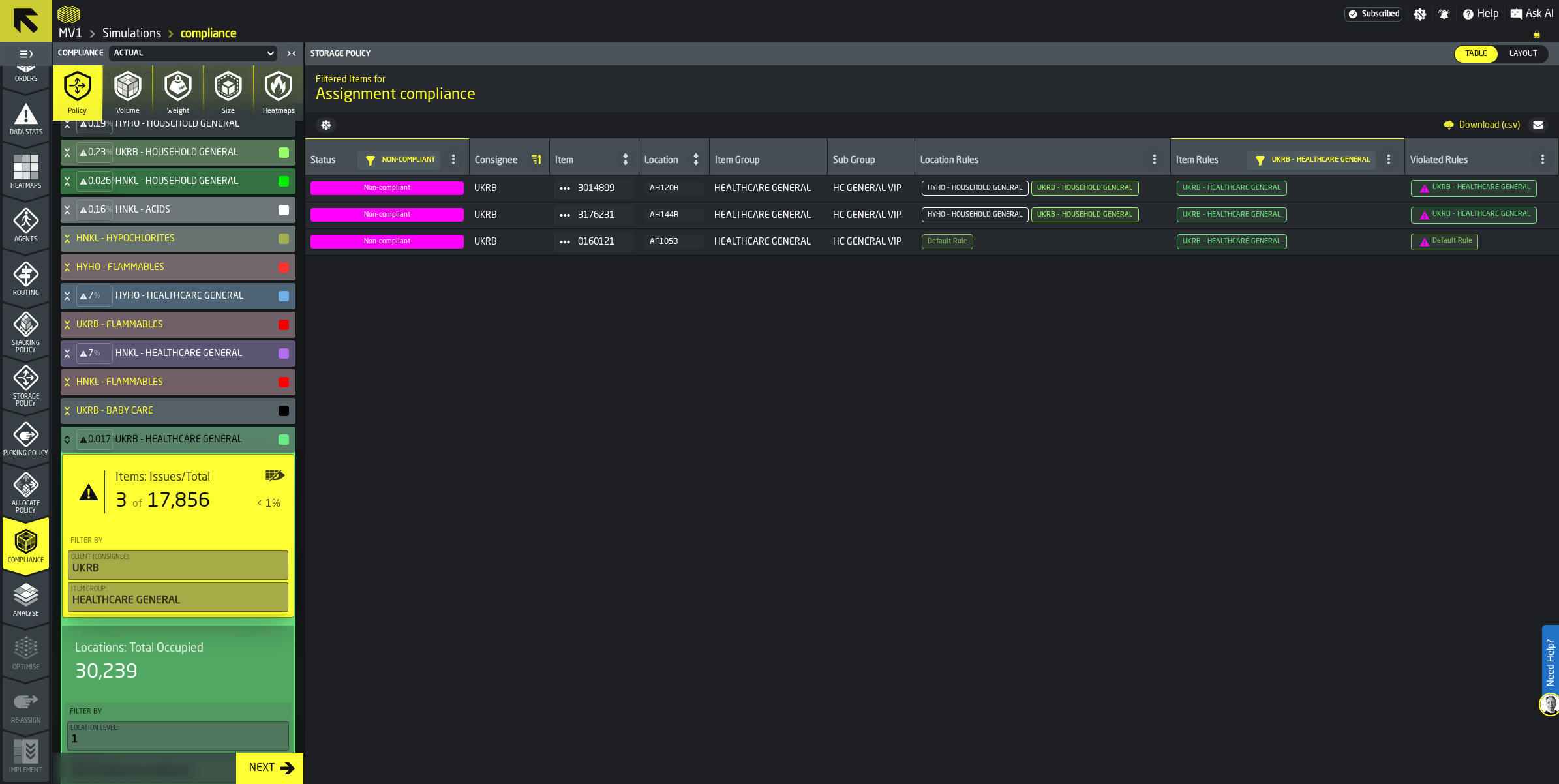
click at [1535, 129] on icon "button-" at bounding box center [1537, 125] width 9 height 8
click at [73, 445] on icon at bounding box center [68, 439] width 13 height 10
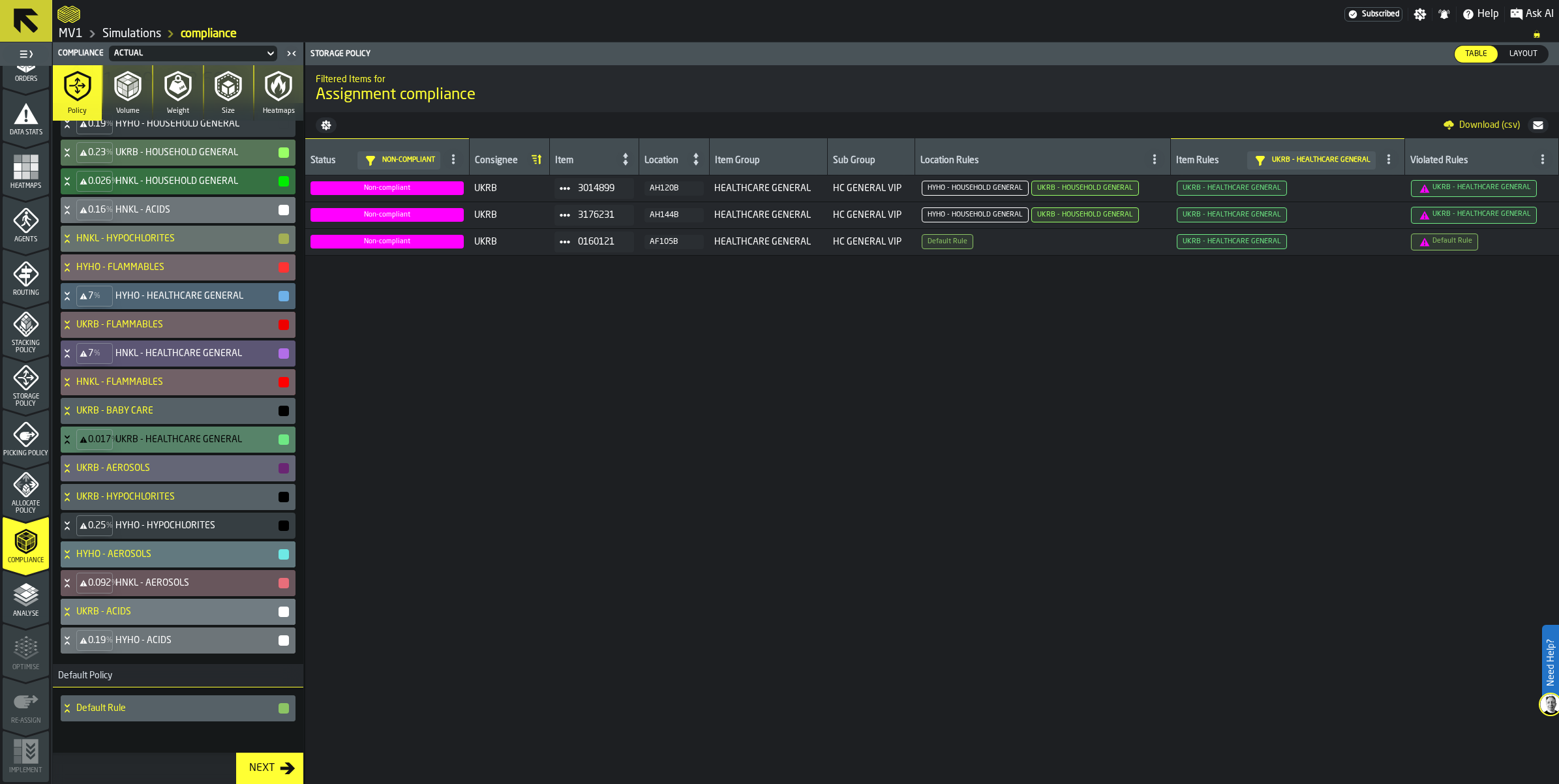
click at [92, 481] on div "UKRB - AEROSOLS" at bounding box center [176, 468] width 229 height 26
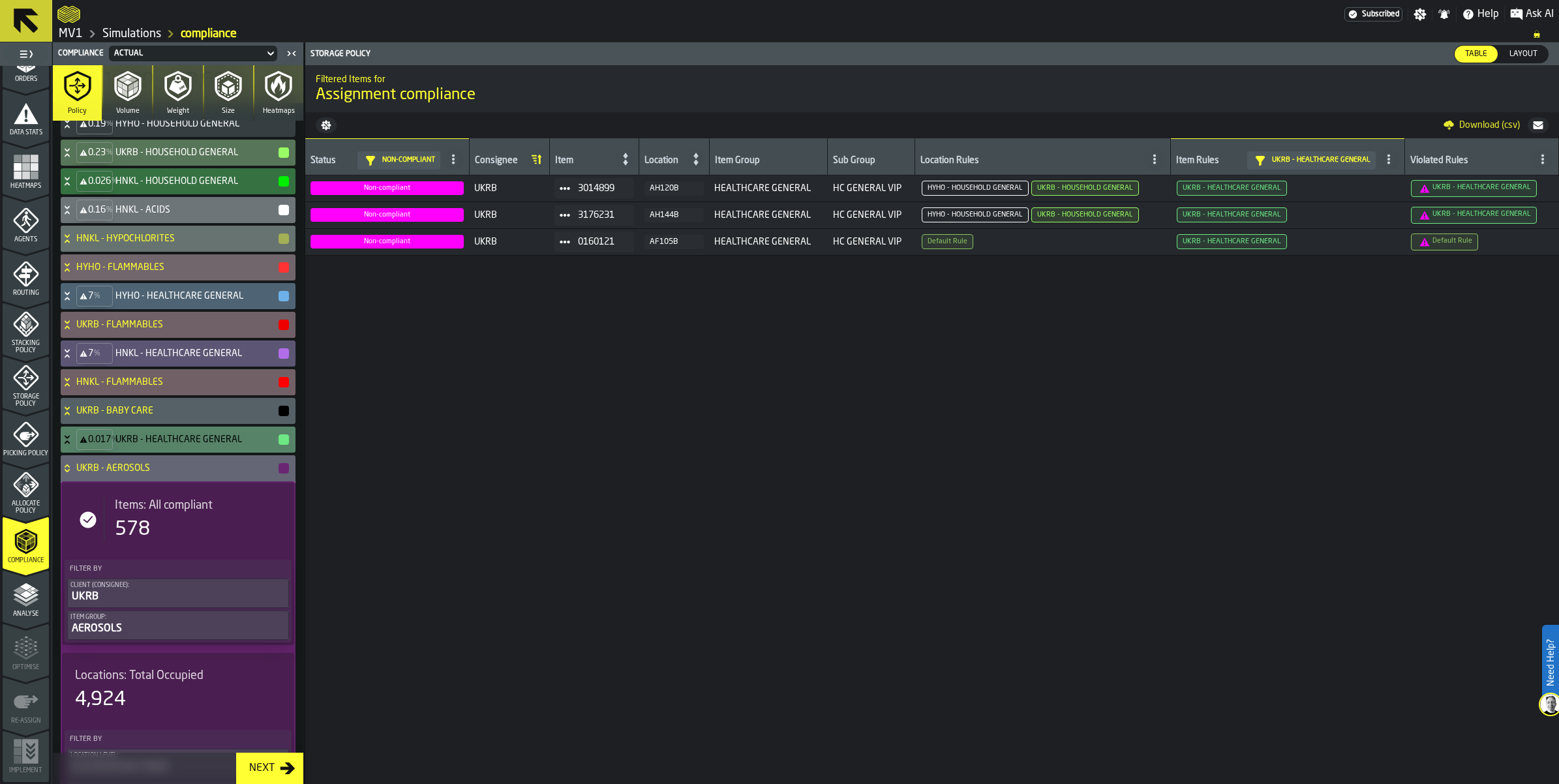
click at [73, 474] on icon at bounding box center [68, 467] width 13 height 10
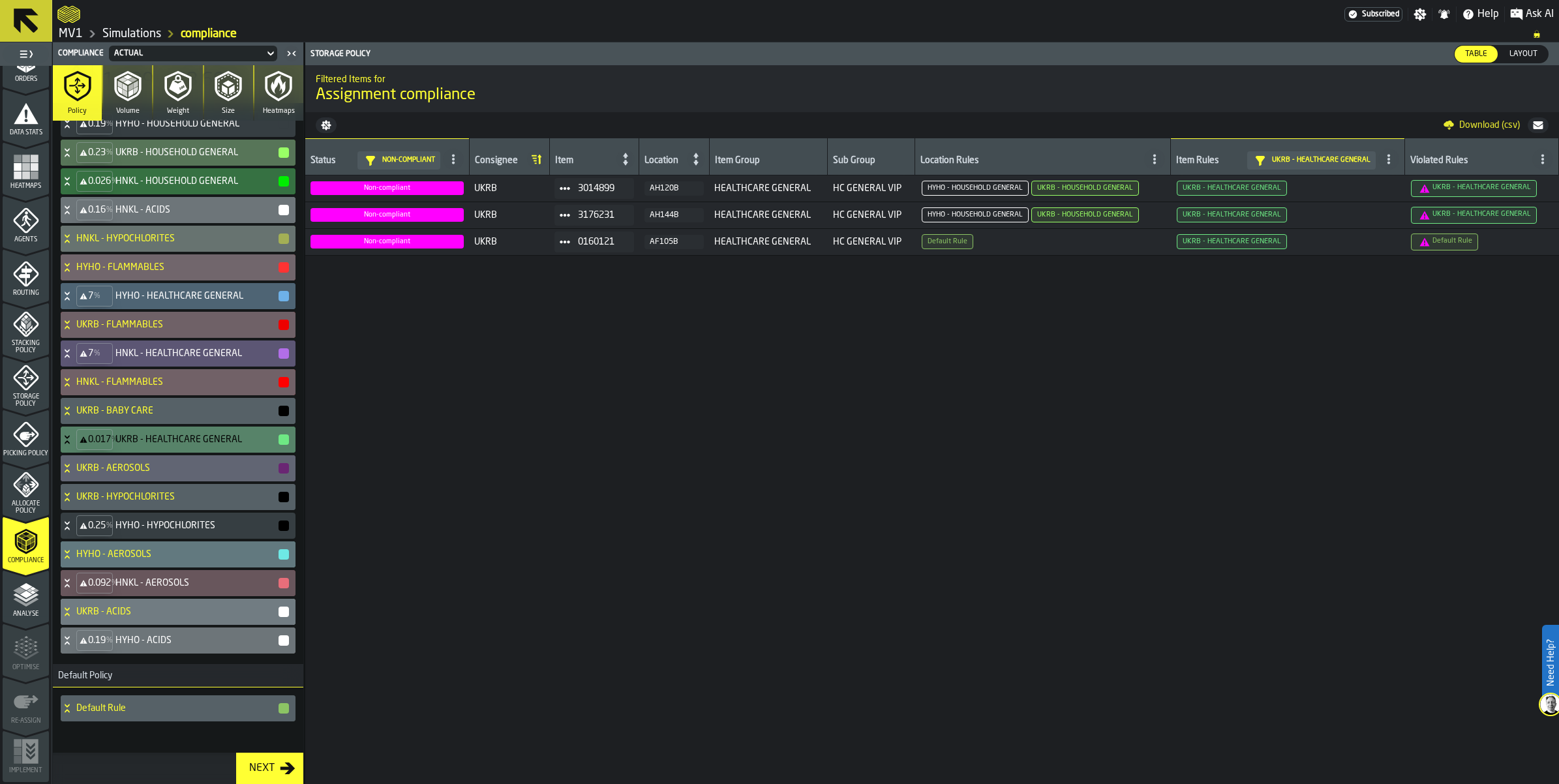
click at [73, 502] on icon at bounding box center [68, 496] width 13 height 10
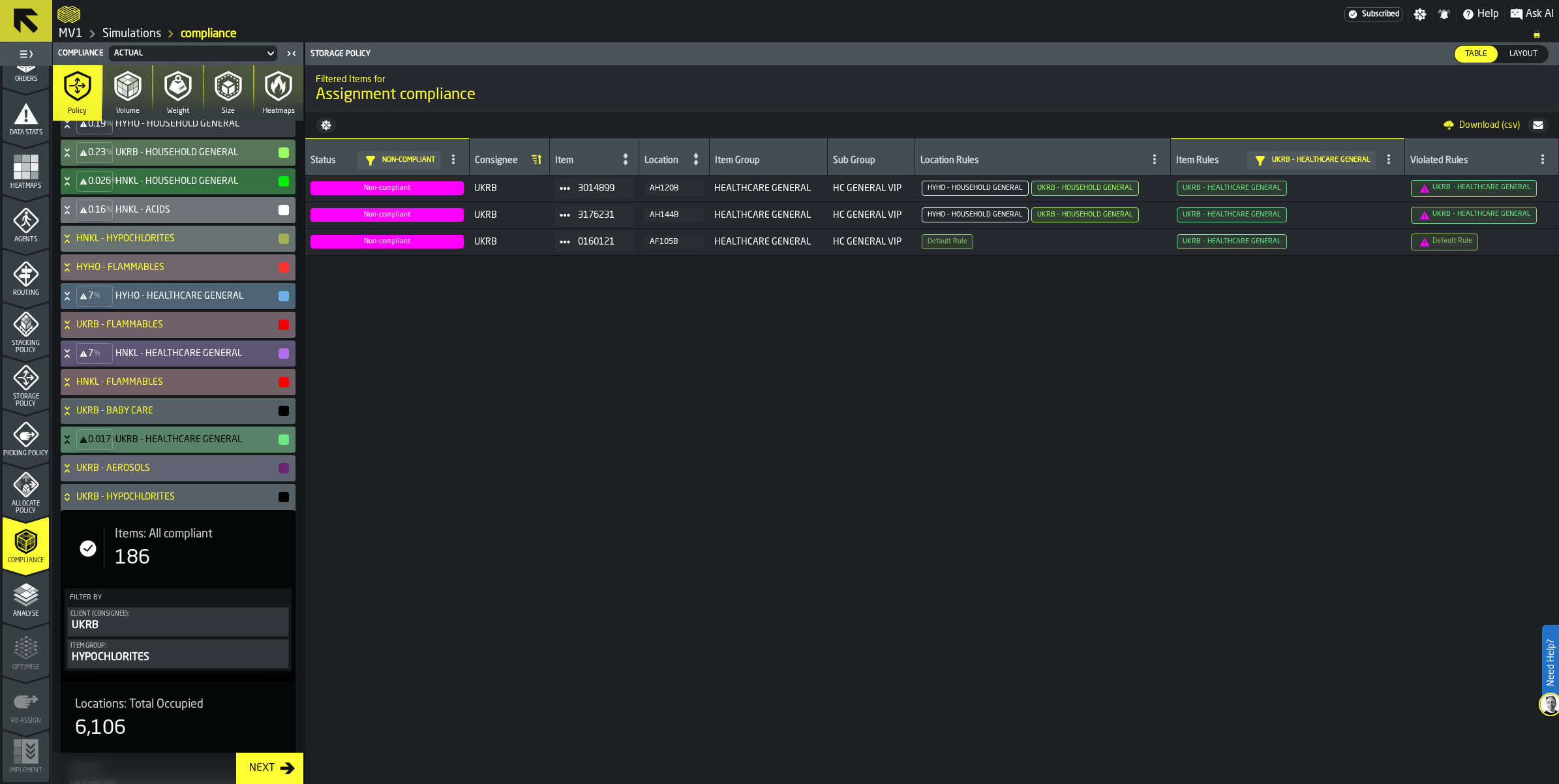
click at [73, 502] on icon at bounding box center [68, 496] width 13 height 10
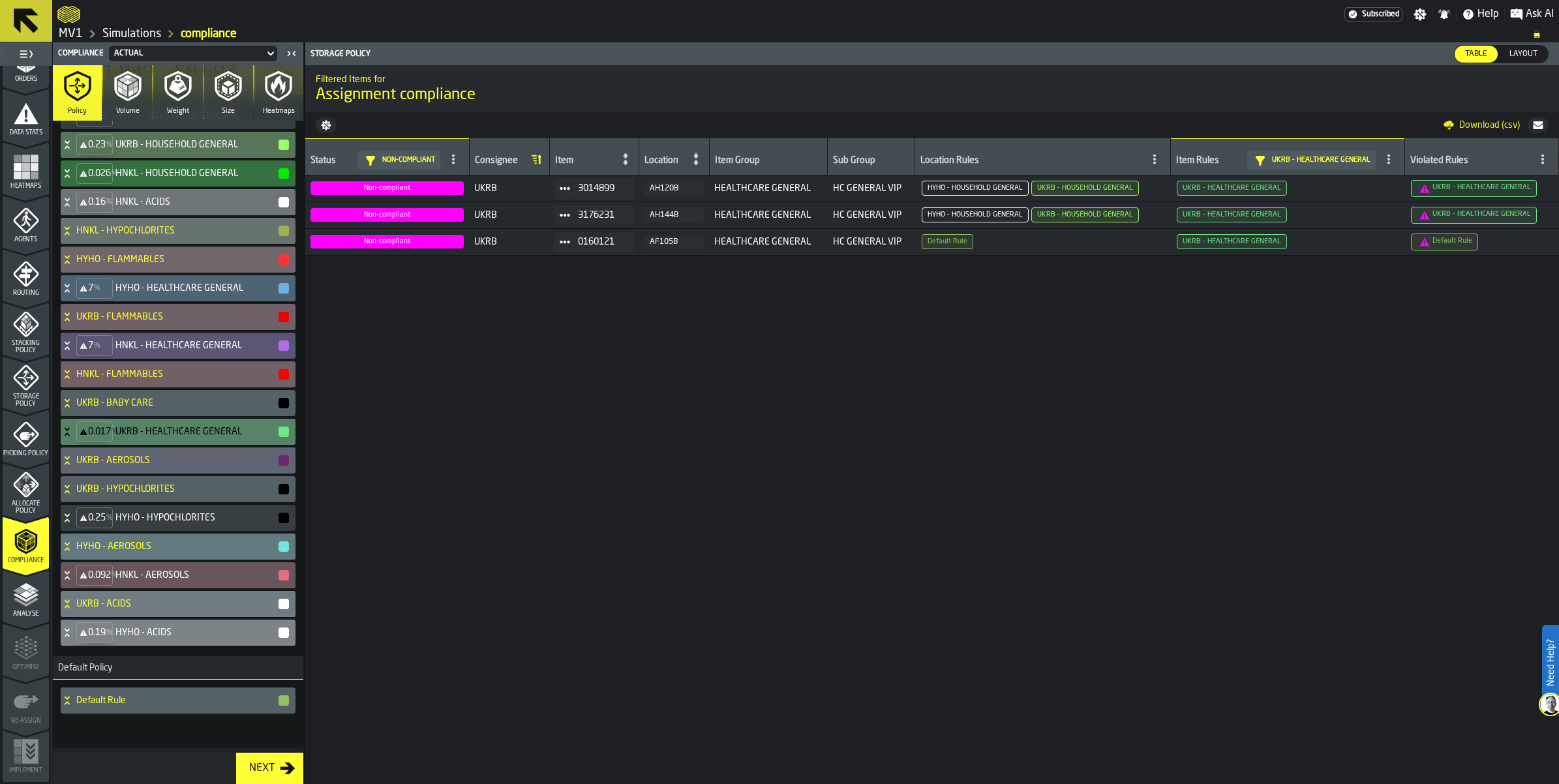
scroll to position [412, 0]
click at [73, 541] on icon at bounding box center [68, 546] width 13 height 10
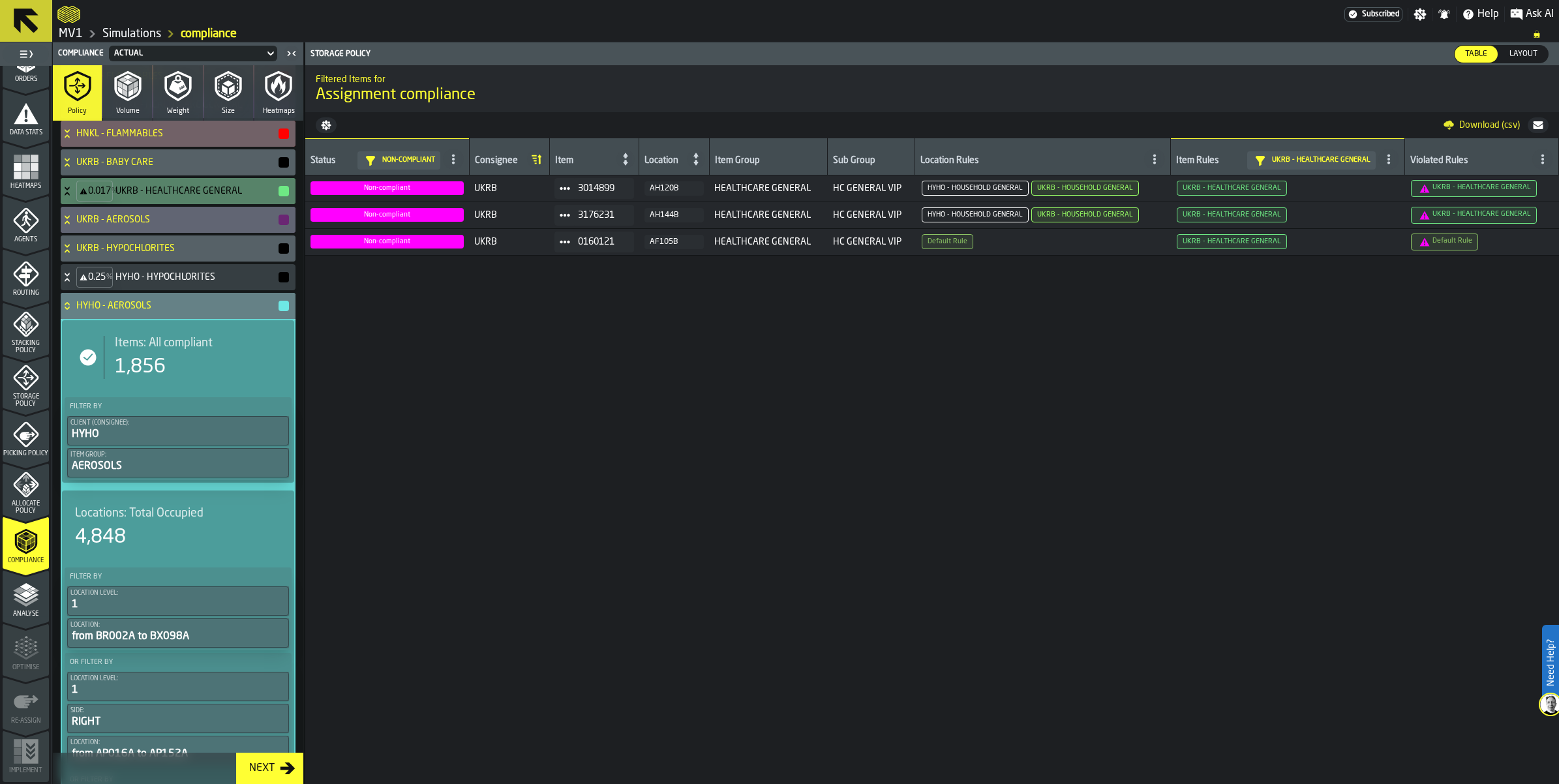
click at [73, 311] on icon at bounding box center [68, 306] width 13 height 10
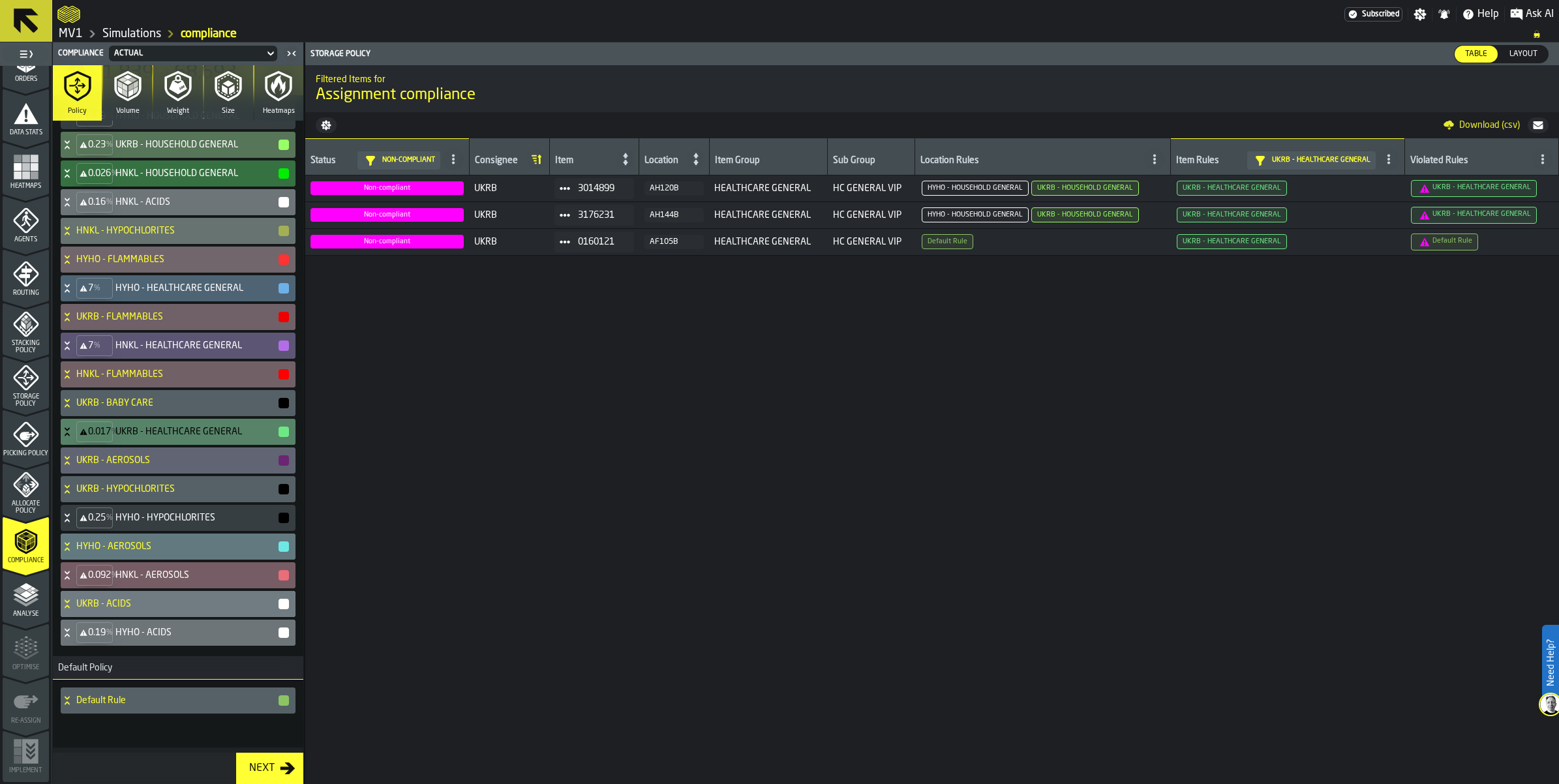
click at [70, 576] on icon at bounding box center [67, 577] width 5 height 3
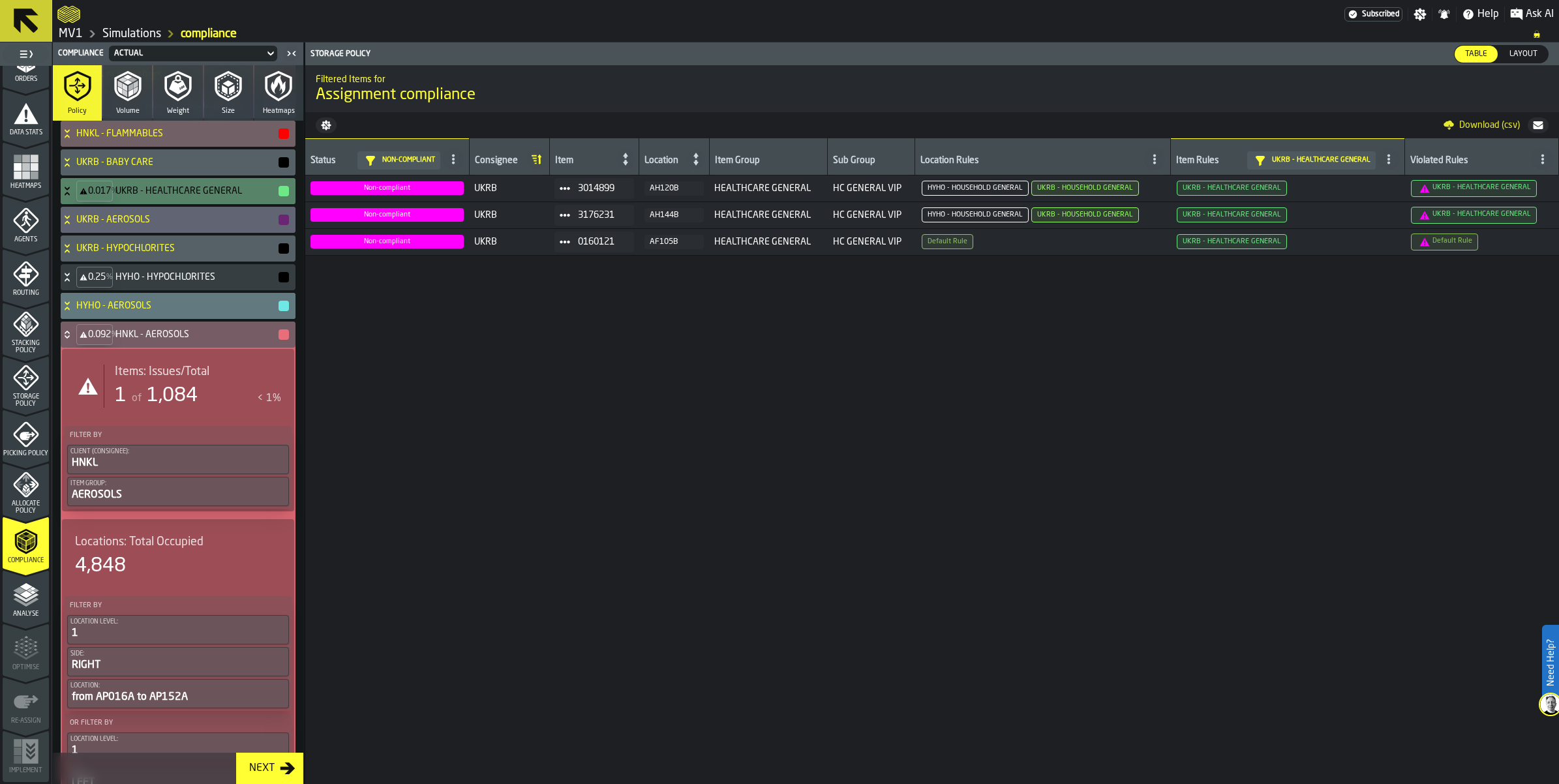
click at [184, 405] on span "1,084" at bounding box center [172, 396] width 51 height 20
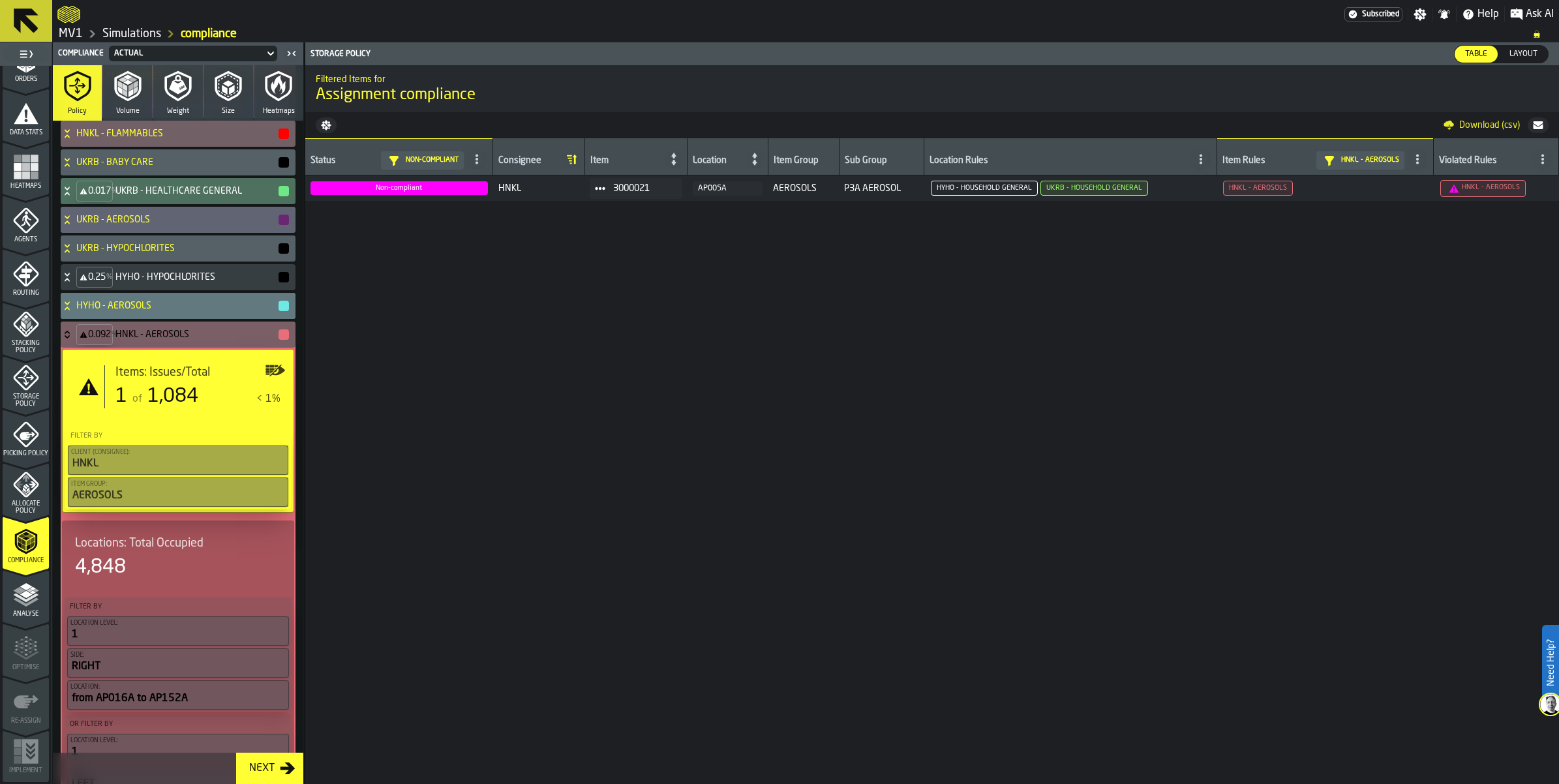
click at [73, 339] on icon at bounding box center [68, 334] width 13 height 10
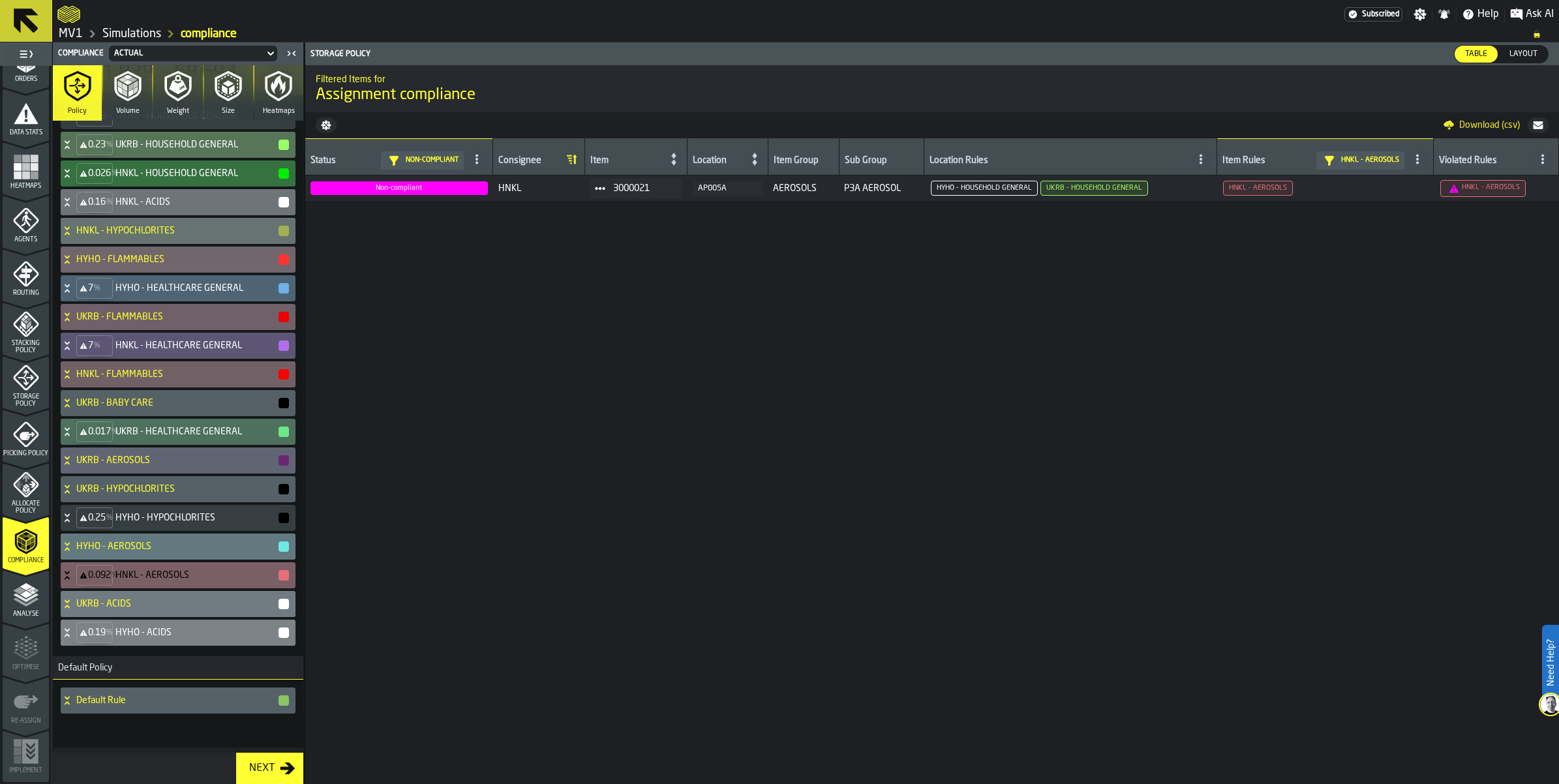
click at [95, 619] on div "0.19 % HYHO - ACIDS" at bounding box center [176, 633] width 229 height 26
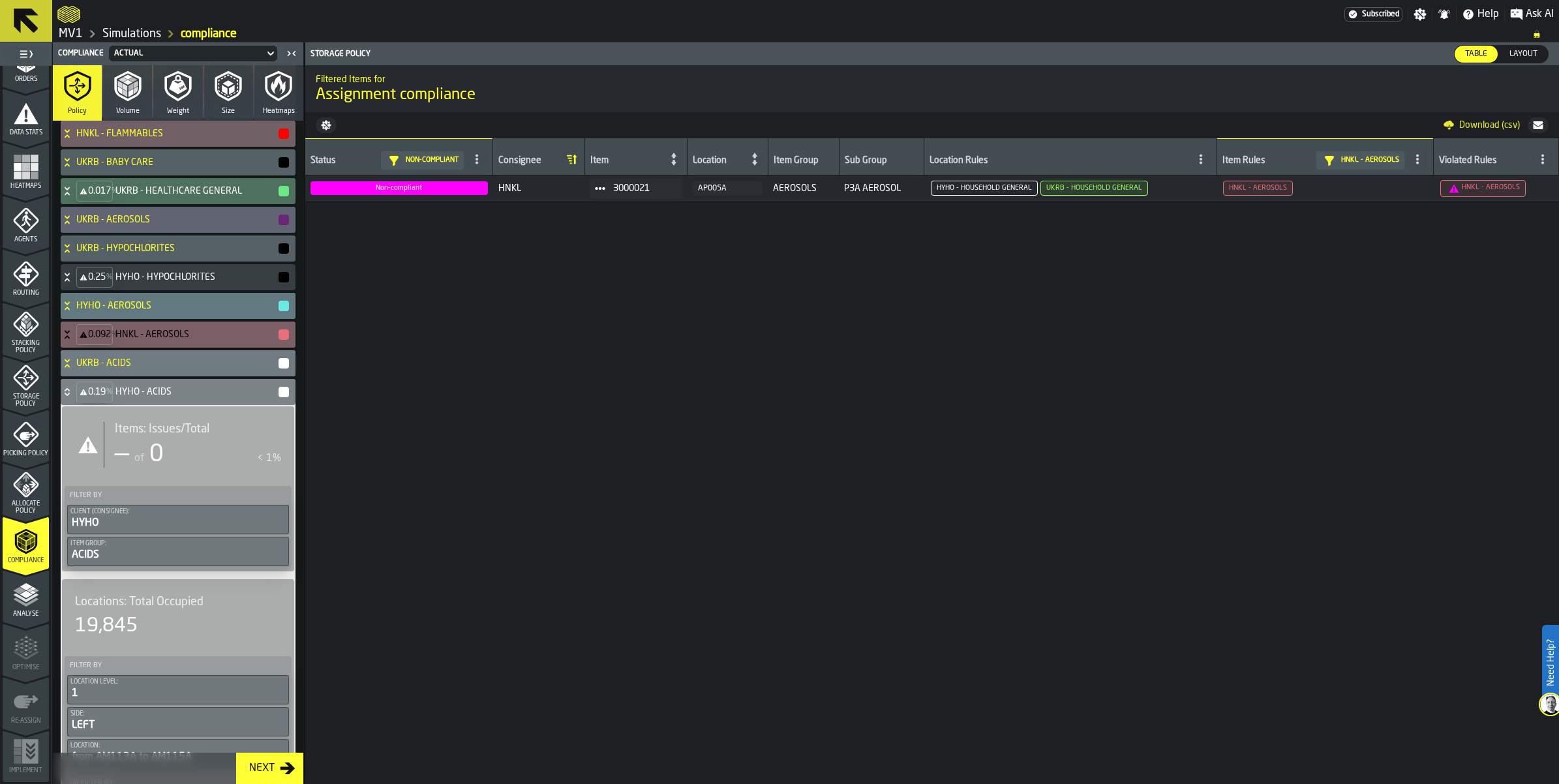
click at [95, 405] on div "0.19 % HYHO - ACIDS" at bounding box center [176, 392] width 229 height 26
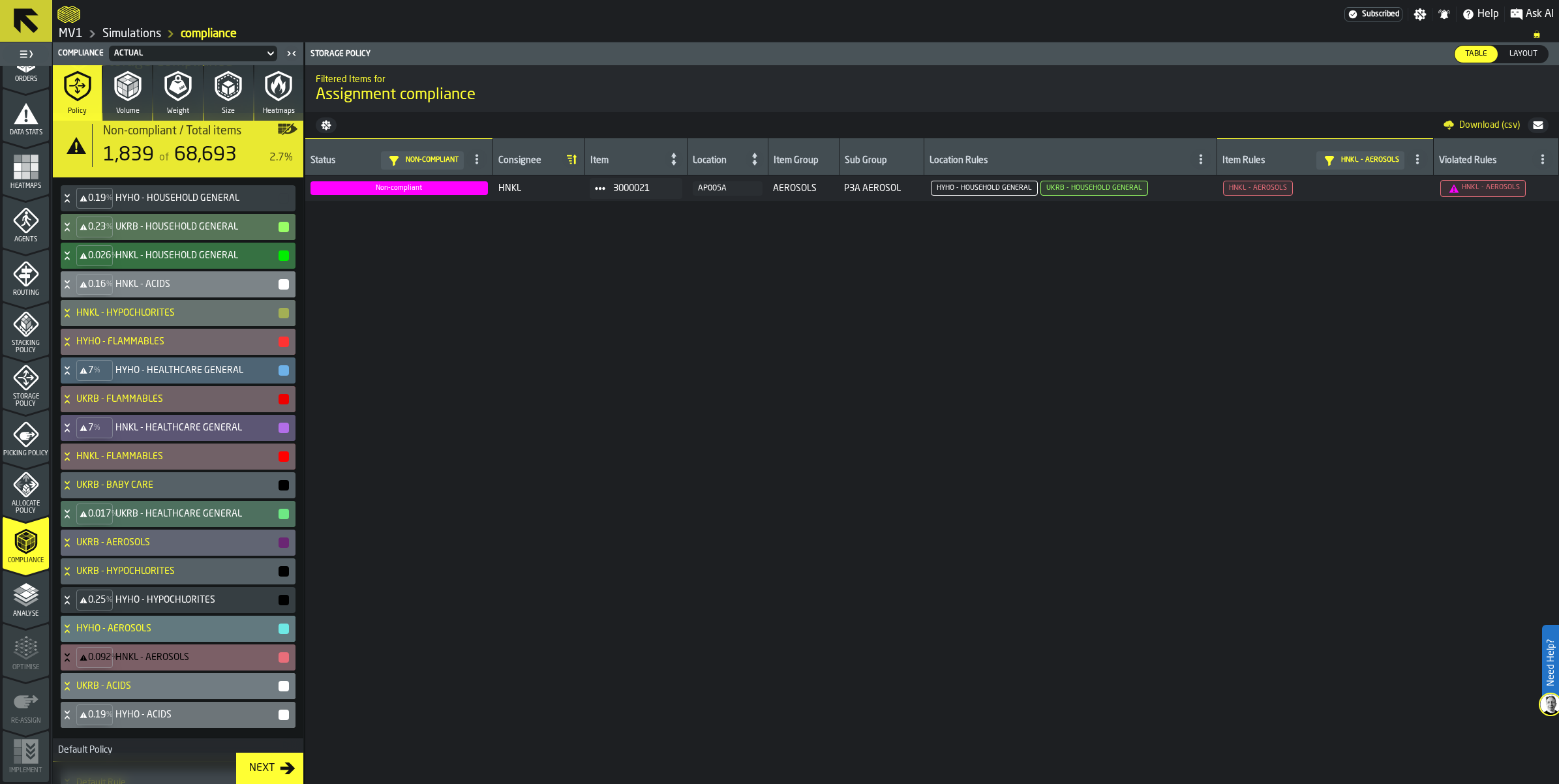
scroll to position [0, 0]
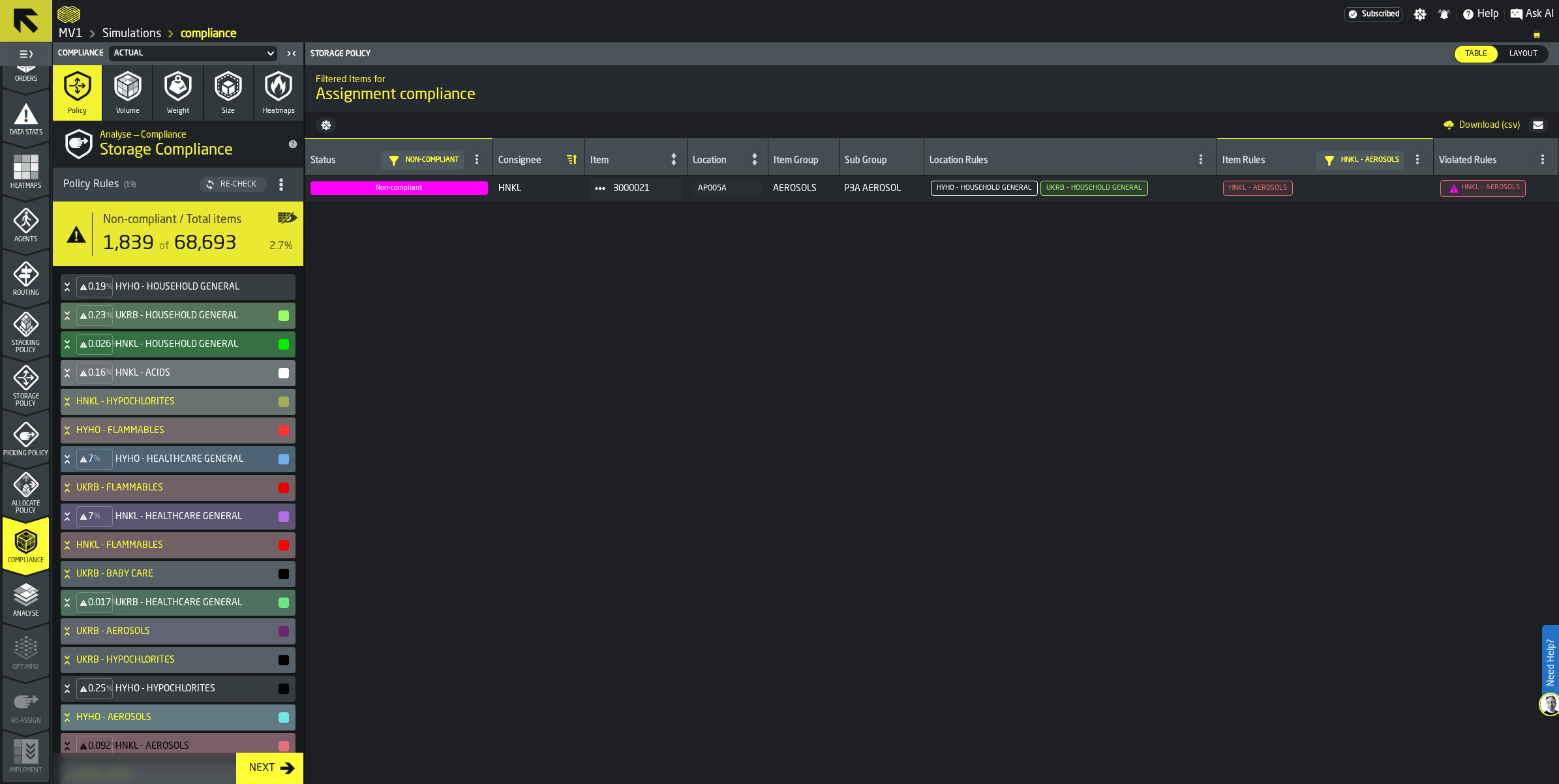
click at [217, 256] on div "of 68,693" at bounding box center [196, 243] width 80 height 24
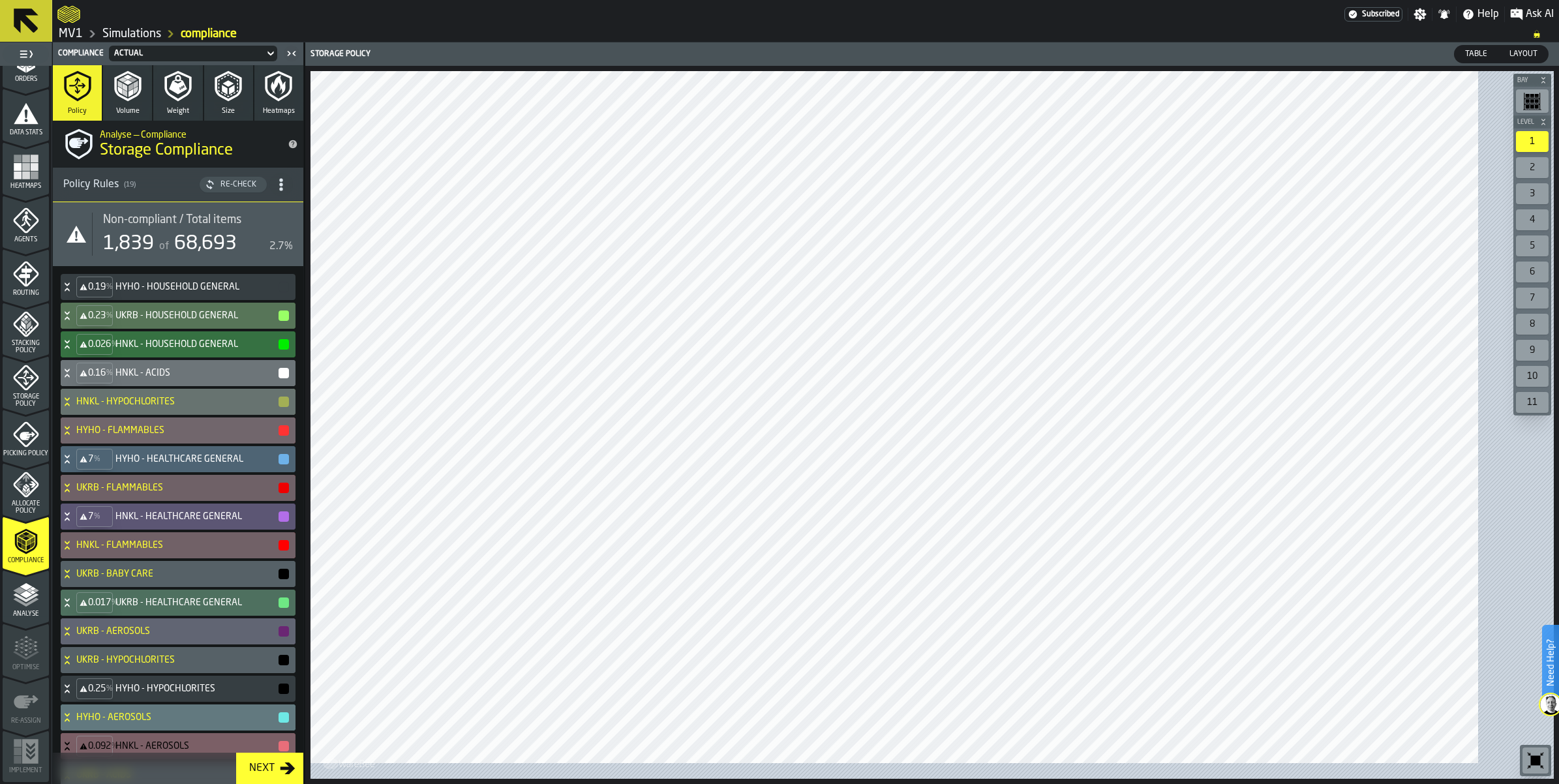
click at [154, 256] on div "1,839" at bounding box center [129, 243] width 51 height 24
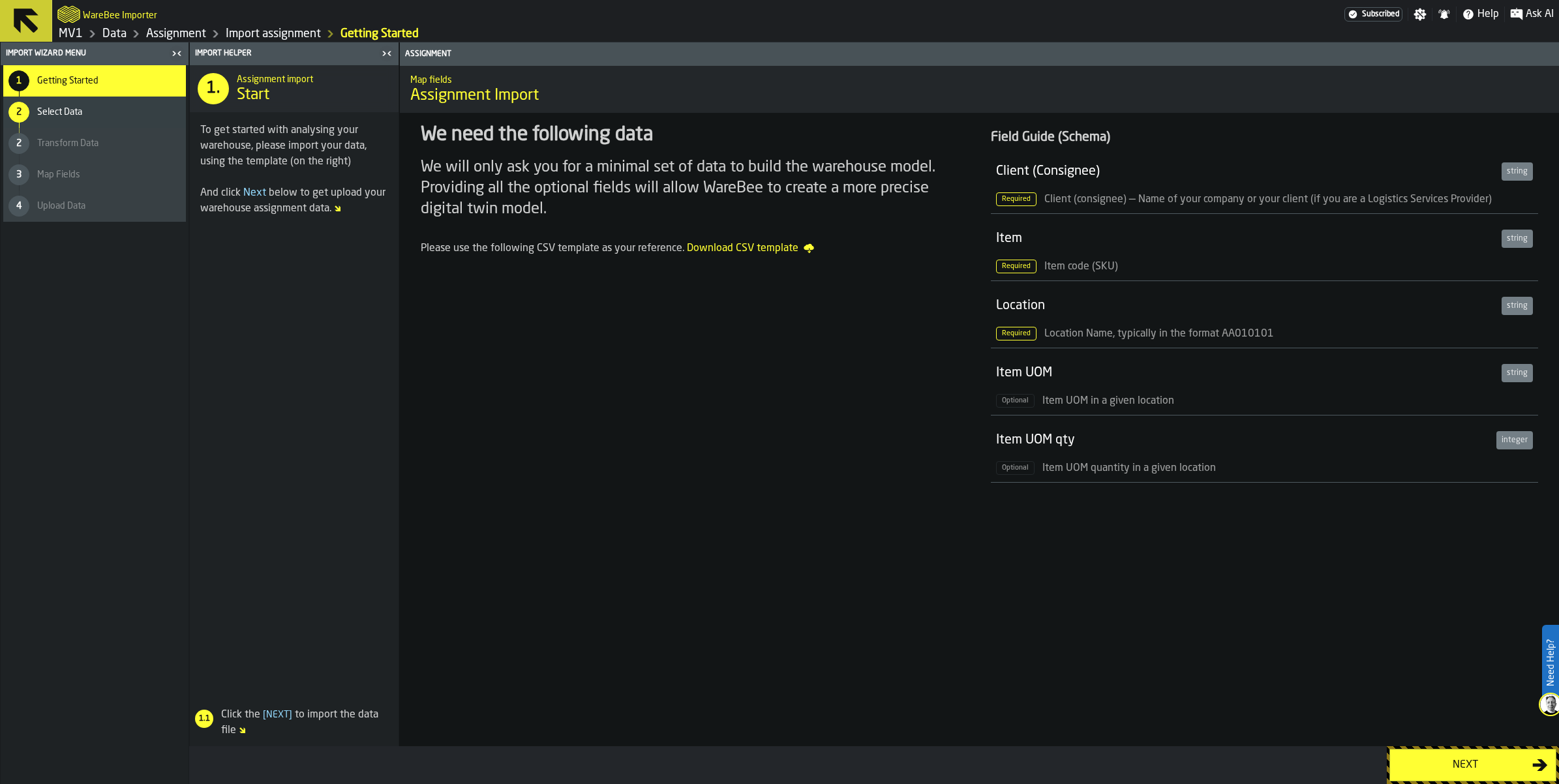
click at [1478, 761] on div "Next" at bounding box center [1465, 764] width 134 height 16
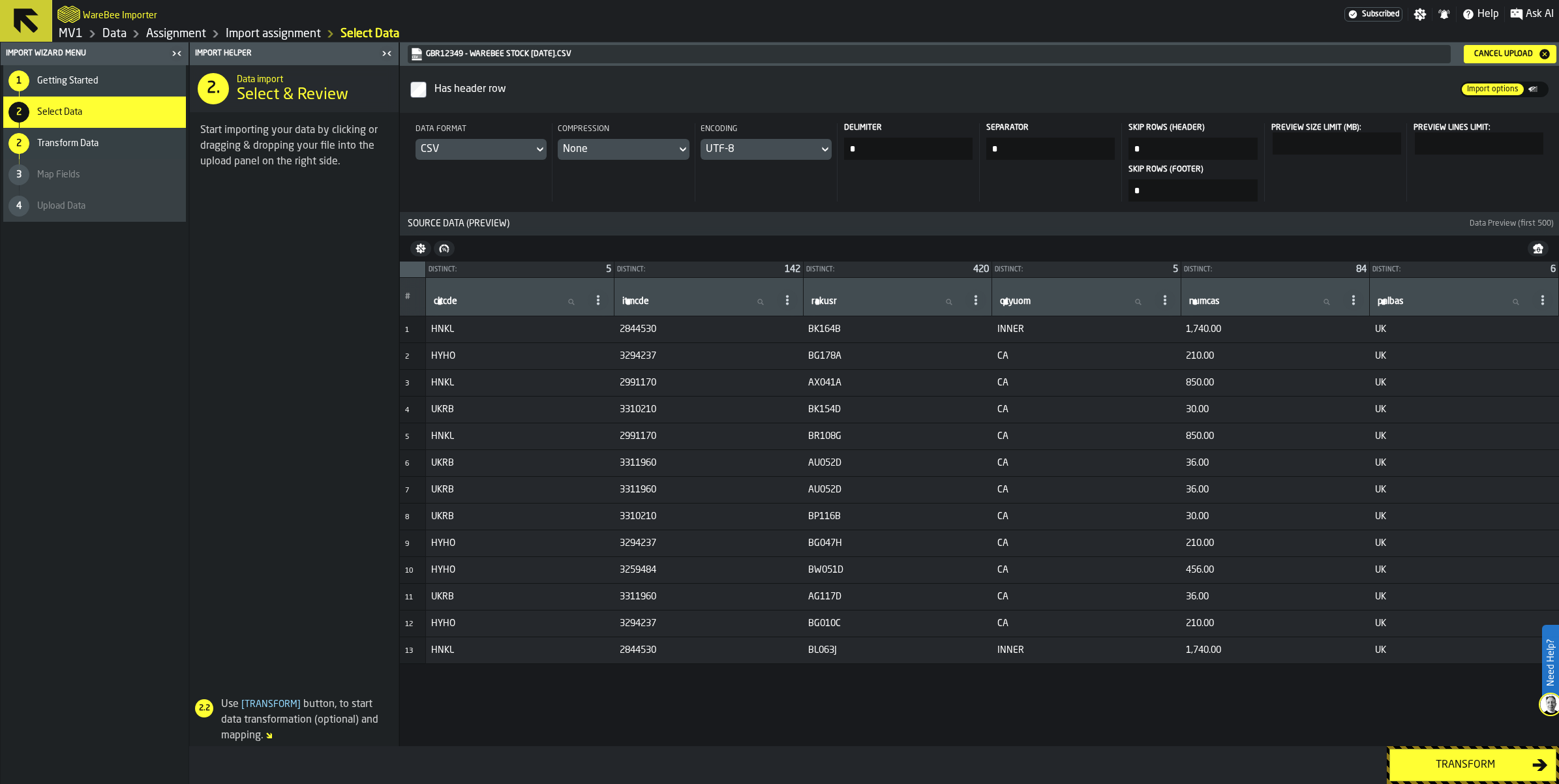
click at [1443, 748] on button "Transform" at bounding box center [1472, 764] width 167 height 33
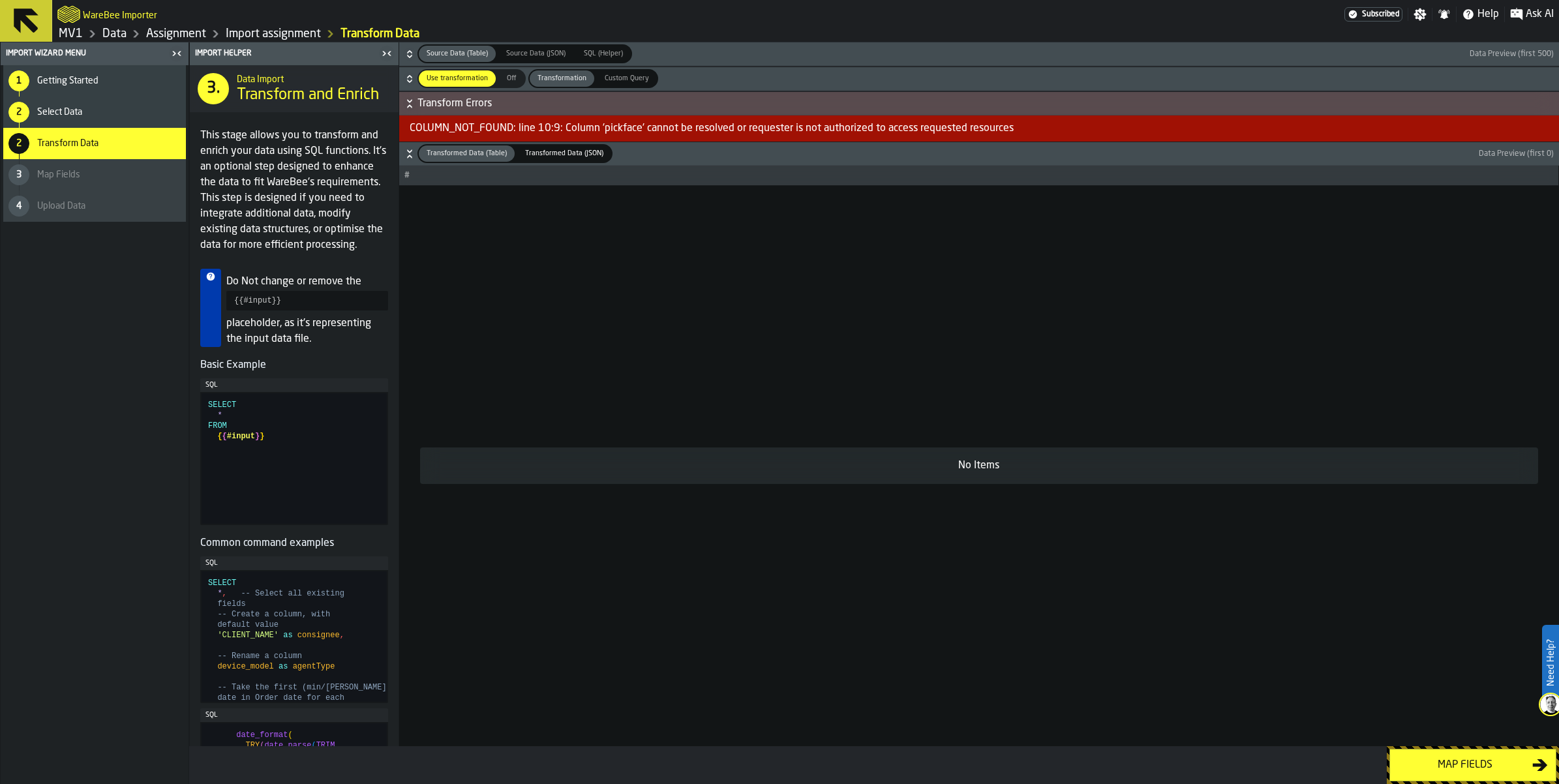
click at [321, 36] on link "Import assignment" at bounding box center [273, 33] width 95 height 14
click at [321, 39] on link "Import assignment" at bounding box center [273, 33] width 95 height 14
click at [1463, 763] on div "Map fields" at bounding box center [1465, 764] width 134 height 16
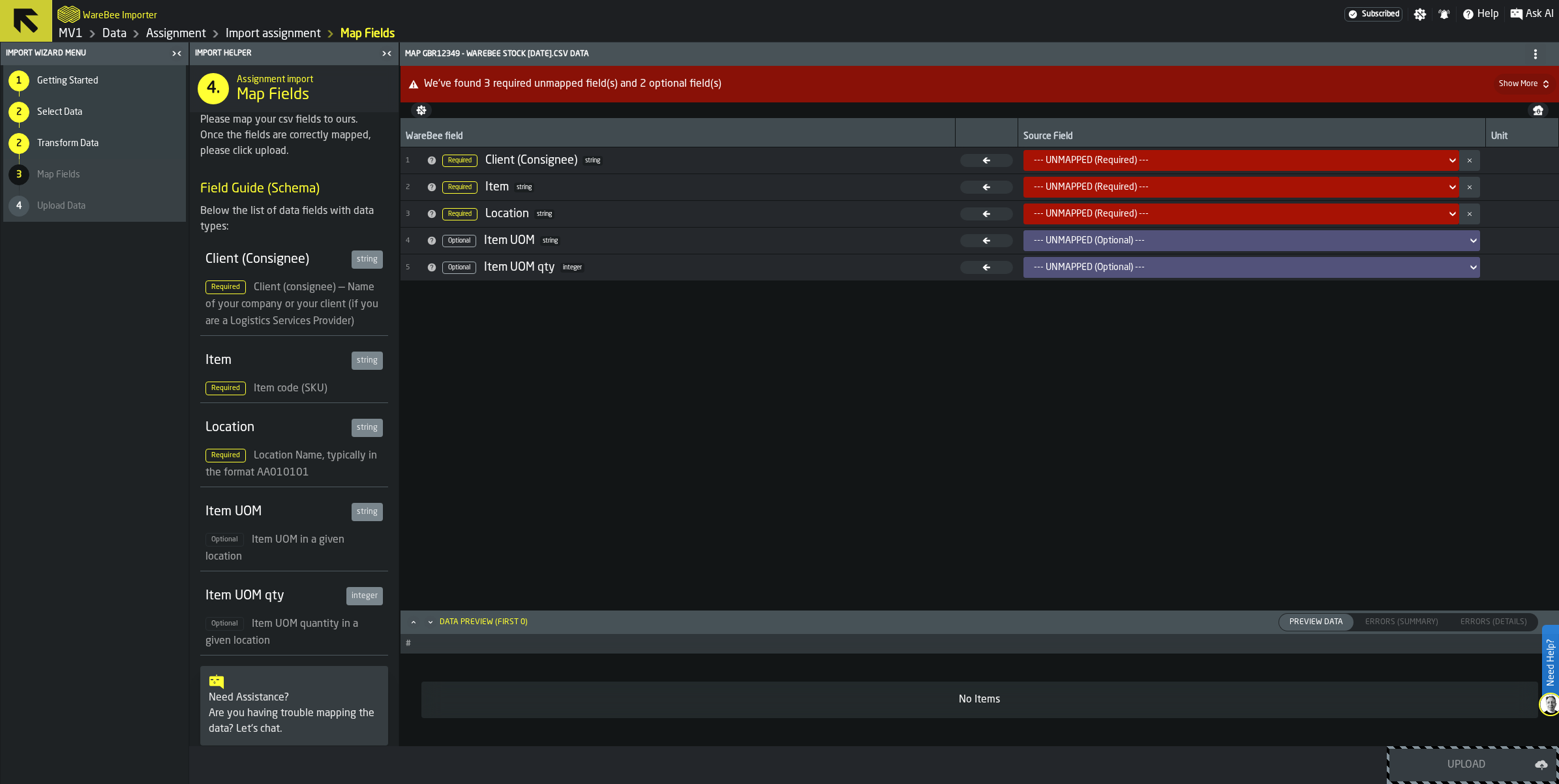
click at [83, 40] on link "MV1" at bounding box center [71, 33] width 24 height 14
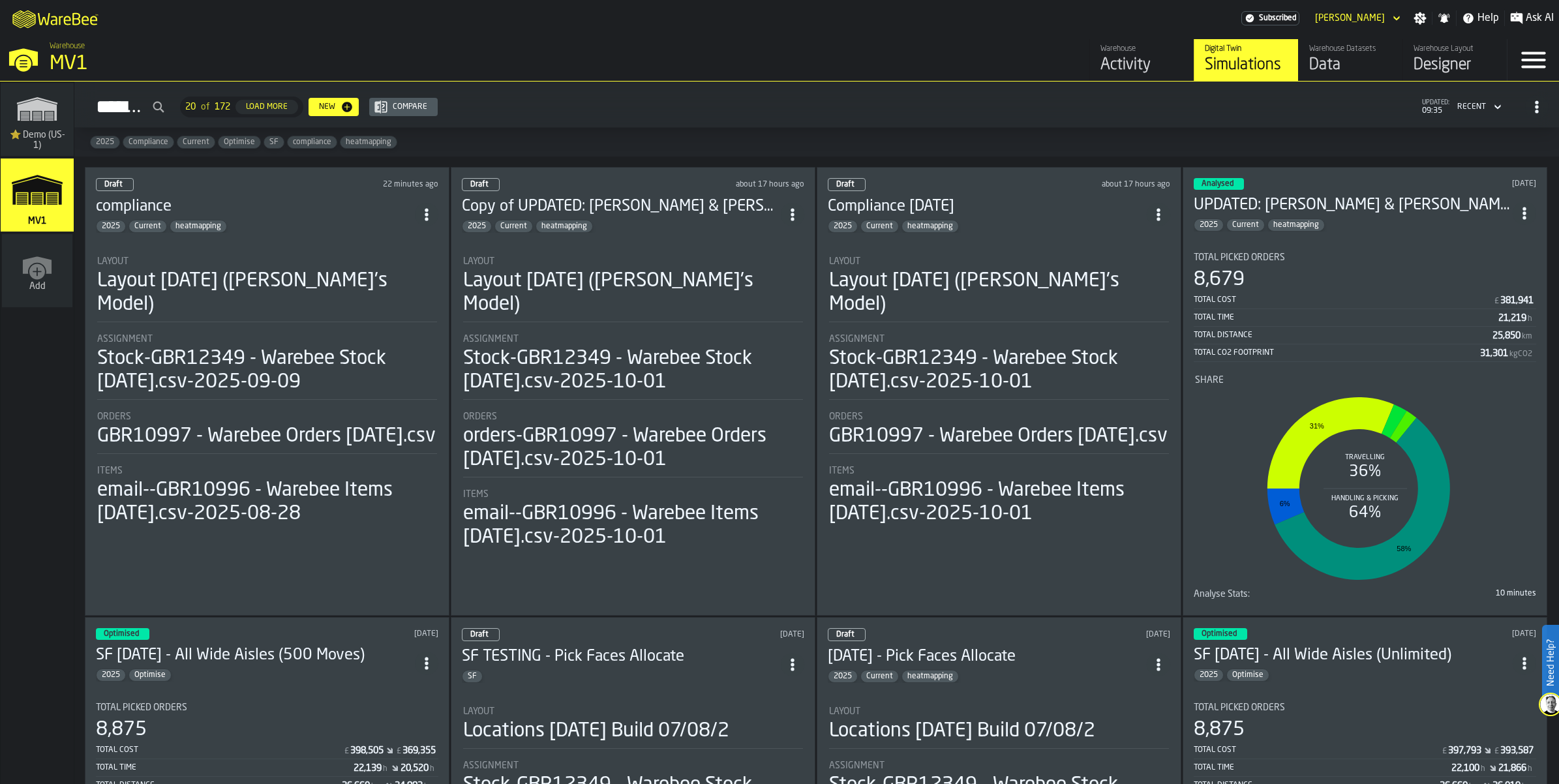
click at [1309, 75] on div "Data" at bounding box center [1350, 65] width 83 height 21
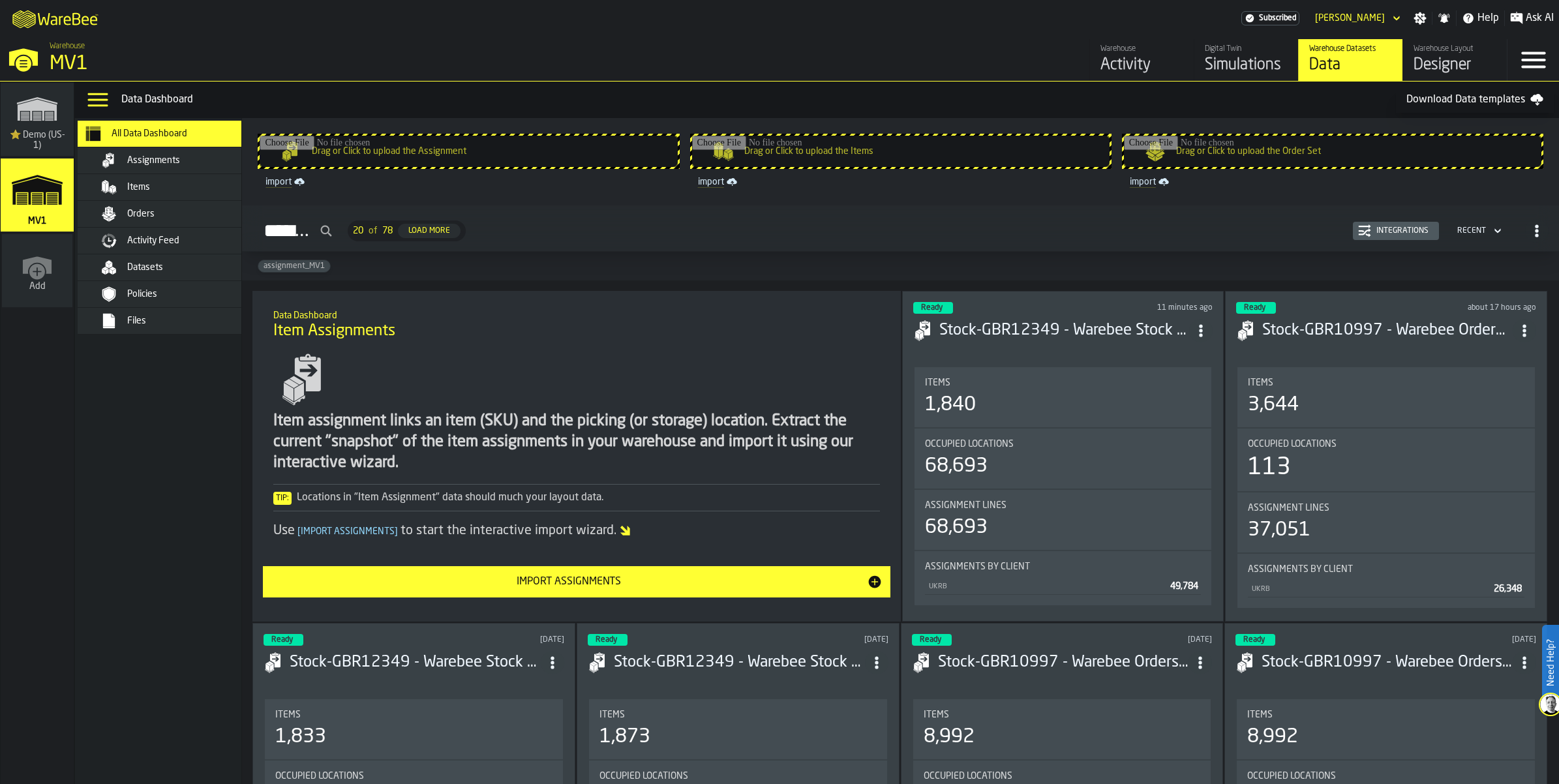
click at [180, 165] on span "Assignments" at bounding box center [153, 160] width 53 height 10
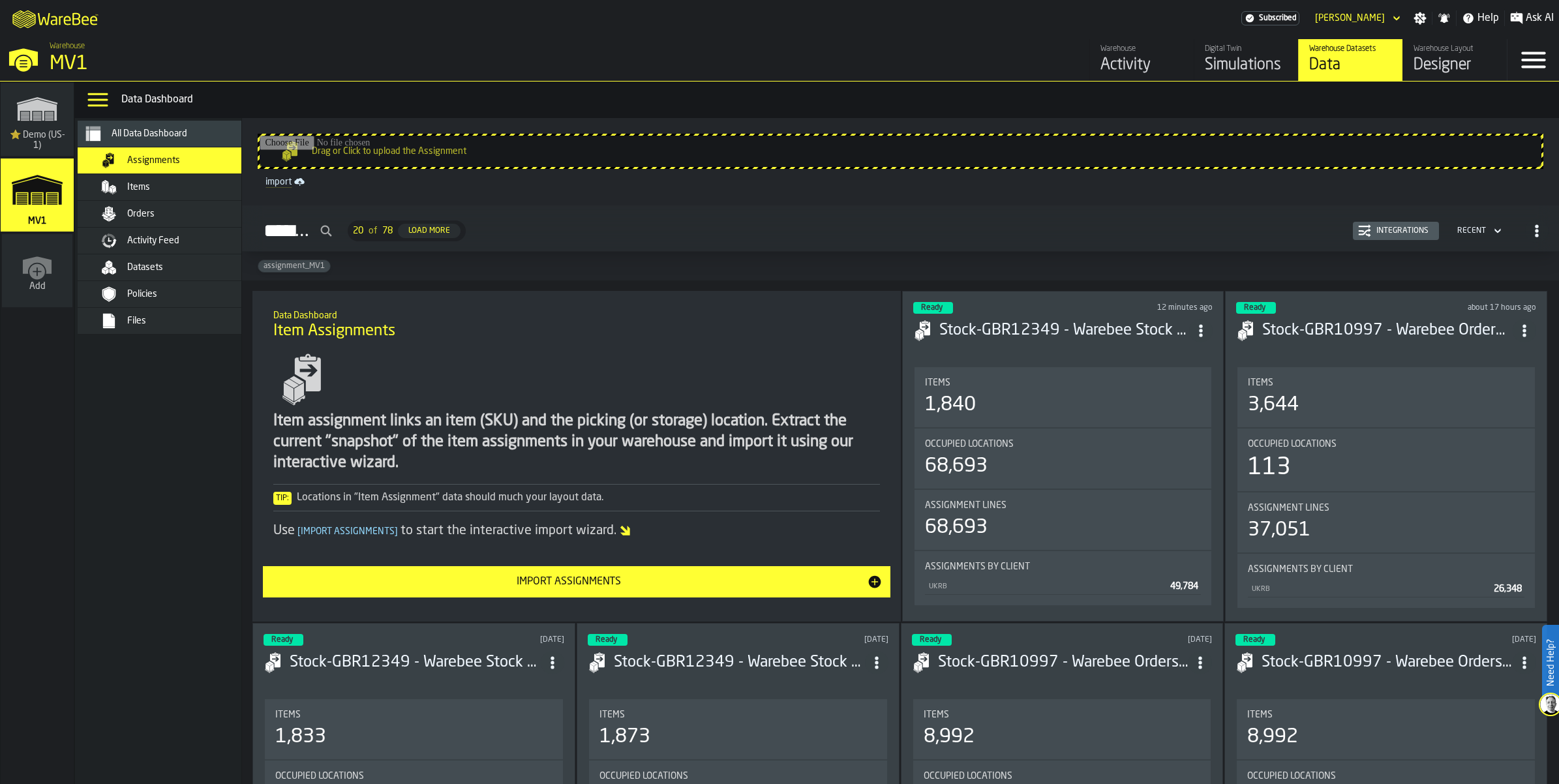
click at [208, 193] on div "Items" at bounding box center [191, 187] width 128 height 10
